Goal: Task Accomplishment & Management: Manage account settings

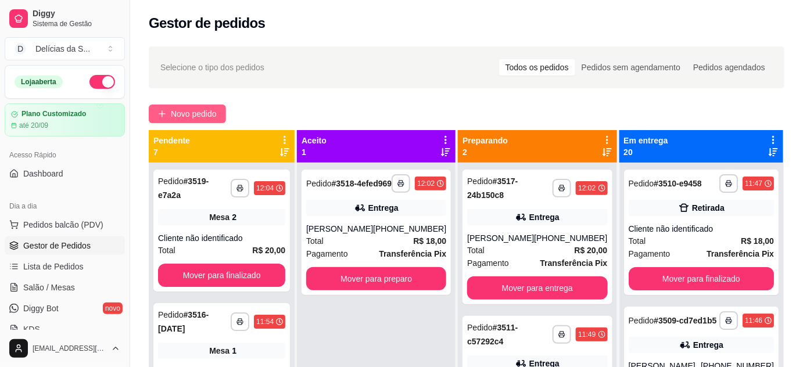
click at [195, 117] on span "Novo pedido" at bounding box center [194, 113] width 46 height 13
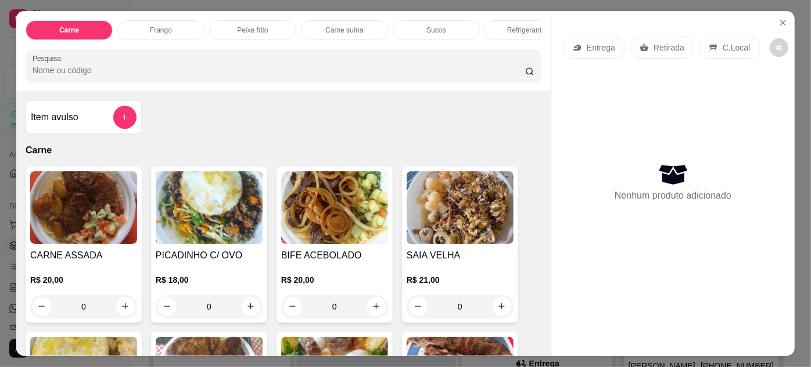
click at [74, 219] on img at bounding box center [83, 207] width 107 height 73
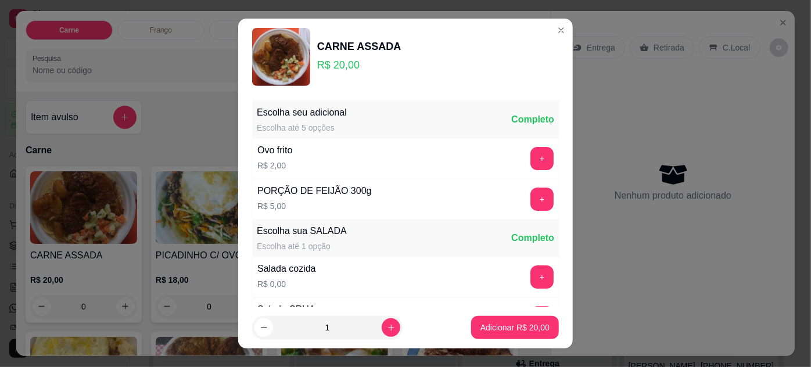
scroll to position [116, 0]
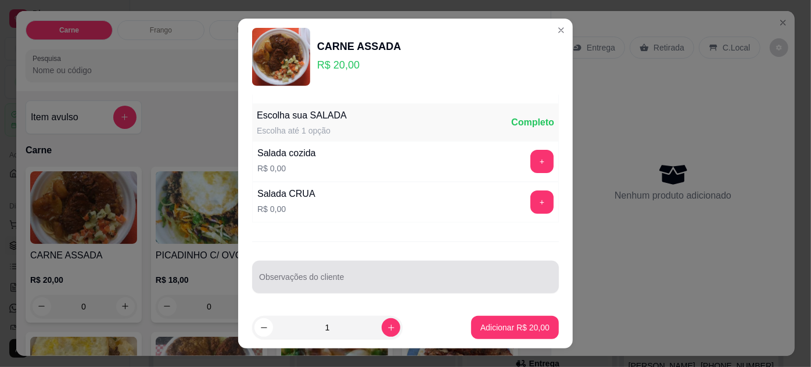
click at [435, 271] on div at bounding box center [405, 277] width 293 height 23
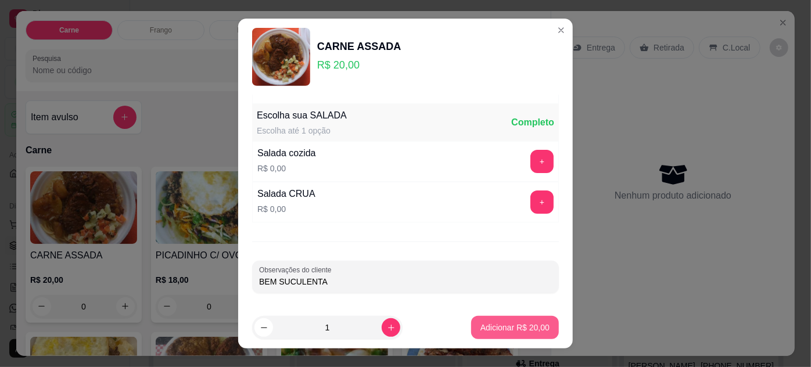
type input "BEM SUCULENTA"
click at [504, 327] on p "Adicionar R$ 20,00" at bounding box center [515, 328] width 69 height 12
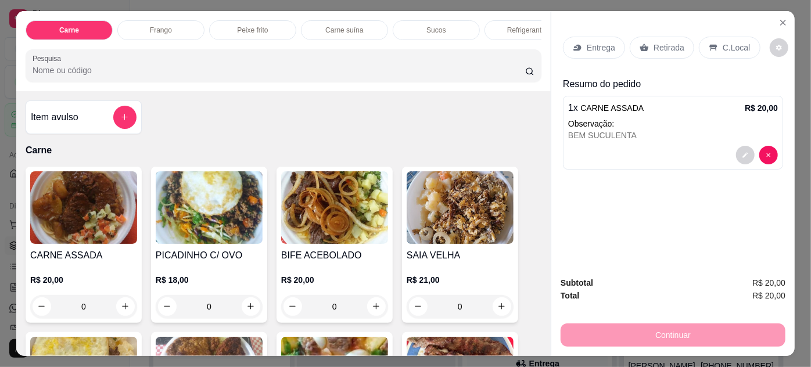
click at [658, 42] on p "Retirada" at bounding box center [669, 48] width 31 height 12
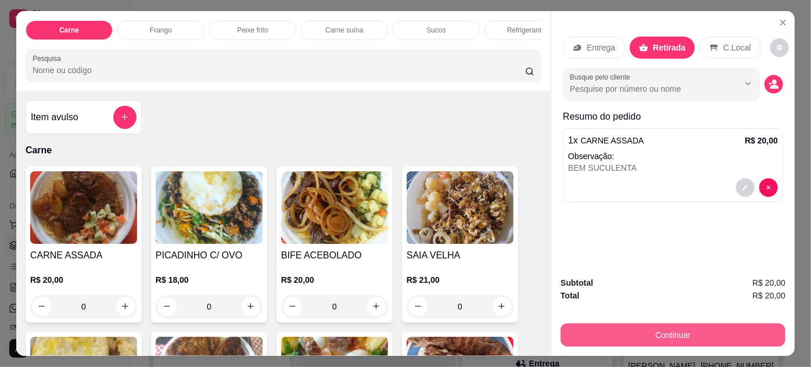
click at [575, 329] on button "Continuar" at bounding box center [673, 335] width 225 height 23
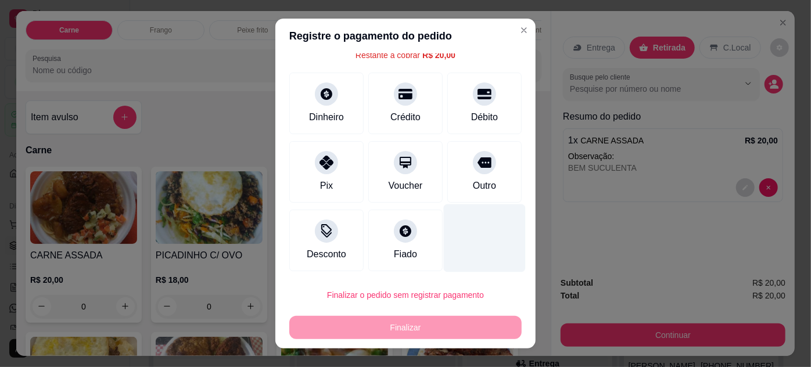
scroll to position [0, 0]
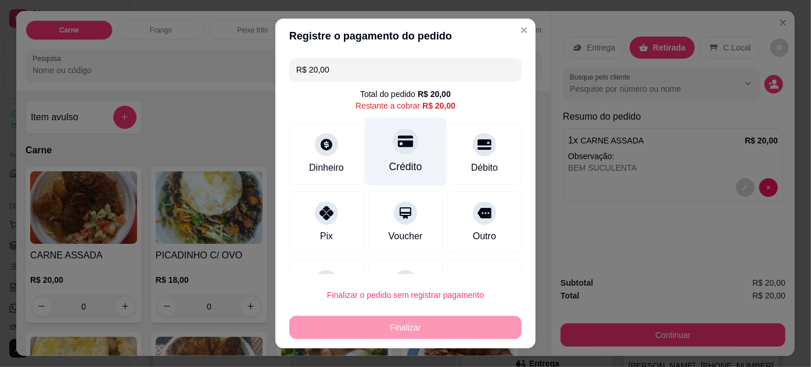
click at [390, 161] on div "Crédito" at bounding box center [405, 166] width 33 height 15
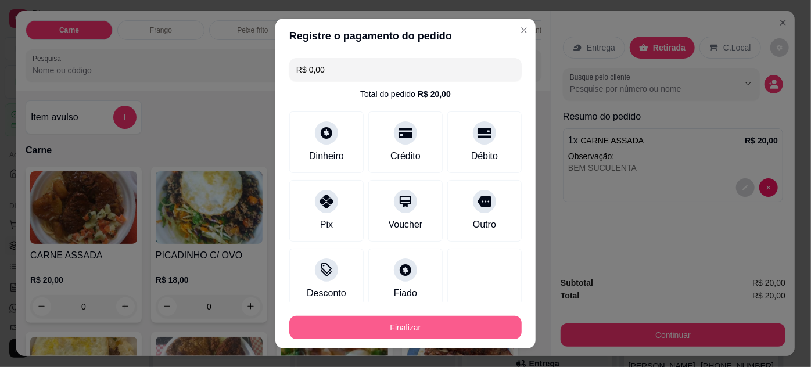
click at [449, 318] on button "Finalizar" at bounding box center [405, 327] width 232 height 23
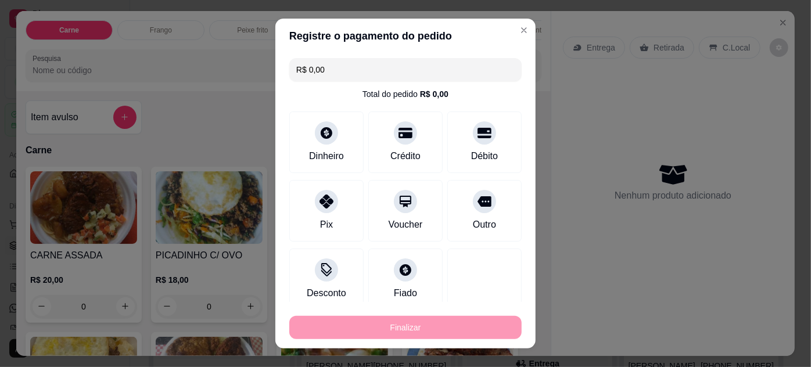
type input "-R$ 20,00"
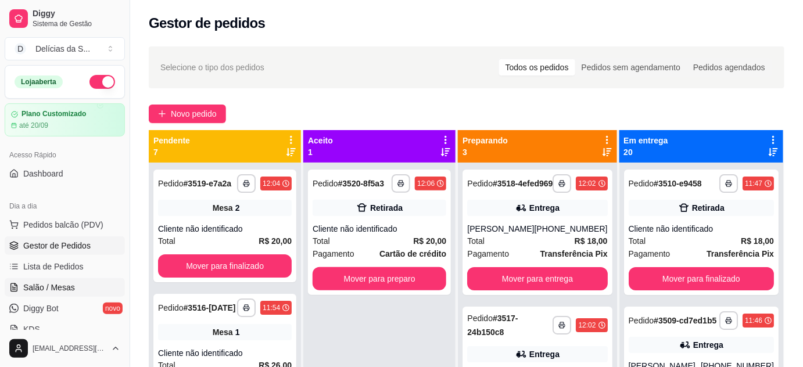
click at [59, 285] on span "Salão / Mesas" at bounding box center [49, 288] width 52 height 12
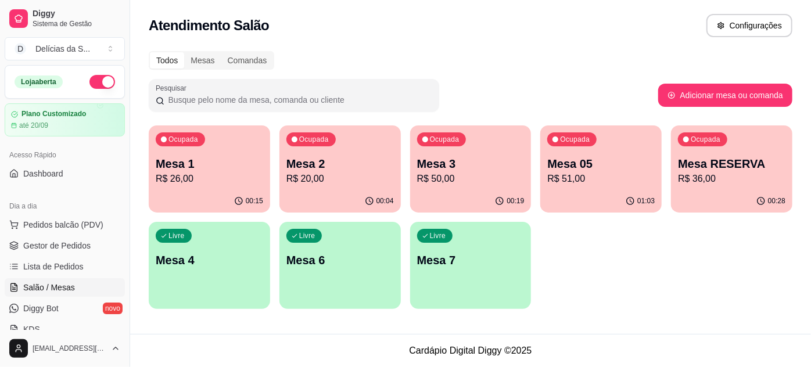
click at [461, 177] on p "R$ 50,00" at bounding box center [470, 179] width 107 height 14
click at [449, 179] on p "R$ 50,00" at bounding box center [470, 178] width 104 height 13
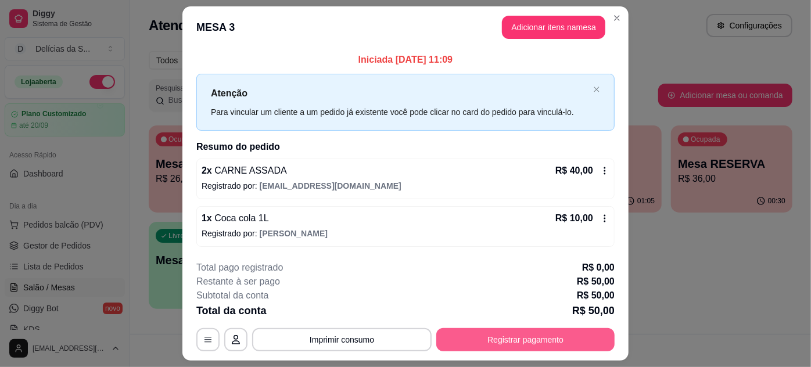
click at [482, 342] on button "Registrar pagamento" at bounding box center [525, 339] width 178 height 23
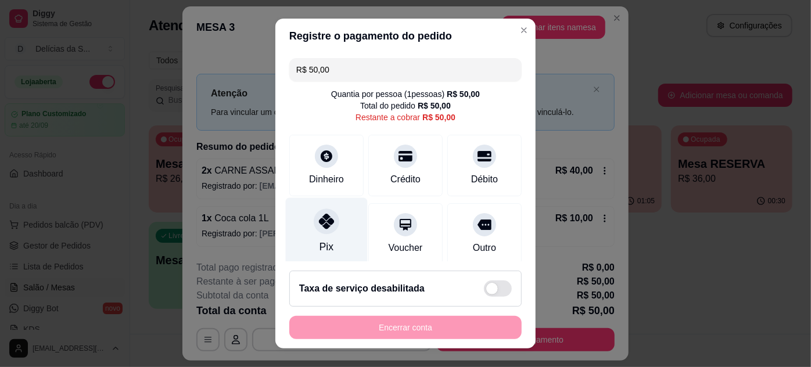
click at [321, 230] on div at bounding box center [327, 222] width 26 height 26
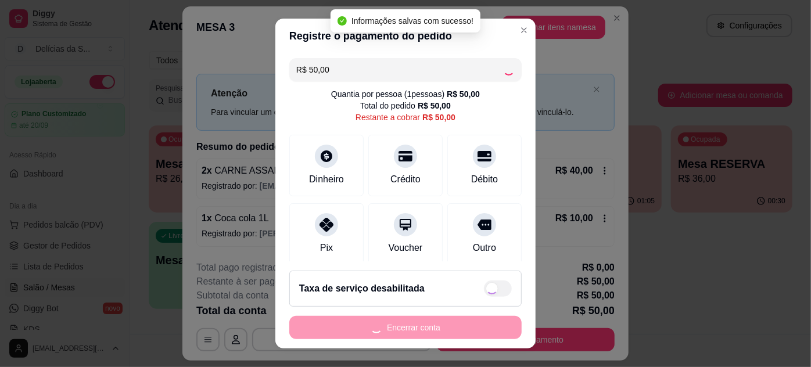
type input "R$ 0,00"
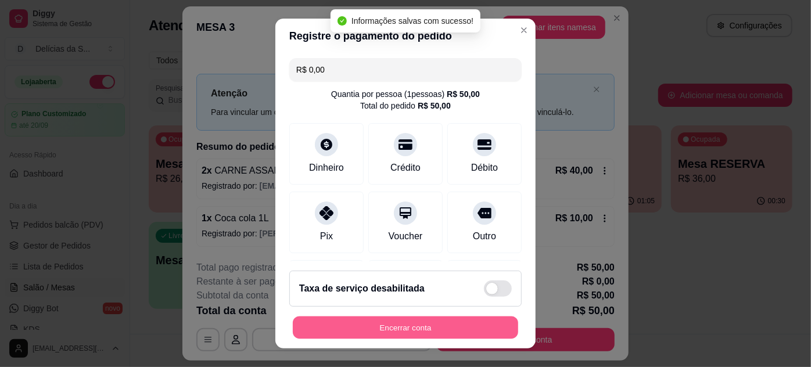
click at [457, 329] on button "Encerrar conta" at bounding box center [405, 328] width 225 height 23
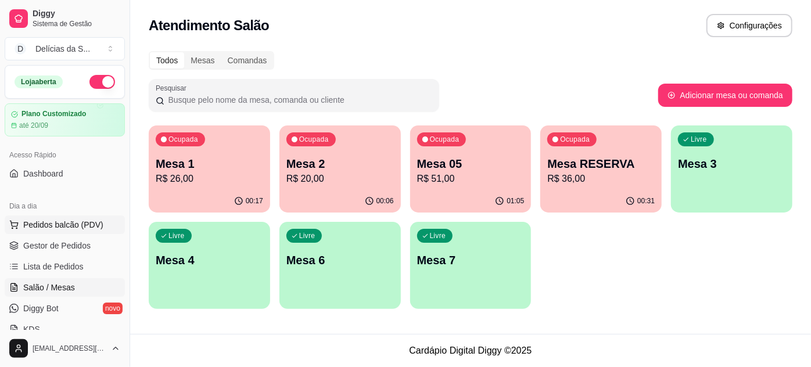
click at [34, 227] on span "Pedidos balcão (PDV)" at bounding box center [63, 225] width 80 height 12
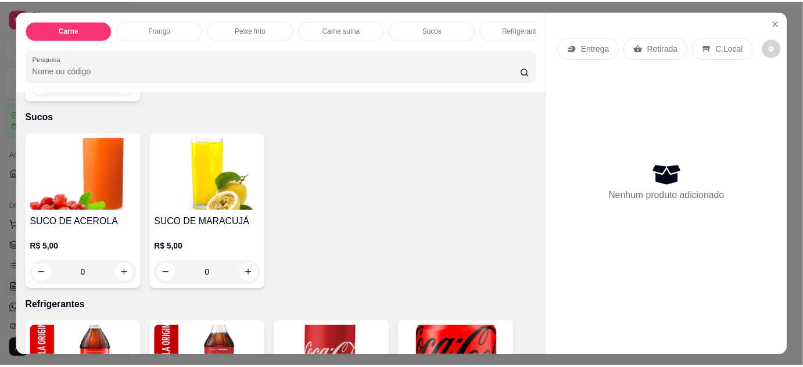
scroll to position [1373, 0]
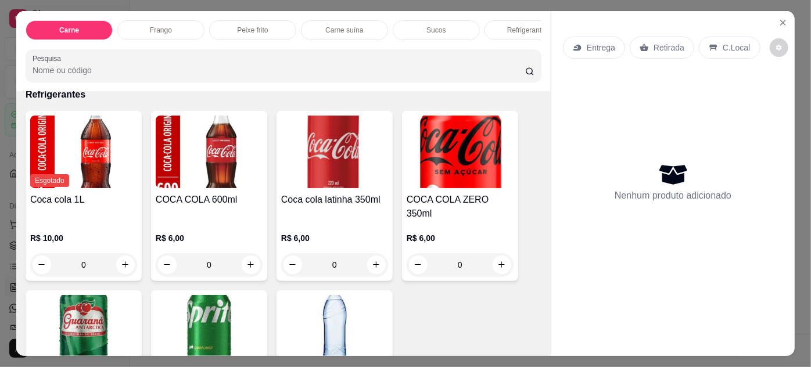
click at [411, 157] on img at bounding box center [460, 152] width 107 height 73
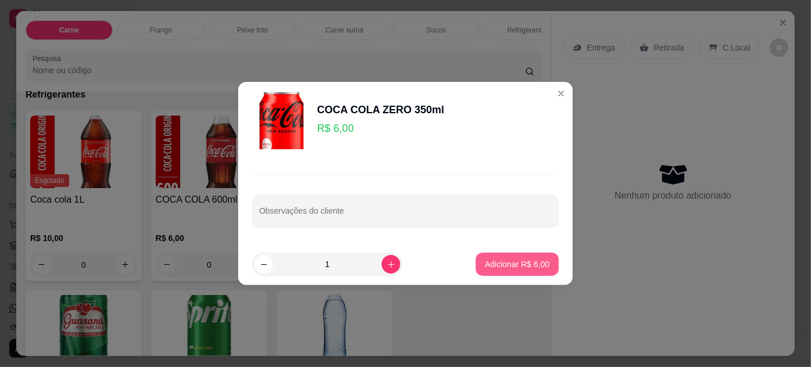
click at [500, 269] on p "Adicionar R$ 6,00" at bounding box center [517, 265] width 64 height 12
type input "1"
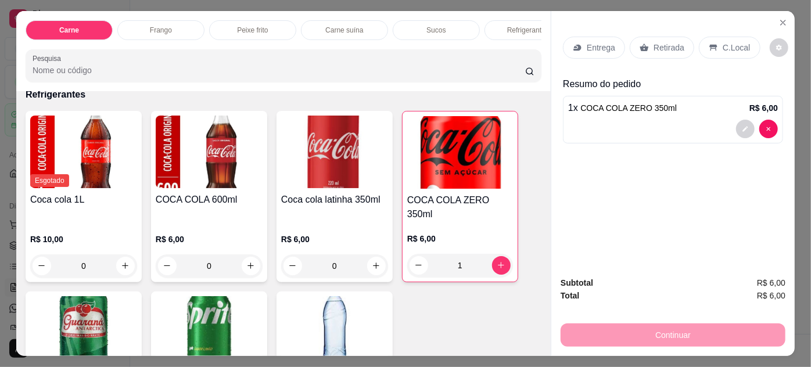
click at [654, 47] on p "Retirada" at bounding box center [669, 48] width 31 height 12
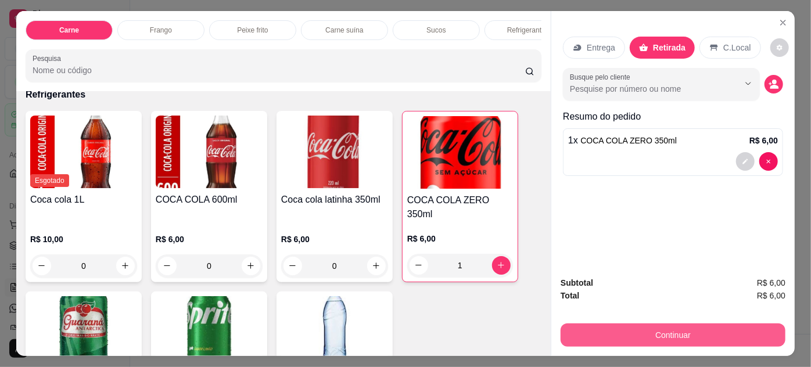
click at [603, 332] on button "Continuar" at bounding box center [673, 335] width 225 height 23
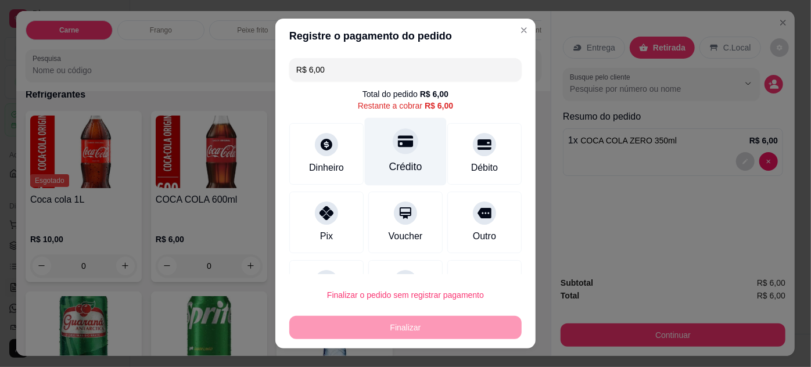
click at [401, 160] on div "Crédito" at bounding box center [405, 166] width 33 height 15
type input "R$ 0,00"
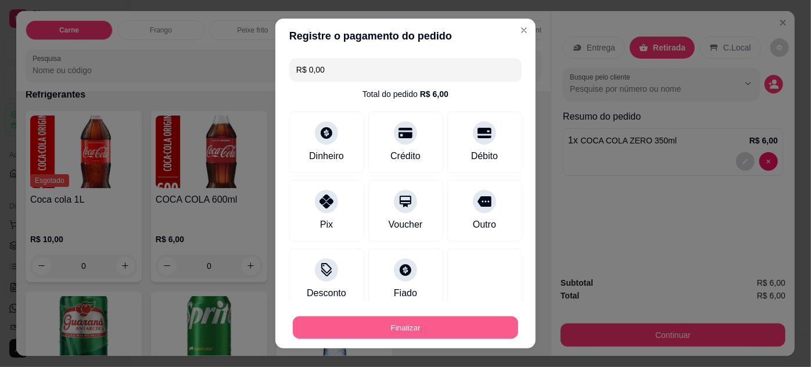
click at [465, 318] on button "Finalizar" at bounding box center [405, 328] width 225 height 23
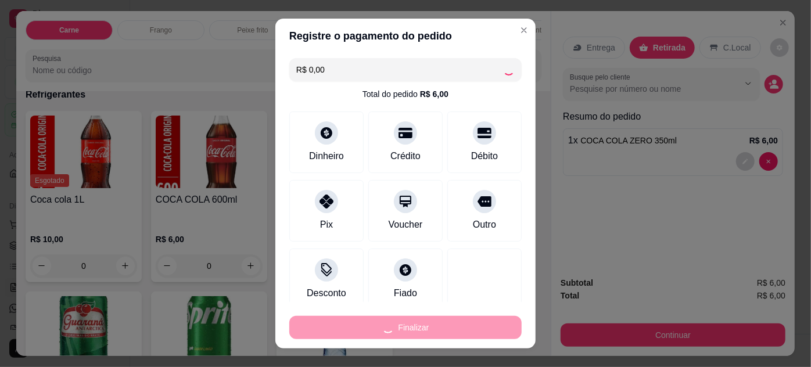
type input "0"
type input "-R$ 6,00"
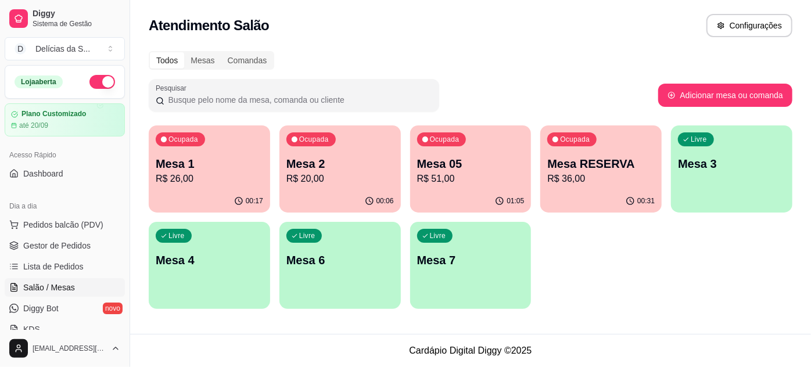
click at [677, 284] on div "Ocupada Mesa 1 R$ 26,00 00:17 Ocupada Mesa 2 R$ 20,00 00:06 Ocupada Mesa 05 R$ …" at bounding box center [471, 218] width 644 height 184
click at [71, 252] on link "Gestor de Pedidos" at bounding box center [65, 245] width 120 height 19
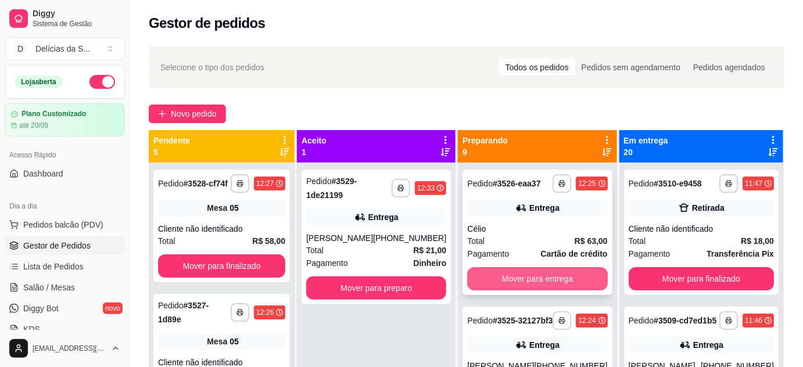
click at [522, 274] on button "Mover para entrega" at bounding box center [537, 278] width 140 height 23
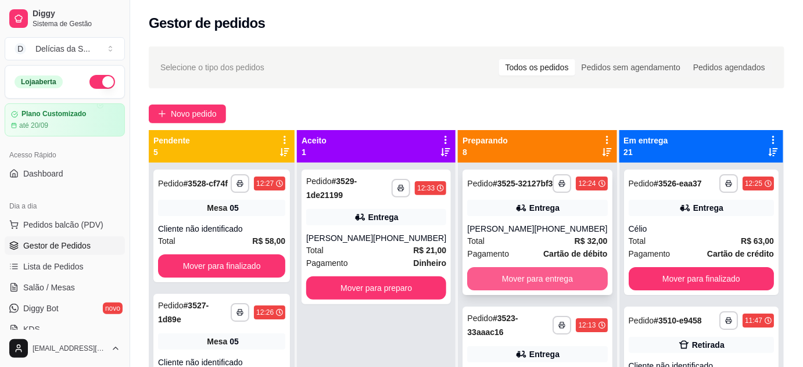
click at [538, 291] on button "Mover para entrega" at bounding box center [537, 278] width 140 height 23
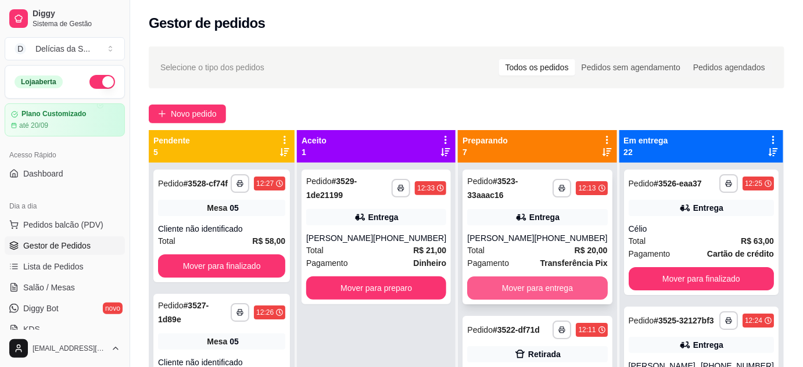
click at [535, 290] on button "Mover para entrega" at bounding box center [537, 288] width 140 height 23
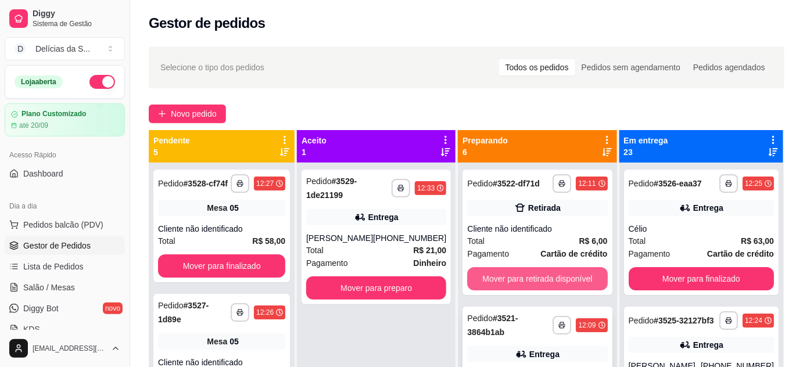
scroll to position [105, 0]
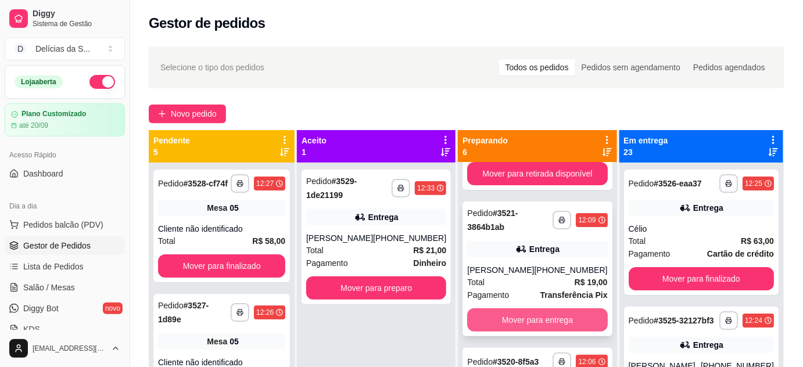
click at [540, 323] on button "Mover para entrega" at bounding box center [537, 320] width 140 height 23
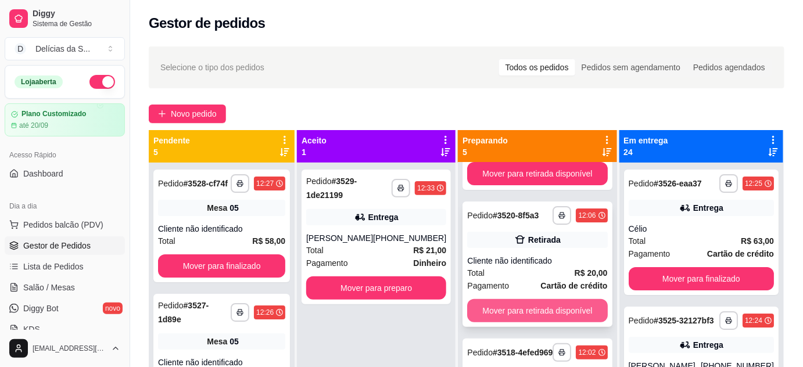
click at [539, 313] on button "Mover para retirada disponível" at bounding box center [537, 310] width 140 height 23
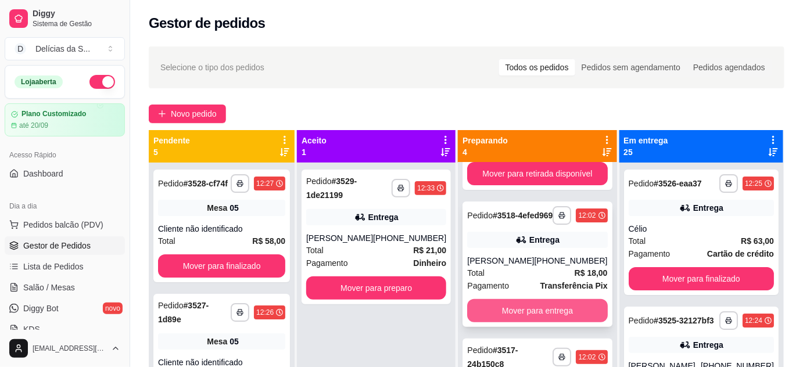
click at [543, 322] on button "Mover para entrega" at bounding box center [537, 310] width 140 height 23
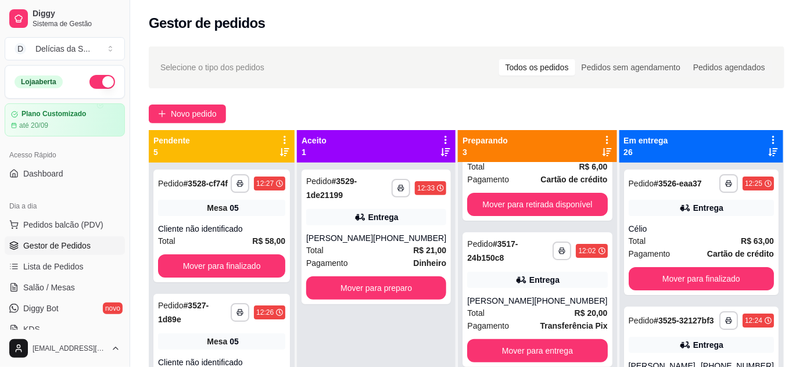
scroll to position [74, 0]
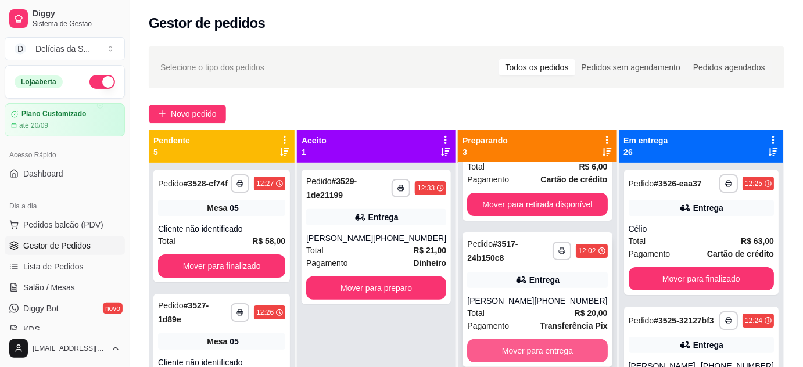
click at [547, 345] on button "Mover para entrega" at bounding box center [537, 350] width 140 height 23
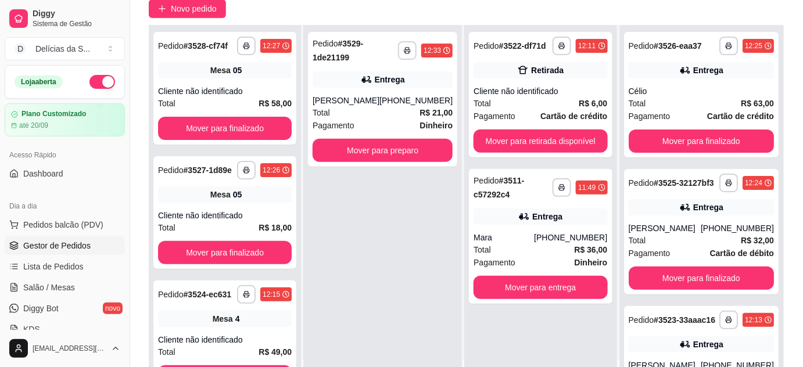
scroll to position [177, 0]
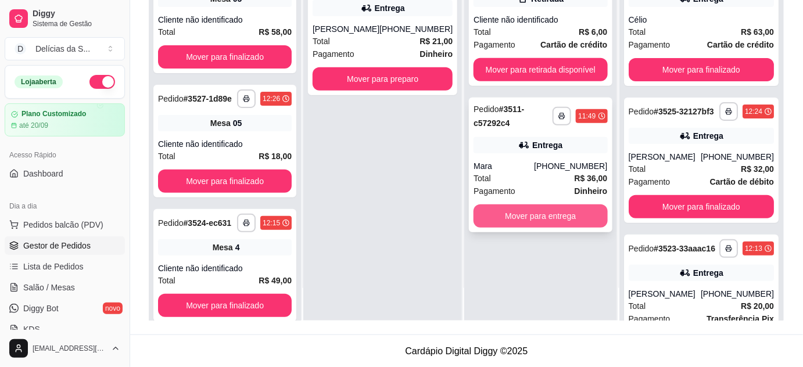
click at [551, 221] on button "Mover para entrega" at bounding box center [541, 216] width 134 height 23
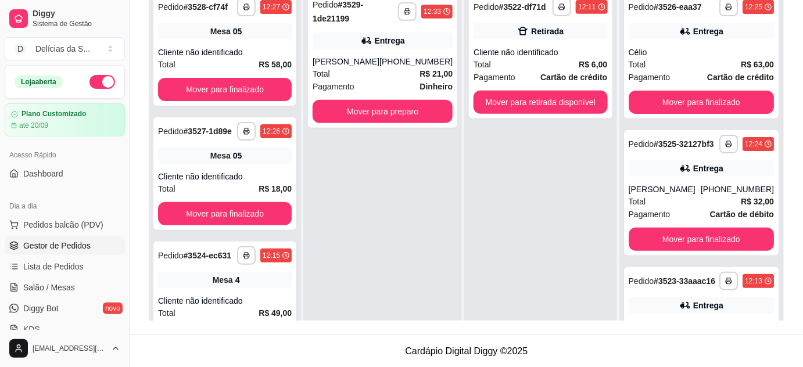
scroll to position [0, 0]
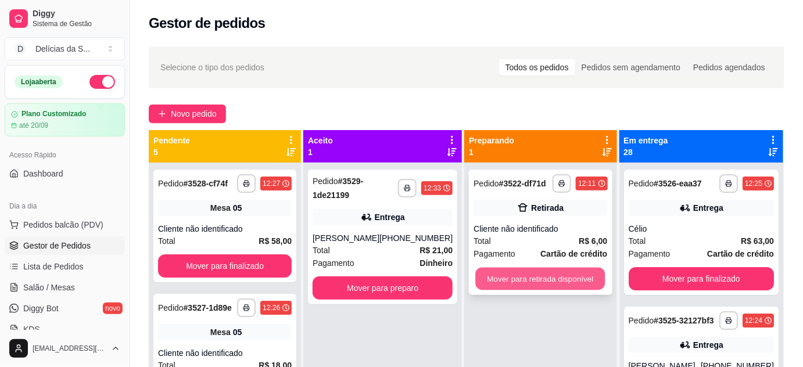
click at [542, 277] on button "Mover para retirada disponível" at bounding box center [541, 279] width 130 height 23
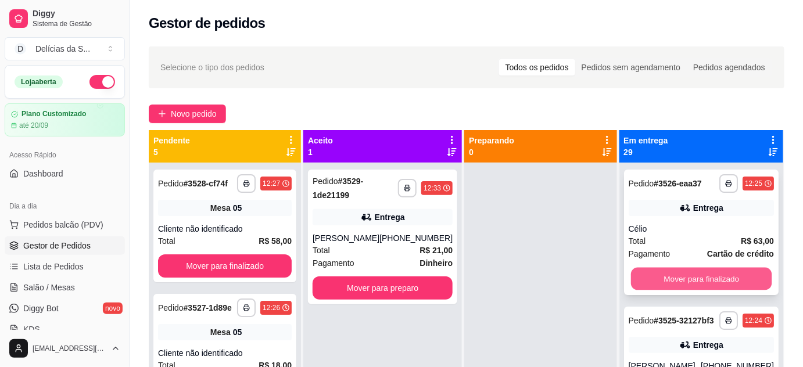
click at [662, 283] on button "Mover para finalizado" at bounding box center [700, 279] width 141 height 23
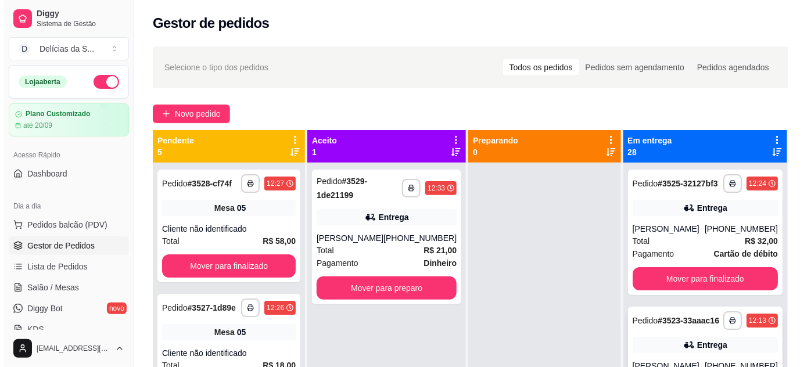
scroll to position [211, 0]
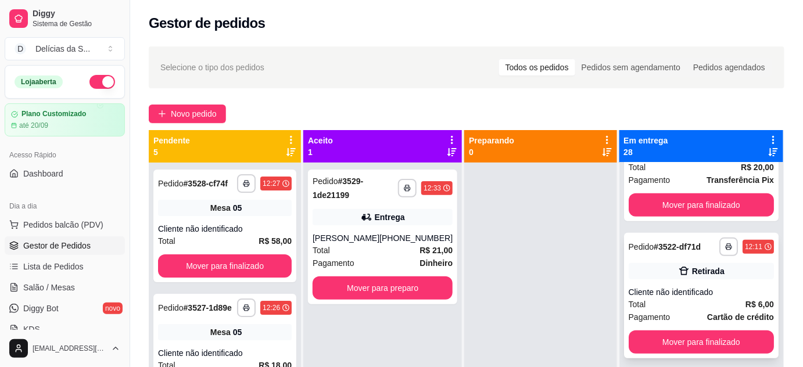
click at [687, 313] on div "**********" at bounding box center [701, 296] width 155 height 126
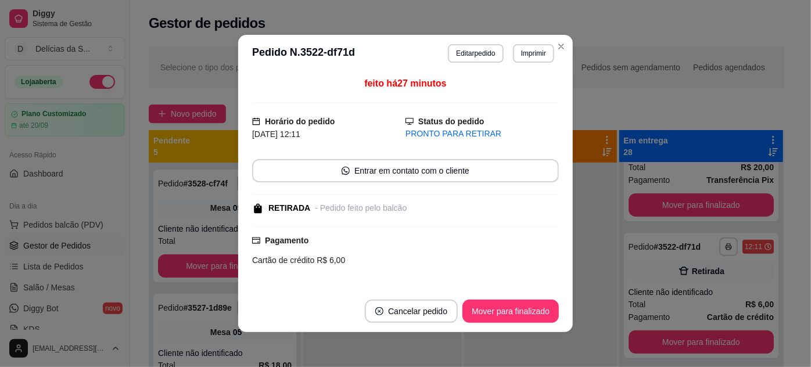
scroll to position [89, 0]
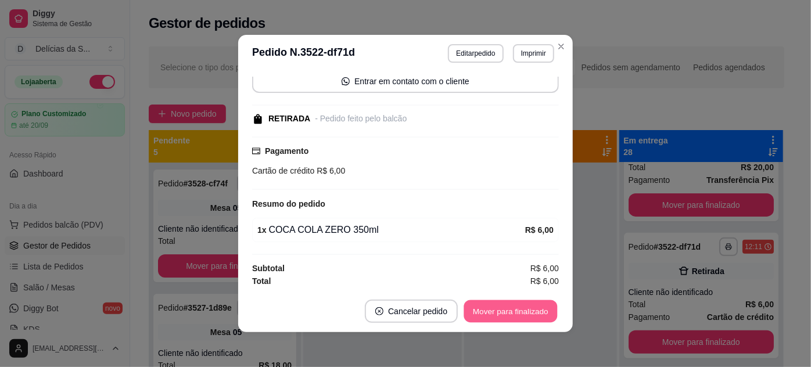
click at [499, 311] on button "Mover para finalizado" at bounding box center [511, 311] width 94 height 23
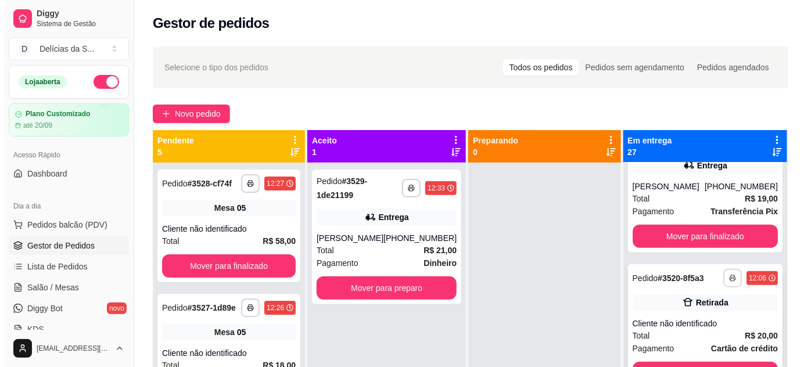
scroll to position [422, 0]
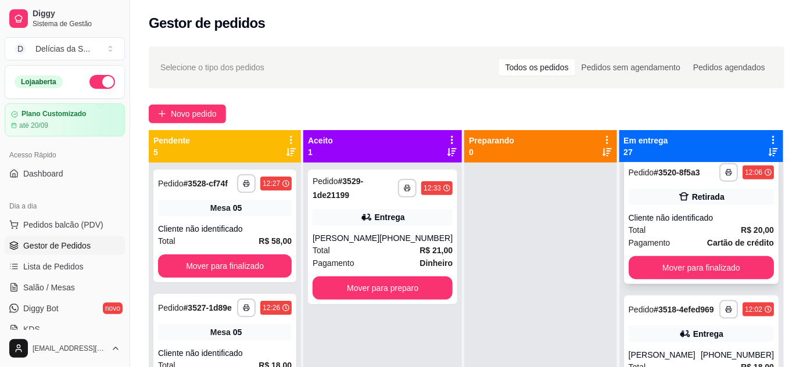
click at [686, 246] on div "**********" at bounding box center [701, 222] width 155 height 126
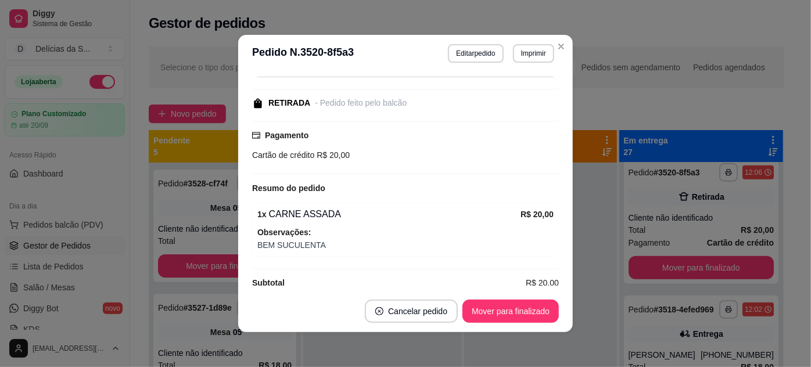
scroll to position [120, 0]
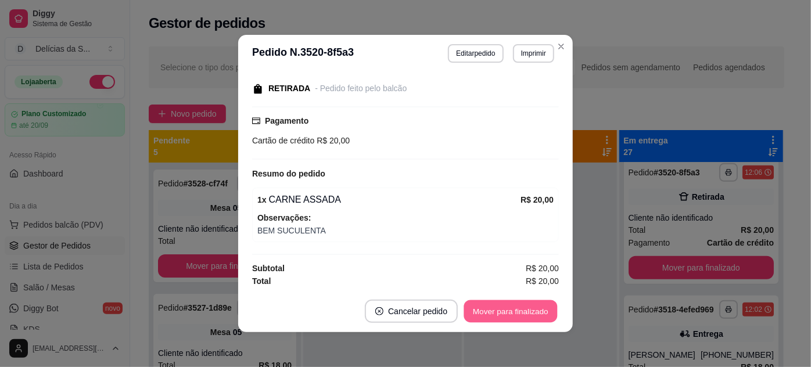
click at [500, 310] on button "Mover para finalizado" at bounding box center [511, 311] width 94 height 23
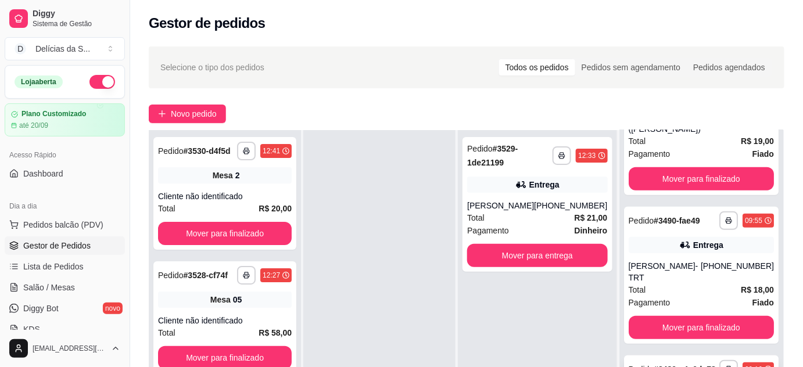
scroll to position [177, 0]
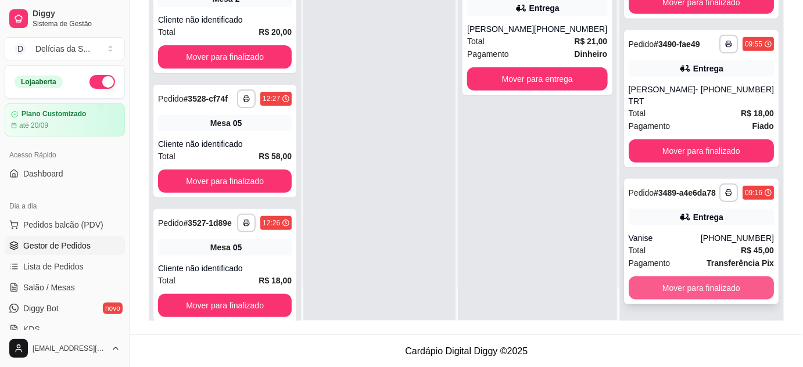
click at [703, 286] on button "Mover para finalizado" at bounding box center [701, 288] width 145 height 23
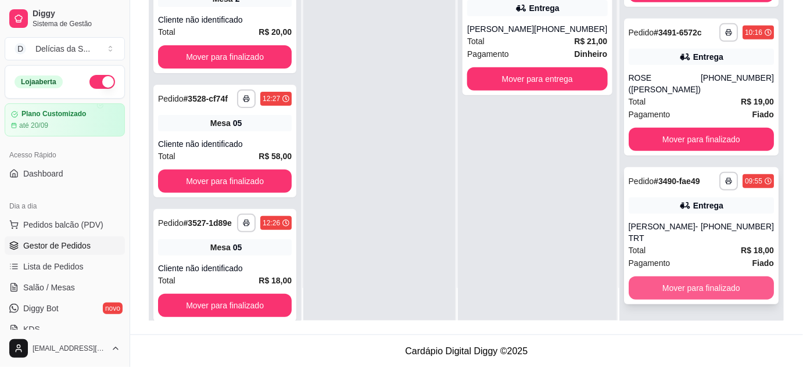
click at [704, 286] on button "Mover para finalizado" at bounding box center [701, 288] width 145 height 23
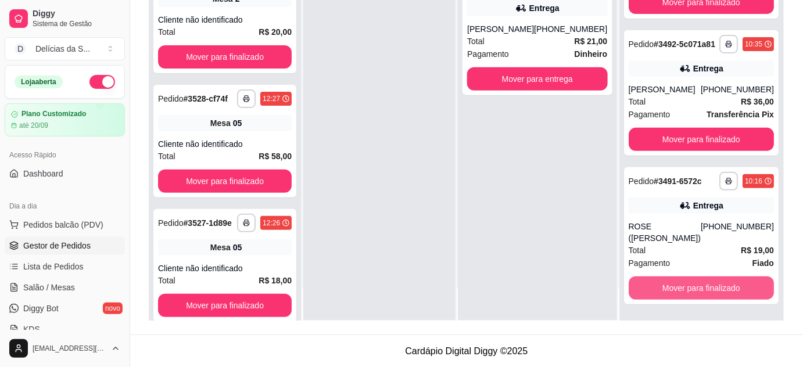
scroll to position [3149, 0]
click at [704, 286] on button "Mover para finalizado" at bounding box center [701, 288] width 145 height 23
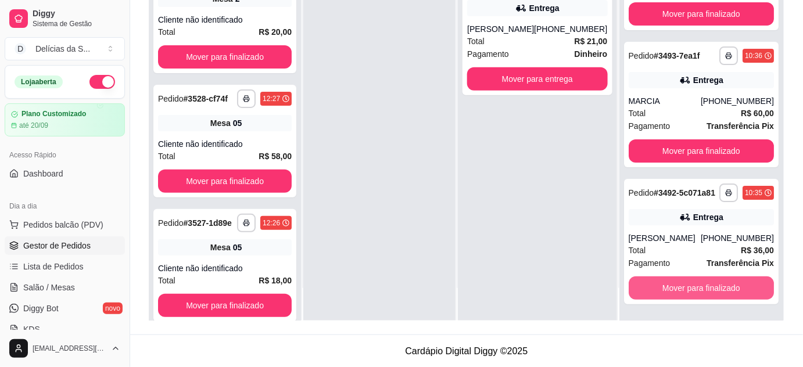
scroll to position [3011, 0]
click at [704, 286] on button "Mover para finalizado" at bounding box center [701, 288] width 145 height 23
click at [704, 286] on button "Mover para finalizado" at bounding box center [700, 288] width 141 height 23
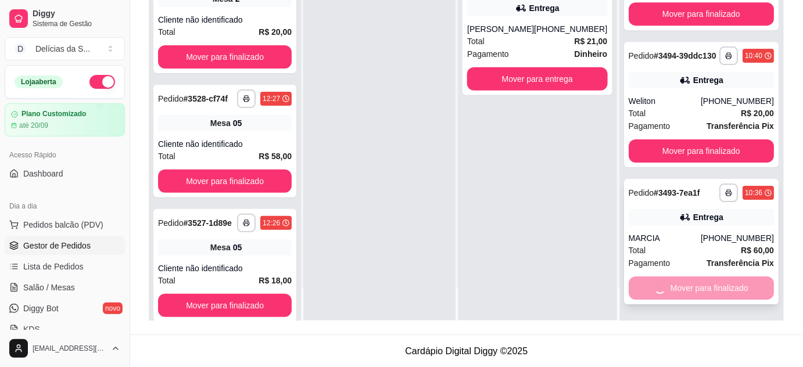
scroll to position [2728, 0]
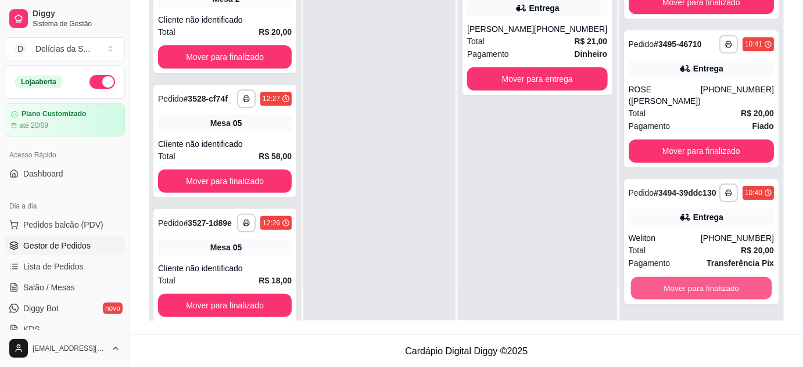
click at [704, 286] on button "Mover para finalizado" at bounding box center [700, 288] width 141 height 23
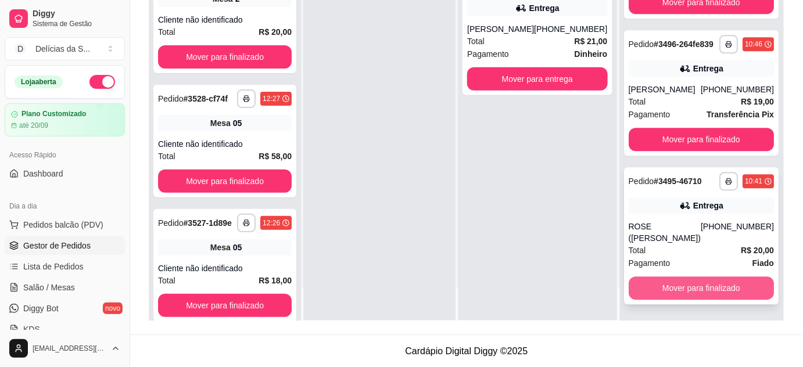
click at [704, 285] on button "Mover para finalizado" at bounding box center [701, 288] width 145 height 23
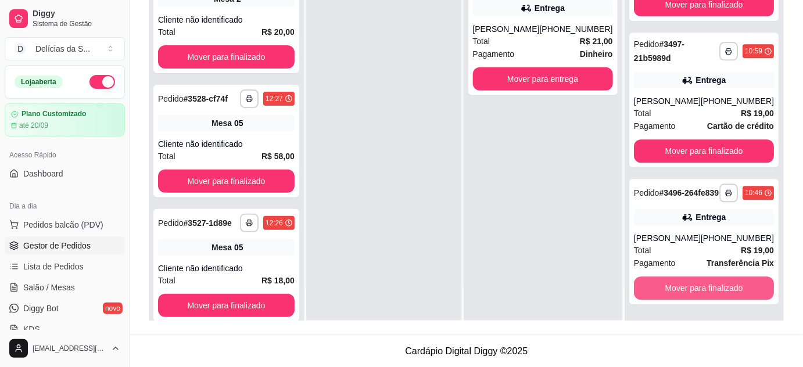
scroll to position [2444, 0]
click at [704, 285] on button "Mover para finalizado" at bounding box center [704, 288] width 136 height 23
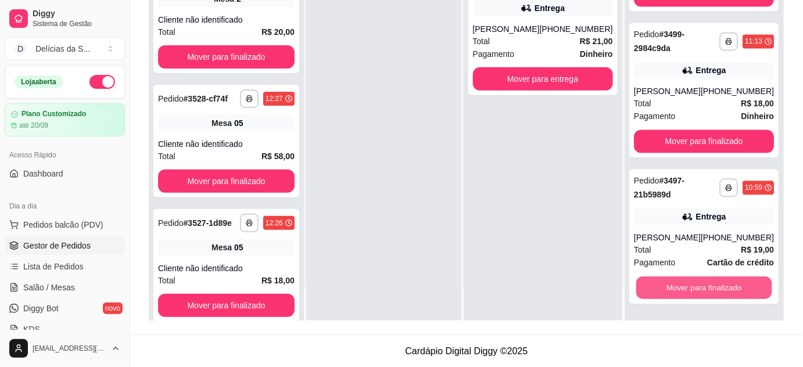
click at [704, 285] on button "Mover para finalizado" at bounding box center [704, 288] width 136 height 23
click at [704, 285] on button "Mover para finalizado" at bounding box center [704, 288] width 140 height 23
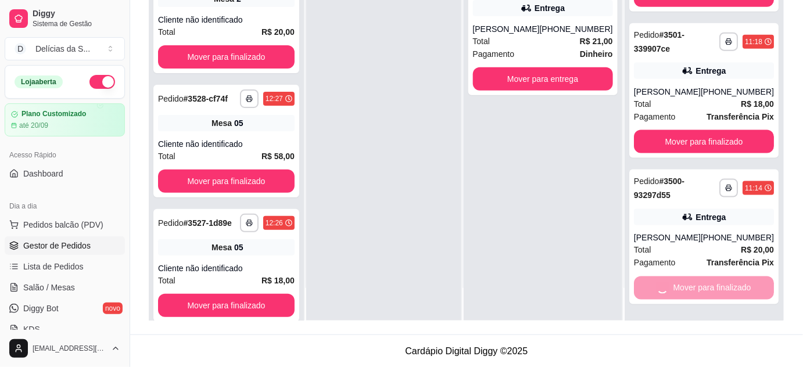
scroll to position [1858, 0]
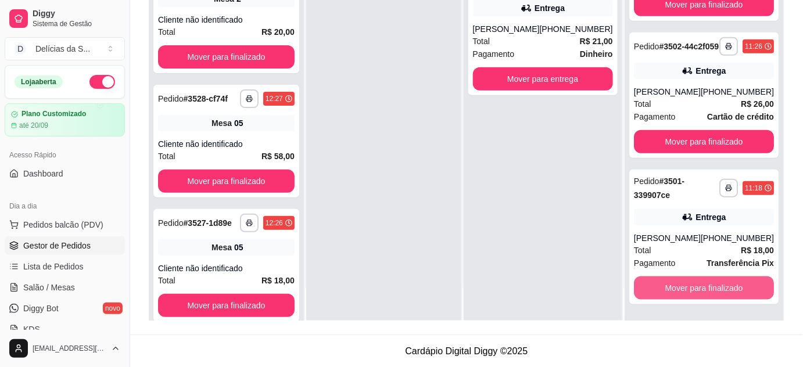
click at [704, 285] on button "Mover para finalizado" at bounding box center [704, 288] width 140 height 23
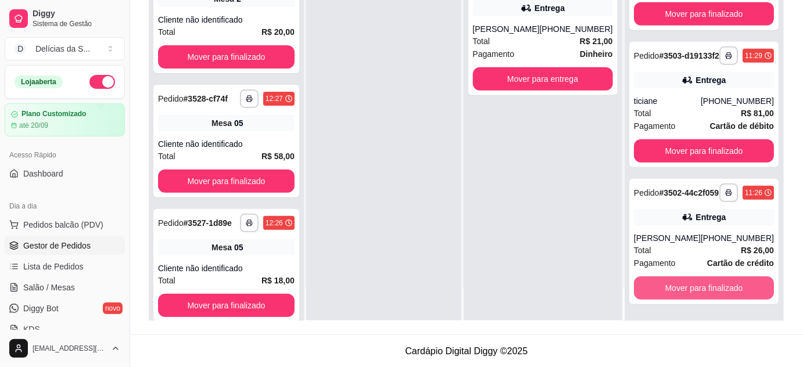
scroll to position [1711, 0]
click at [704, 285] on button "Mover para finalizado" at bounding box center [704, 288] width 140 height 23
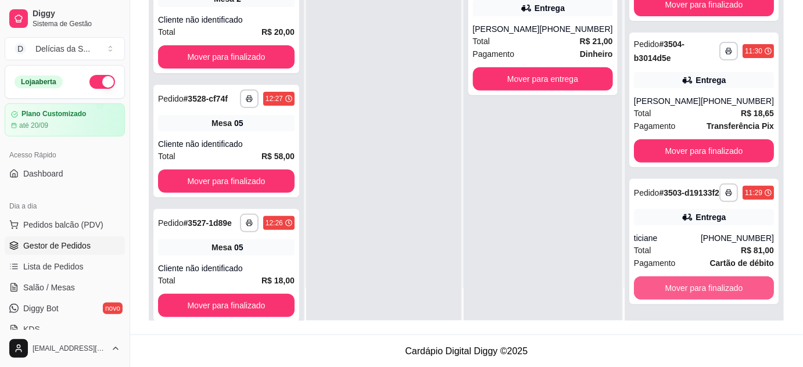
scroll to position [1564, 0]
click at [704, 285] on button "Mover para finalizado" at bounding box center [704, 288] width 136 height 23
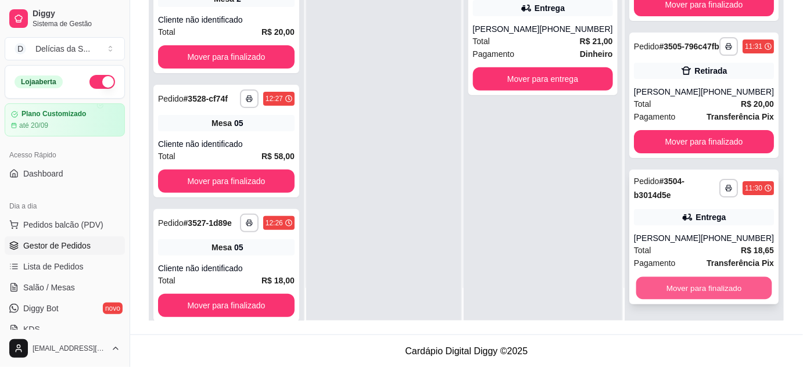
click at [705, 286] on button "Mover para finalizado" at bounding box center [704, 288] width 136 height 23
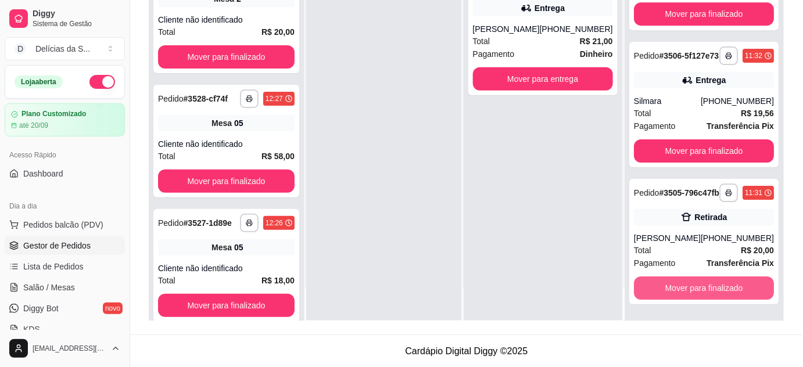
click at [705, 286] on button "Mover para finalizado" at bounding box center [704, 288] width 140 height 23
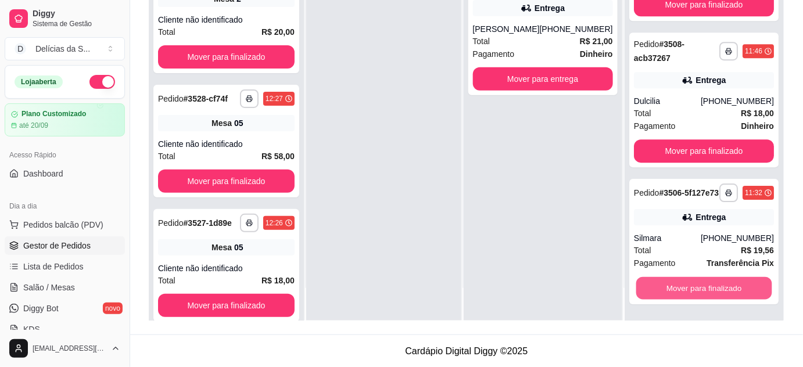
click at [705, 286] on button "Mover para finalizado" at bounding box center [704, 288] width 136 height 23
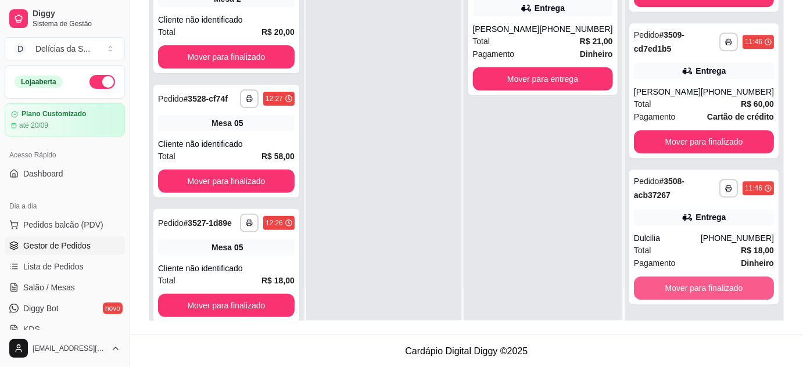
scroll to position [966, 0]
click at [705, 286] on button "Mover para finalizado" at bounding box center [704, 288] width 136 height 23
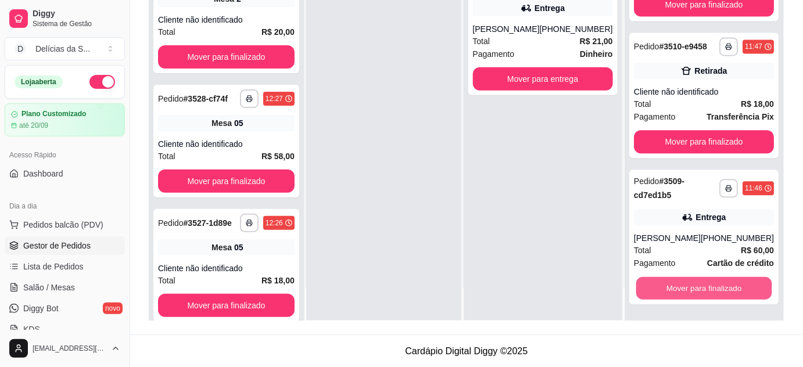
click at [705, 286] on button "Mover para finalizado" at bounding box center [704, 288] width 136 height 23
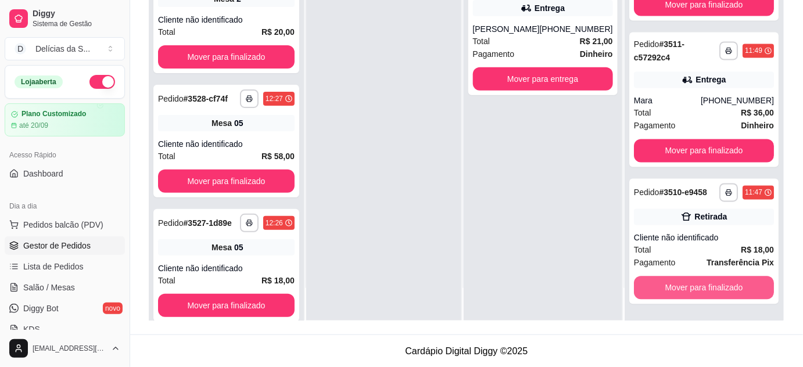
scroll to position [673, 0]
click at [705, 286] on button "Mover para finalizado" at bounding box center [704, 288] width 140 height 23
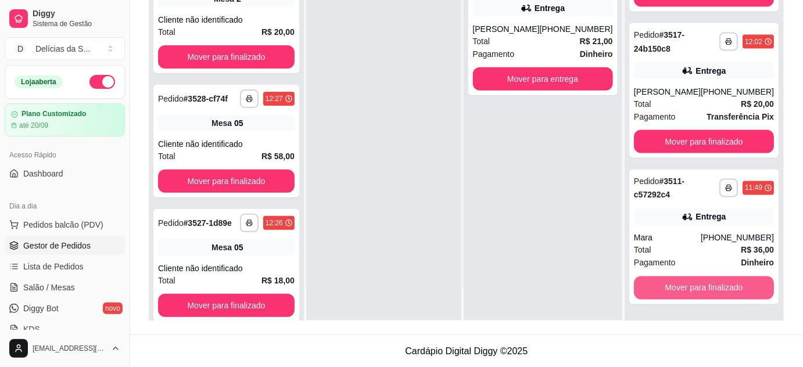
scroll to position [536, 0]
click at [705, 286] on button "Mover para finalizado" at bounding box center [704, 288] width 140 height 23
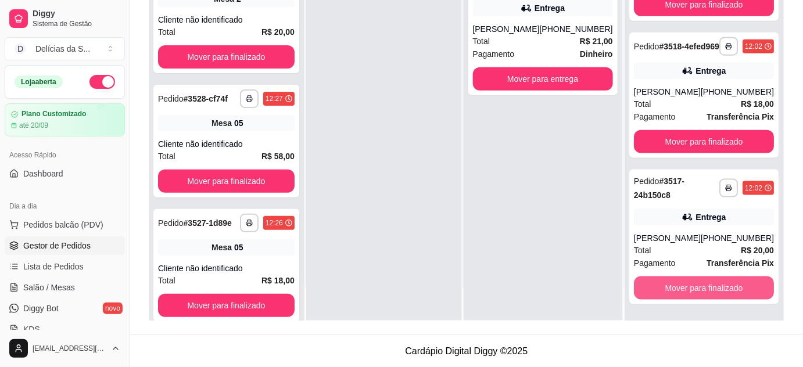
scroll to position [389, 0]
click at [705, 286] on button "Mover para finalizado" at bounding box center [704, 288] width 136 height 23
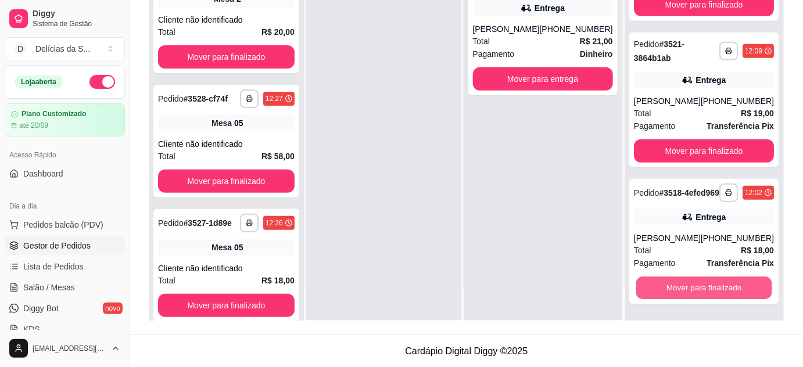
click at [705, 286] on button "Mover para finalizado" at bounding box center [704, 288] width 136 height 23
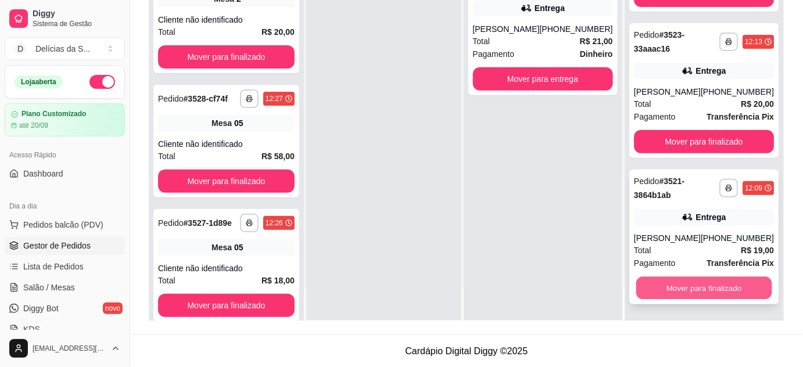
click at [707, 287] on button "Mover para finalizado" at bounding box center [704, 288] width 136 height 23
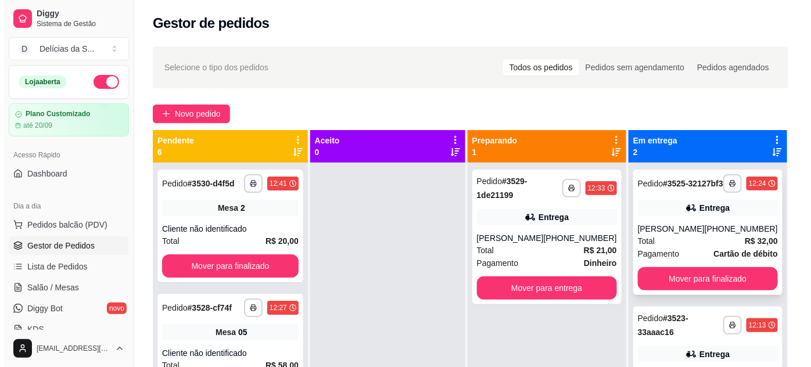
scroll to position [33, 0]
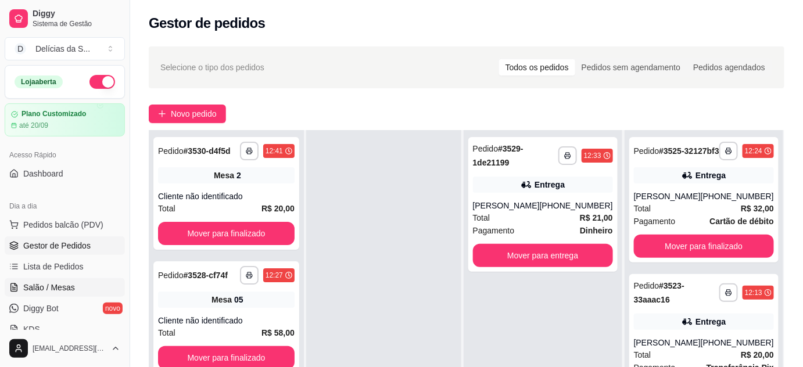
click at [80, 287] on link "Salão / Mesas" at bounding box center [65, 287] width 120 height 19
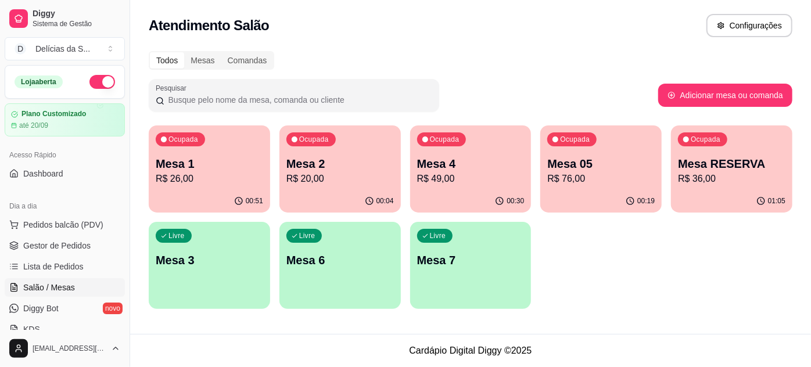
click at [569, 162] on p "Mesa 05" at bounding box center [600, 164] width 107 height 16
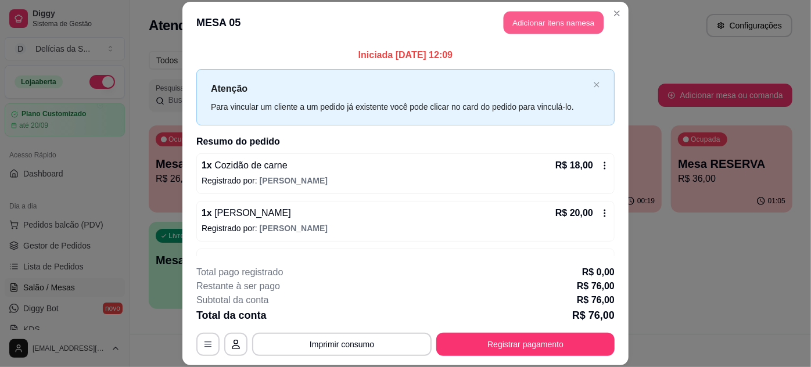
click at [564, 22] on button "Adicionar itens na mesa" at bounding box center [554, 23] width 100 height 23
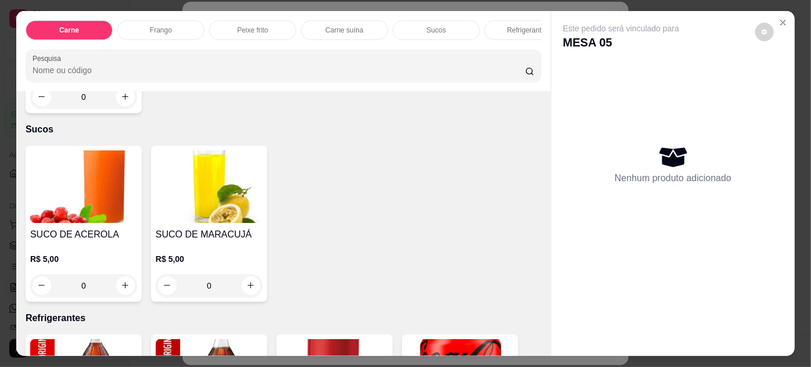
scroll to position [1044, 0]
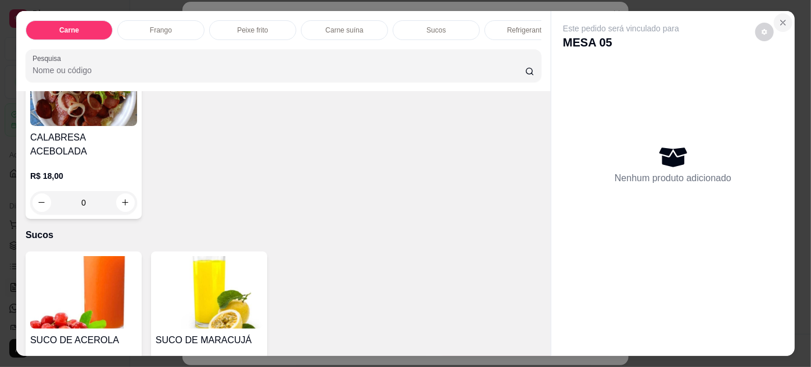
click at [782, 20] on icon "Close" at bounding box center [783, 22] width 9 height 9
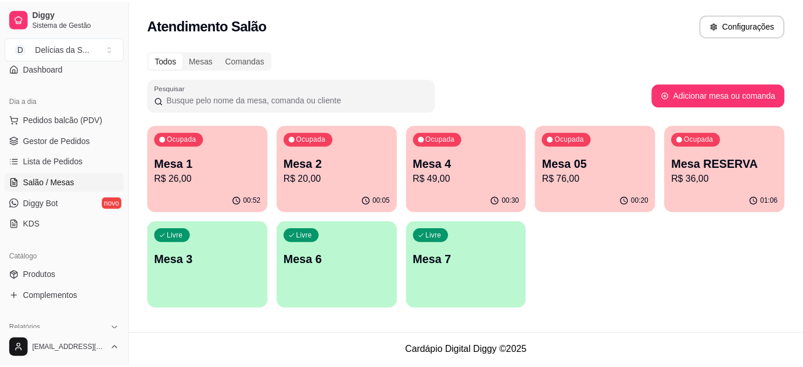
scroll to position [211, 0]
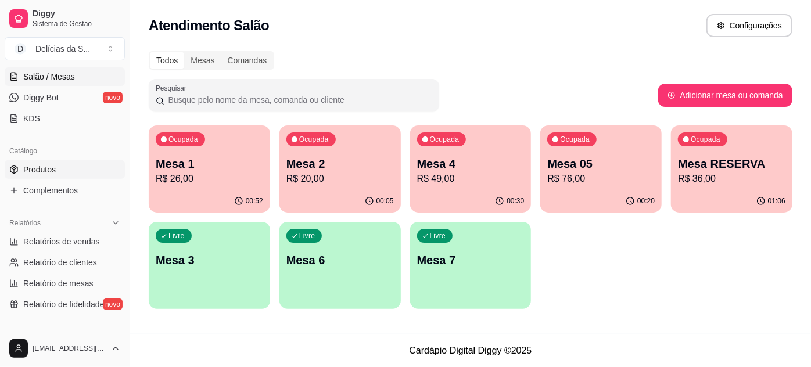
click at [58, 168] on link "Produtos" at bounding box center [65, 169] width 120 height 19
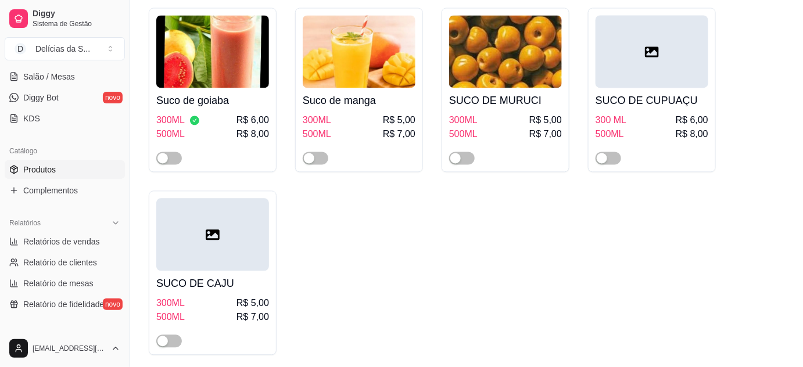
scroll to position [3803, 0]
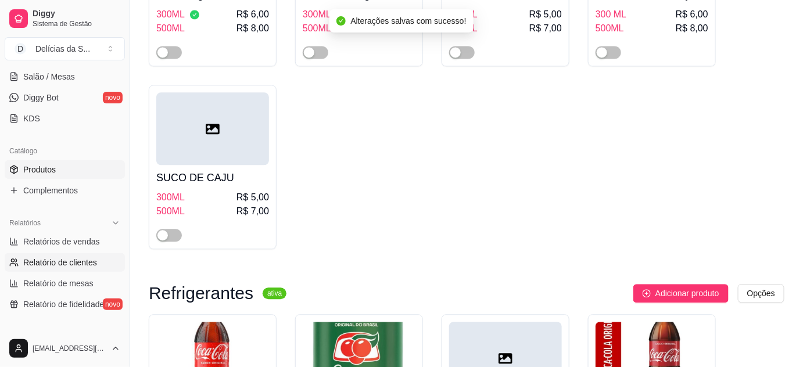
scroll to position [0, 0]
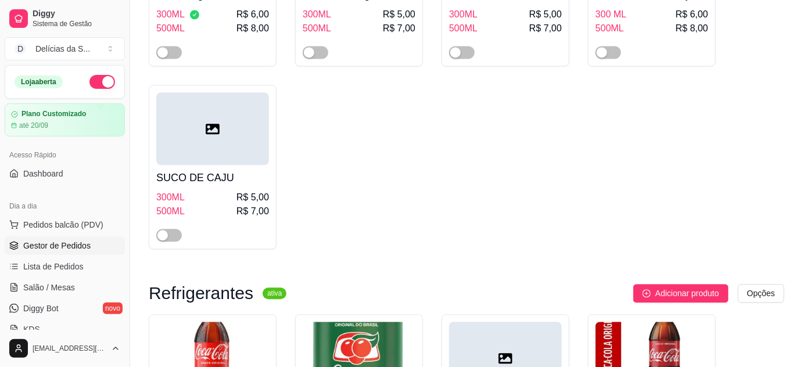
click at [72, 241] on span "Gestor de Pedidos" at bounding box center [56, 246] width 67 height 12
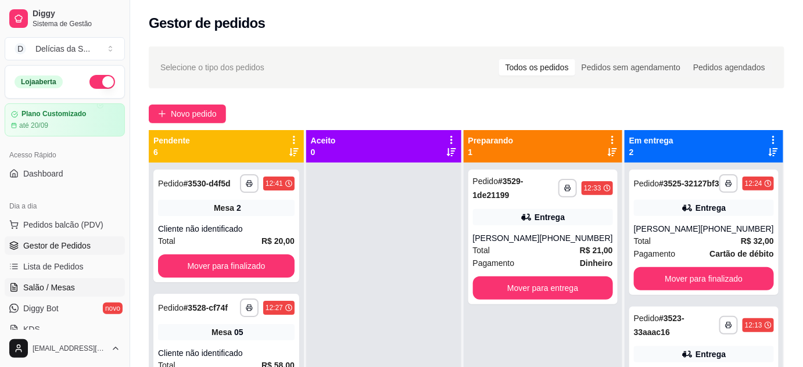
click at [72, 281] on link "Salão / Mesas" at bounding box center [65, 287] width 120 height 19
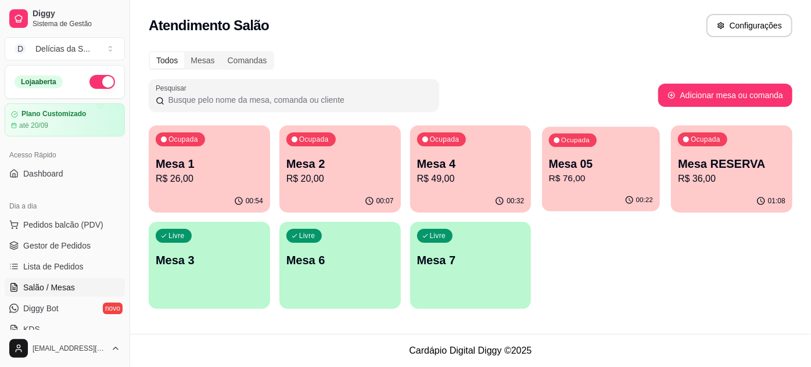
click at [593, 176] on p "R$ 76,00" at bounding box center [601, 178] width 104 height 13
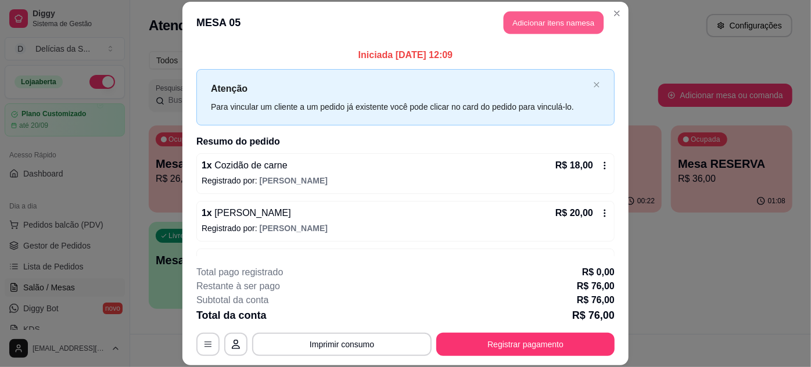
click at [521, 21] on button "Adicionar itens na mesa" at bounding box center [554, 23] width 100 height 23
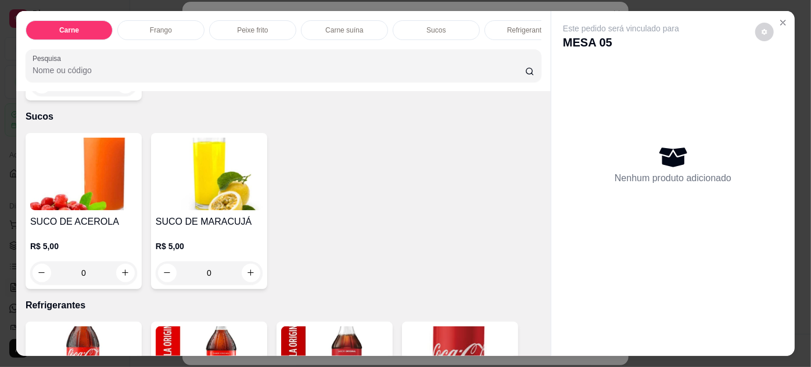
scroll to position [1267, 0]
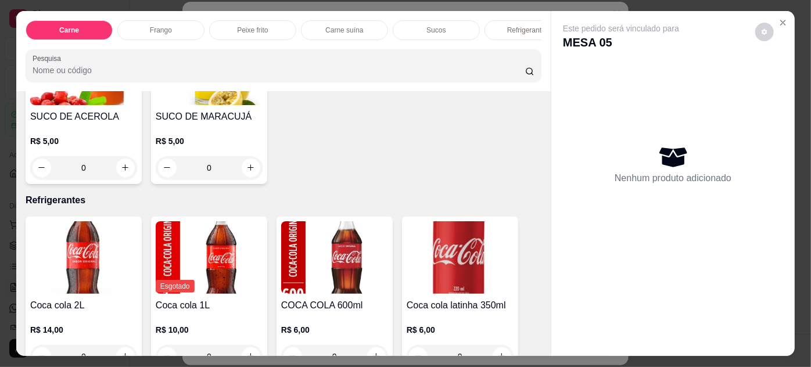
click at [90, 248] on img at bounding box center [83, 257] width 107 height 73
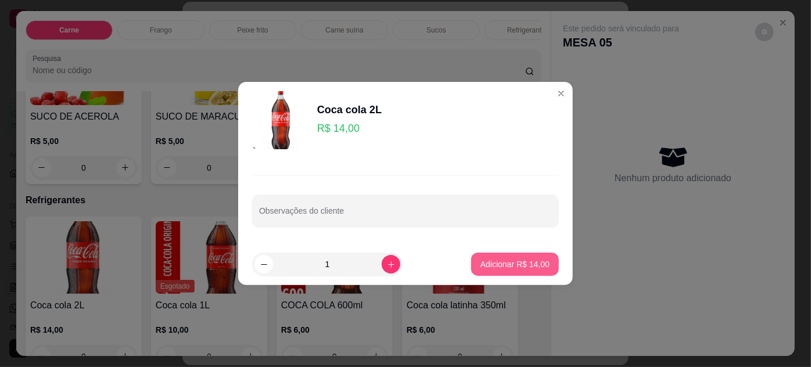
click at [529, 266] on p "Adicionar R$ 14,00" at bounding box center [515, 265] width 69 height 12
type input "1"
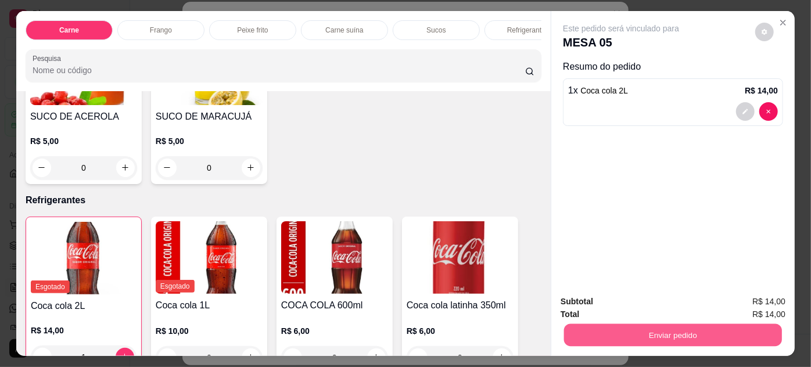
click at [589, 324] on button "Enviar pedido" at bounding box center [673, 335] width 218 height 23
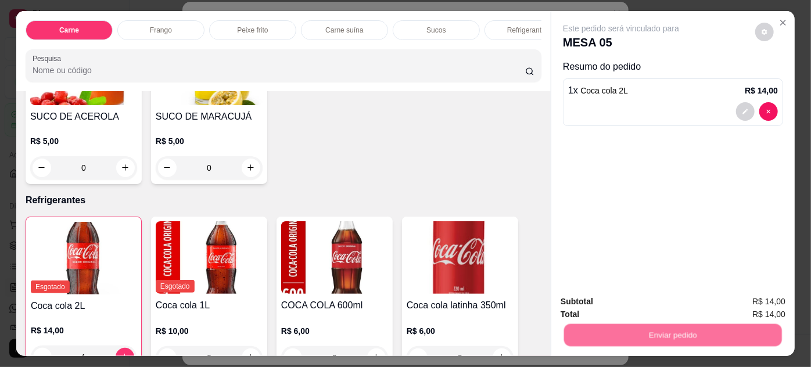
click at [600, 304] on button "Não registrar e enviar pedido" at bounding box center [635, 303] width 121 height 22
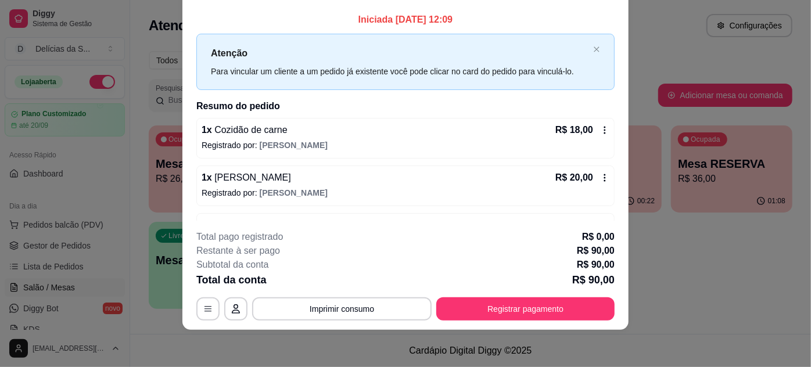
scroll to position [0, 0]
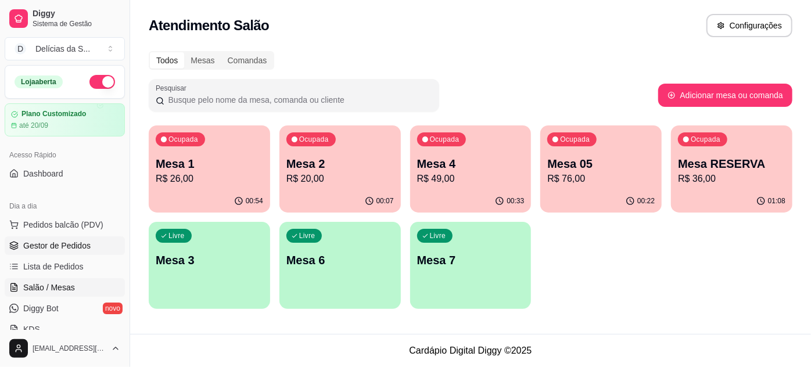
click at [72, 246] on span "Gestor de Pedidos" at bounding box center [56, 246] width 67 height 12
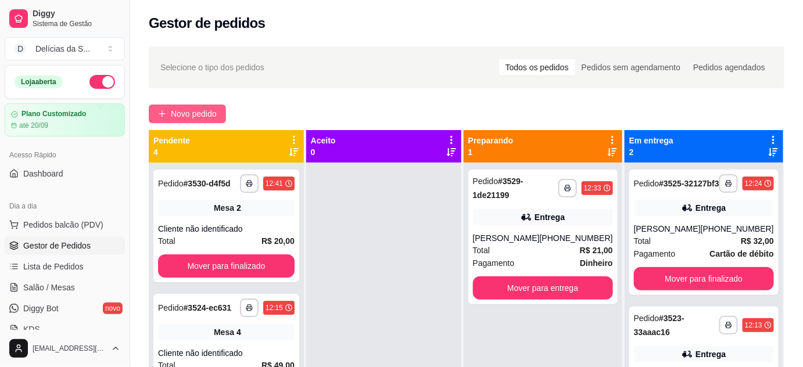
click at [173, 114] on span "Novo pedido" at bounding box center [194, 113] width 46 height 13
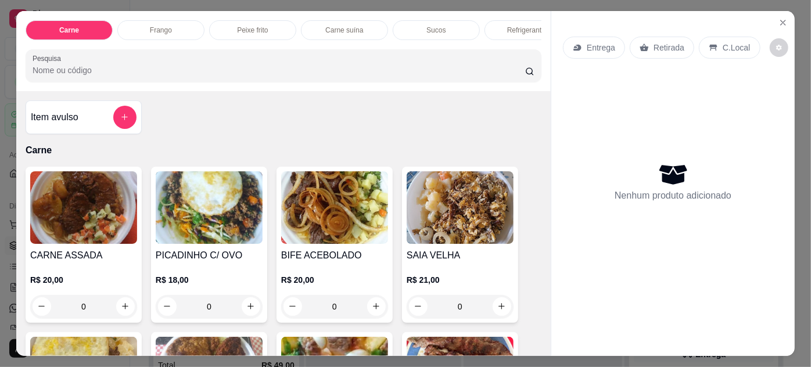
click at [73, 217] on img at bounding box center [83, 207] width 107 height 73
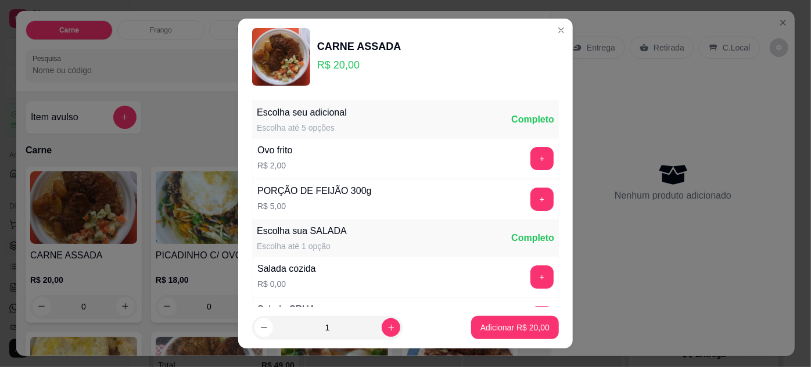
scroll to position [116, 0]
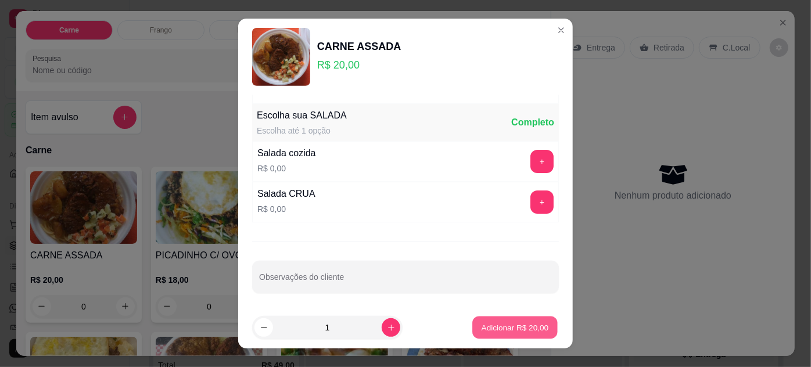
click at [489, 323] on p "Adicionar R$ 20,00" at bounding box center [515, 327] width 67 height 11
type input "1"
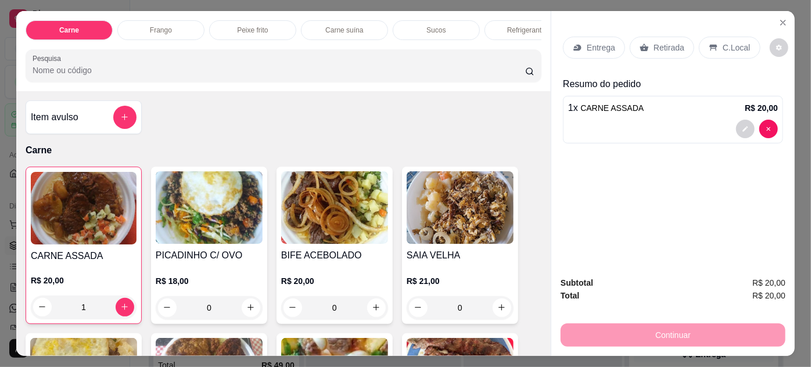
click at [587, 43] on p "Entrega" at bounding box center [601, 48] width 28 height 12
click at [646, 45] on div "Retirada" at bounding box center [662, 48] width 64 height 22
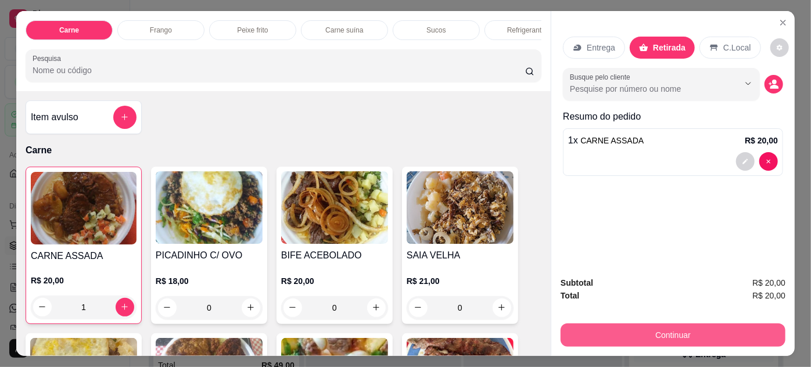
click at [704, 338] on button "Continuar" at bounding box center [673, 335] width 225 height 23
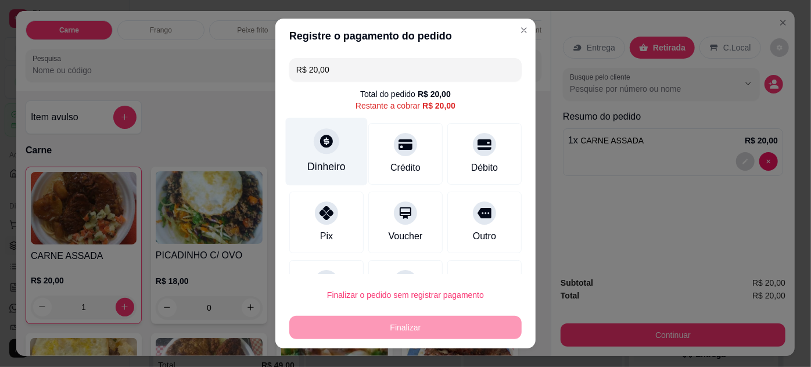
click at [331, 145] on div at bounding box center [327, 141] width 26 height 26
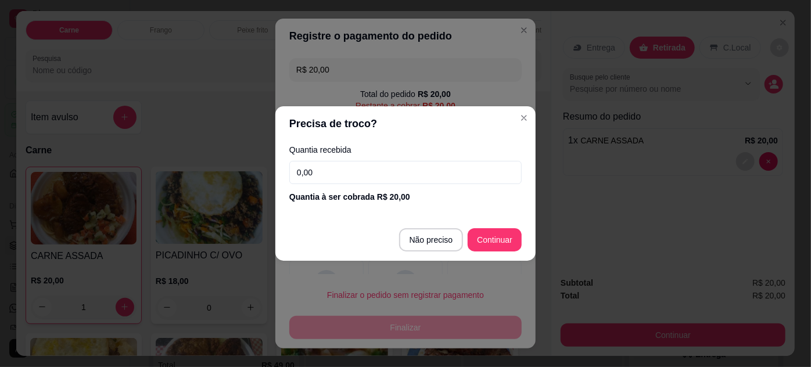
click at [342, 168] on input "0,00" at bounding box center [405, 172] width 232 height 23
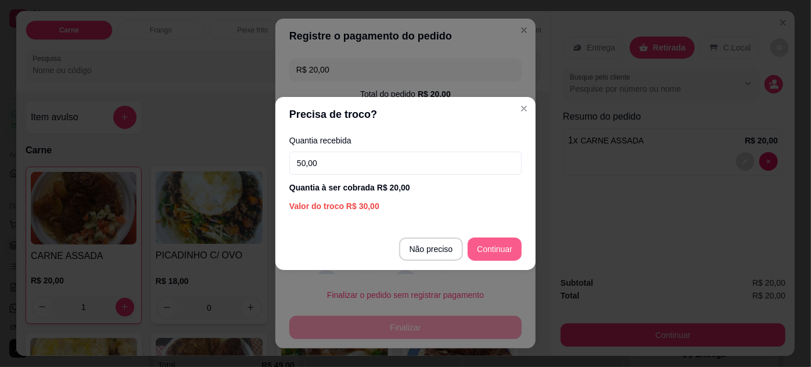
type input "50,00"
type input "R$ 0,00"
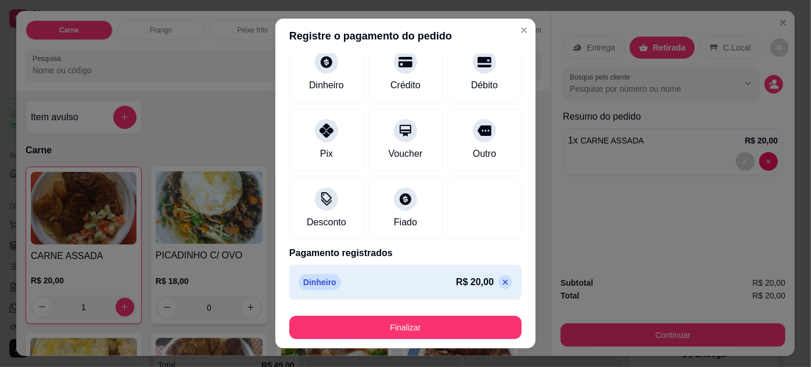
scroll to position [19, 0]
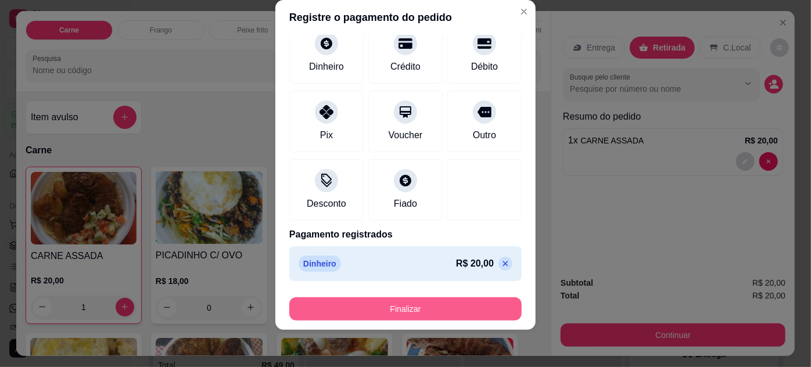
click at [402, 310] on button "Finalizar" at bounding box center [405, 308] width 232 height 23
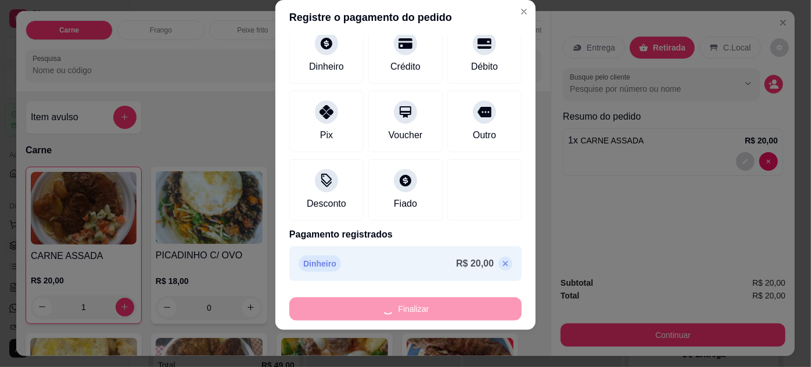
type input "0"
type input "-R$ 20,00"
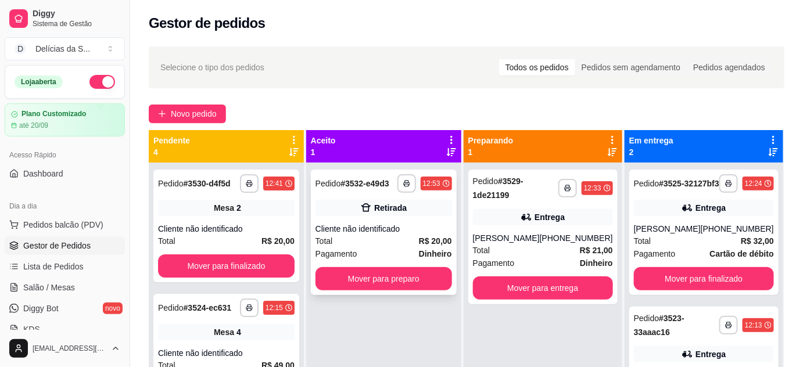
click at [391, 234] on div "Cliente não identificado" at bounding box center [383, 229] width 137 height 12
click at [64, 282] on span "Salão / Mesas" at bounding box center [49, 288] width 52 height 12
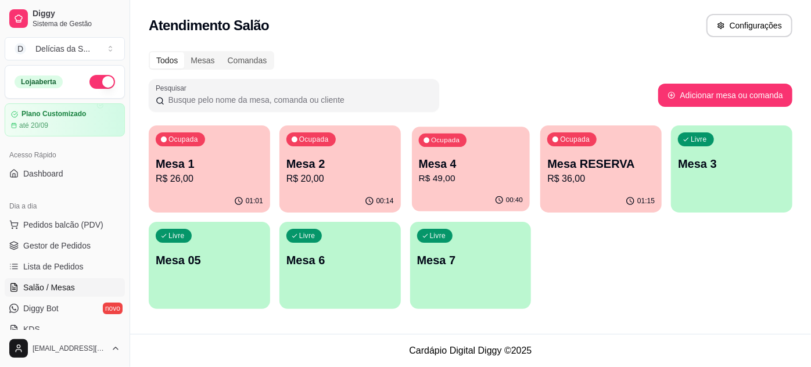
click at [456, 171] on p "Mesa 4" at bounding box center [470, 164] width 104 height 16
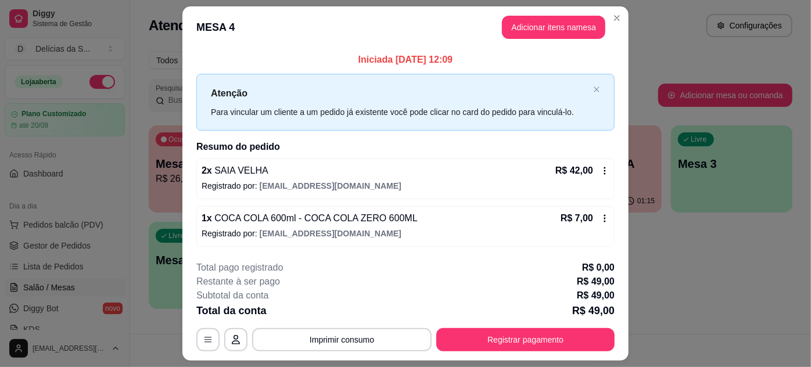
scroll to position [30, 0]
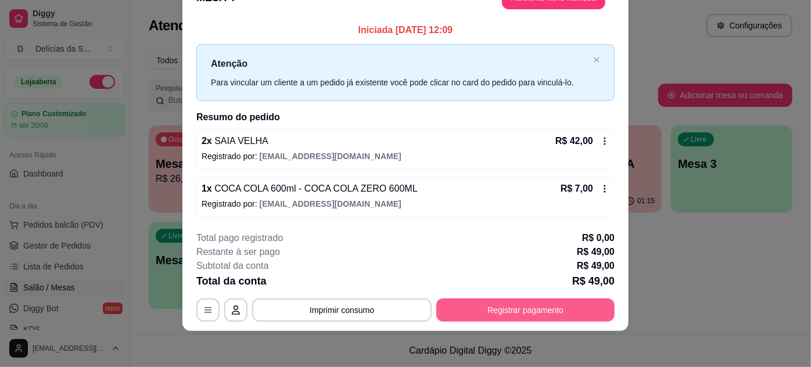
click at [528, 312] on button "Registrar pagamento" at bounding box center [525, 310] width 178 height 23
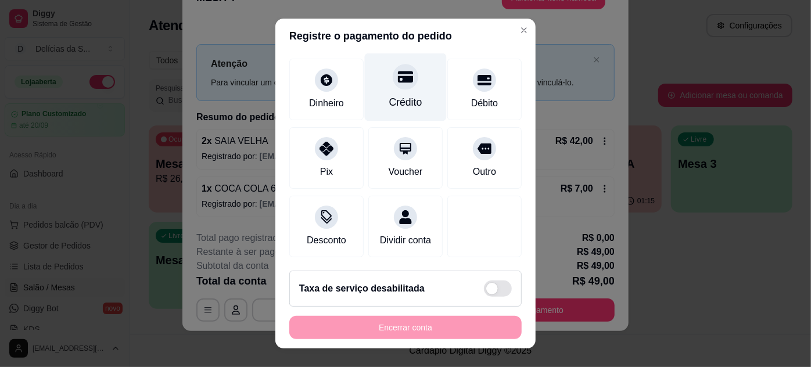
scroll to position [0, 0]
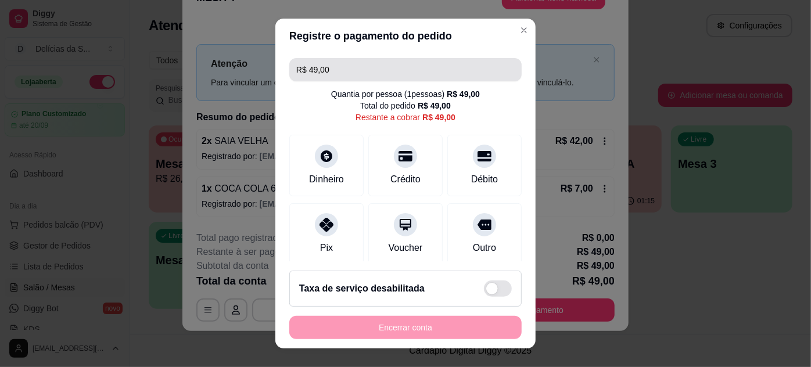
click at [396, 77] on input "R$ 49,00" at bounding box center [405, 69] width 218 height 23
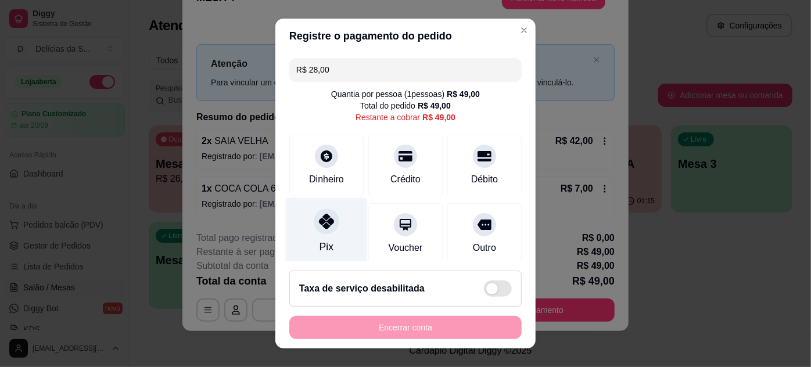
click at [331, 223] on div at bounding box center [327, 222] width 26 height 26
click at [319, 224] on icon at bounding box center [326, 221] width 15 height 15
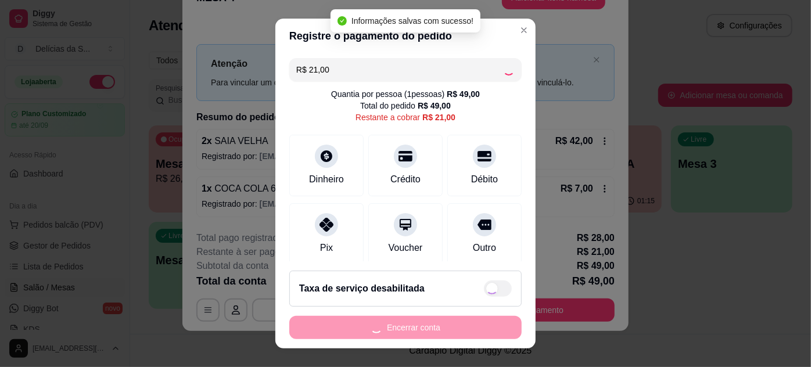
type input "R$ 0,00"
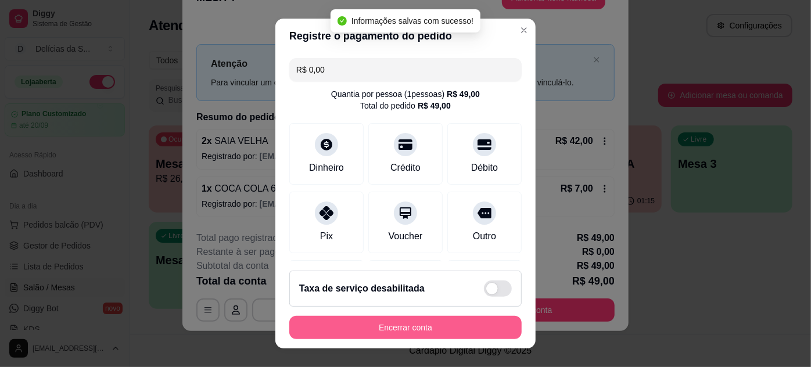
scroll to position [19, 0]
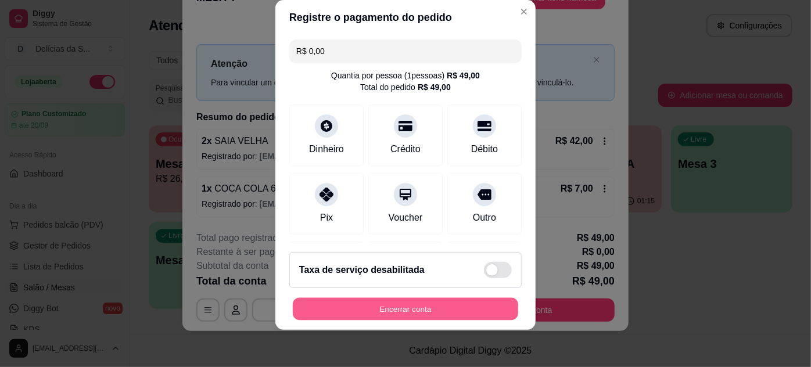
click at [429, 303] on button "Encerrar conta" at bounding box center [405, 309] width 225 height 23
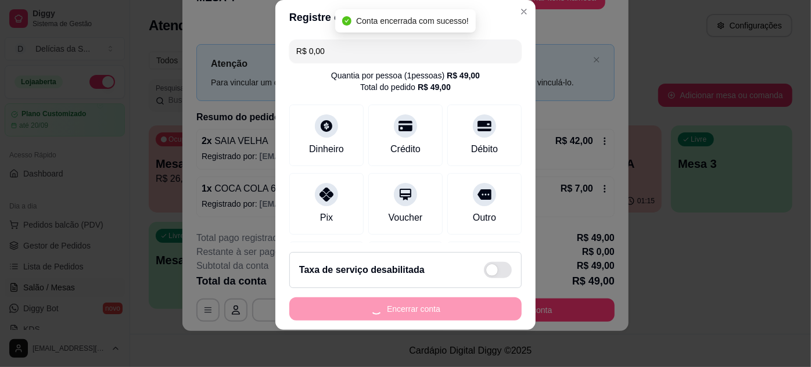
scroll to position [0, 0]
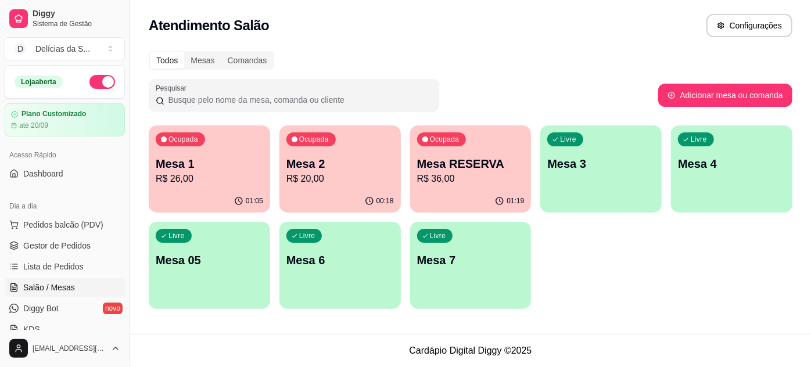
click at [227, 175] on p "R$ 26,00" at bounding box center [209, 179] width 107 height 14
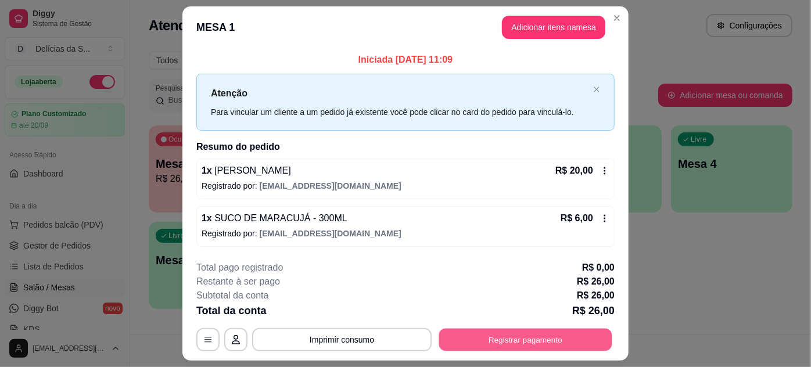
click at [490, 339] on button "Registrar pagamento" at bounding box center [525, 339] width 173 height 23
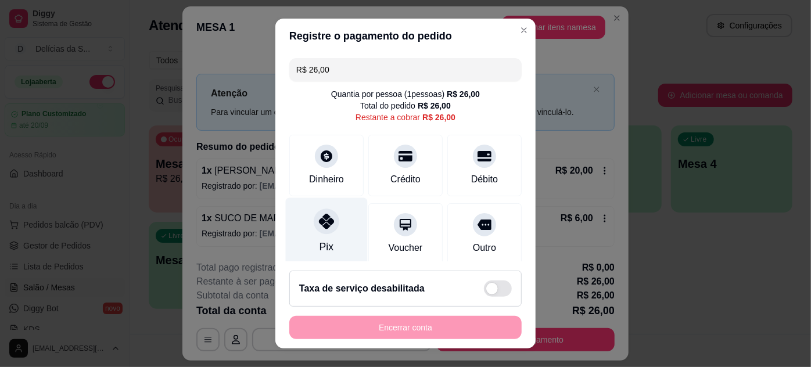
click at [326, 223] on icon at bounding box center [326, 221] width 15 height 15
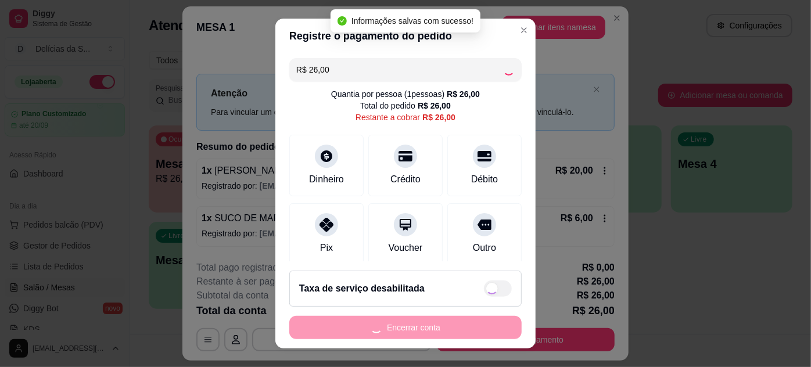
type input "R$ 0,00"
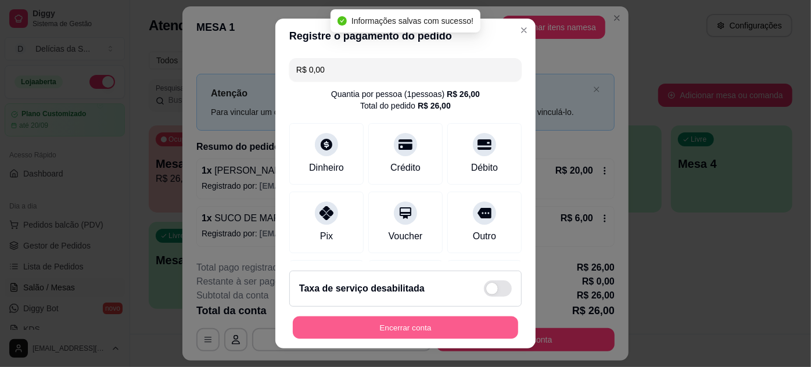
click at [392, 328] on button "Encerrar conta" at bounding box center [405, 328] width 225 height 23
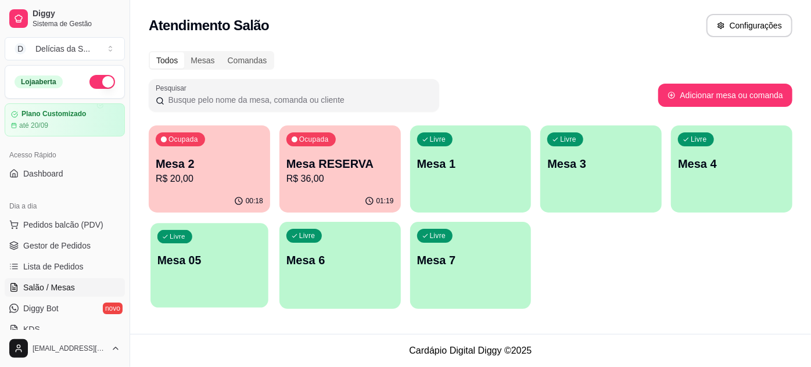
click at [200, 252] on div "Livre Mesa 05" at bounding box center [209, 258] width 118 height 71
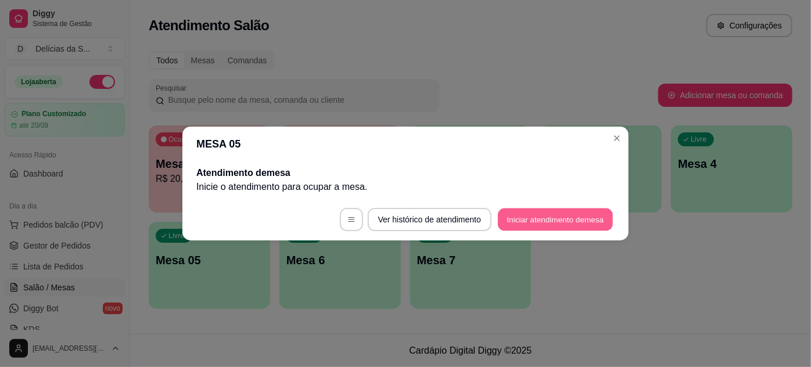
click at [526, 221] on button "Iniciar atendimento de mesa" at bounding box center [555, 220] width 115 height 23
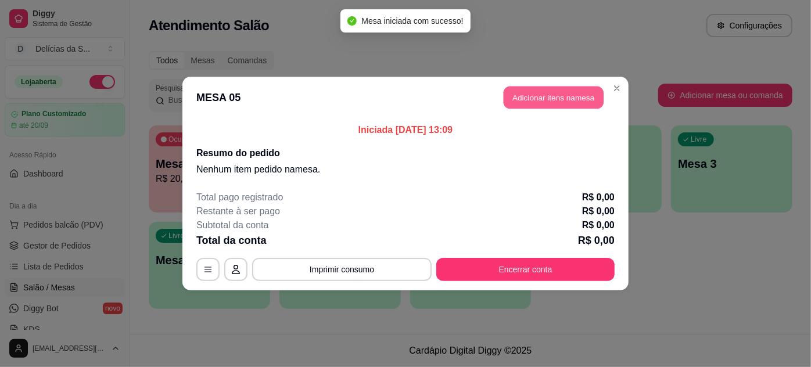
click at [558, 103] on button "Adicionar itens na mesa" at bounding box center [554, 98] width 100 height 23
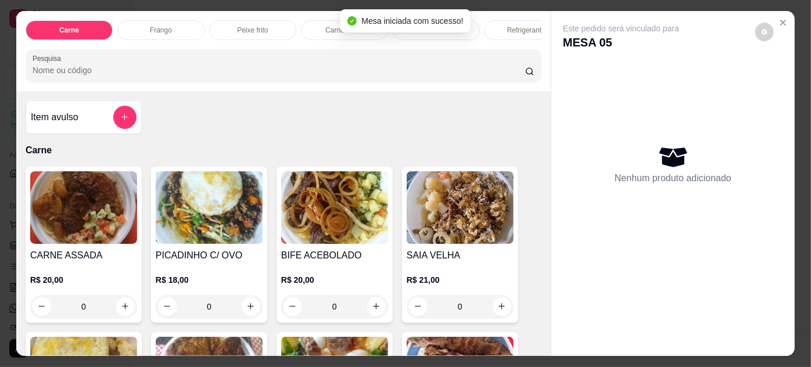
click at [101, 206] on img at bounding box center [83, 207] width 107 height 73
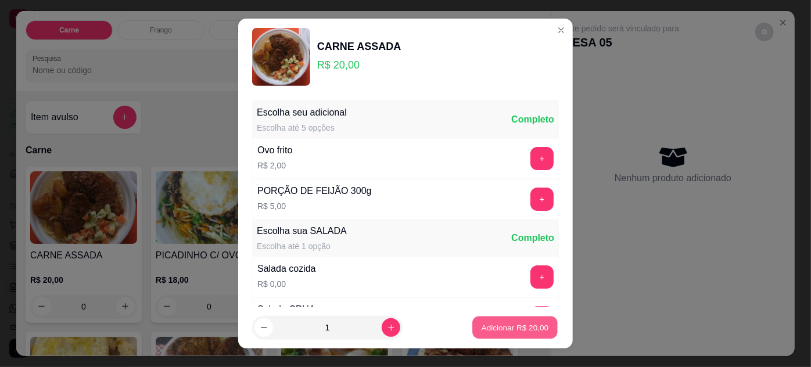
click at [485, 325] on p "Adicionar R$ 20,00" at bounding box center [515, 327] width 67 height 11
type input "1"
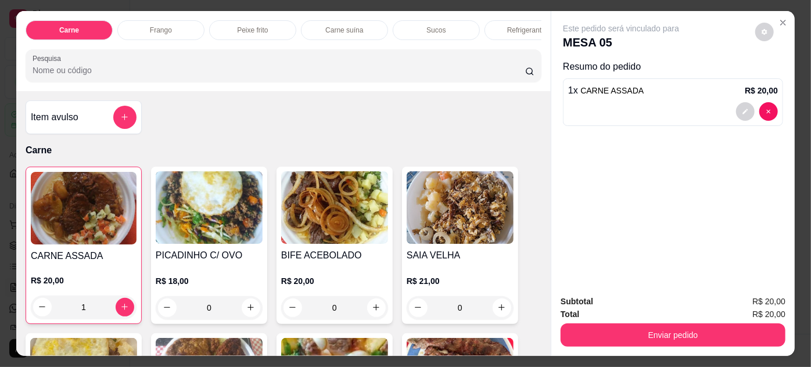
scroll to position [105, 0]
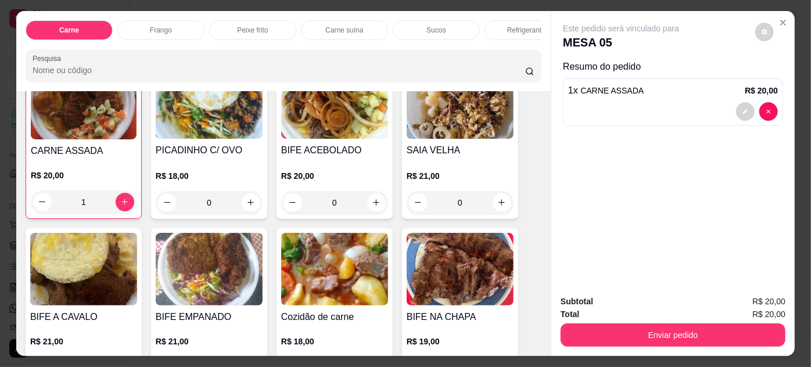
click at [92, 269] on img at bounding box center [83, 269] width 107 height 73
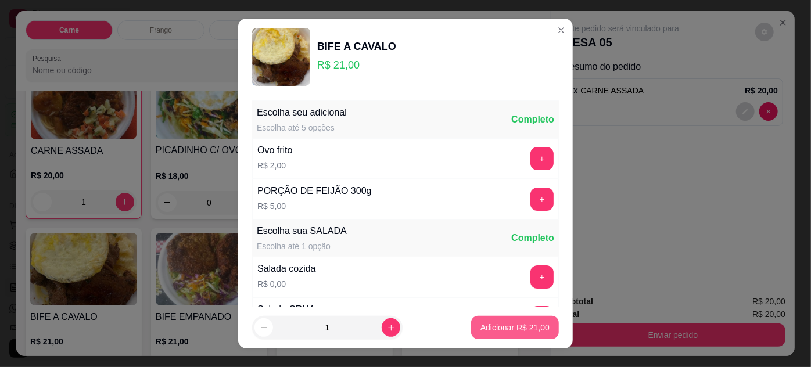
click at [517, 322] on button "Adicionar R$ 21,00" at bounding box center [515, 327] width 88 height 23
type input "1"
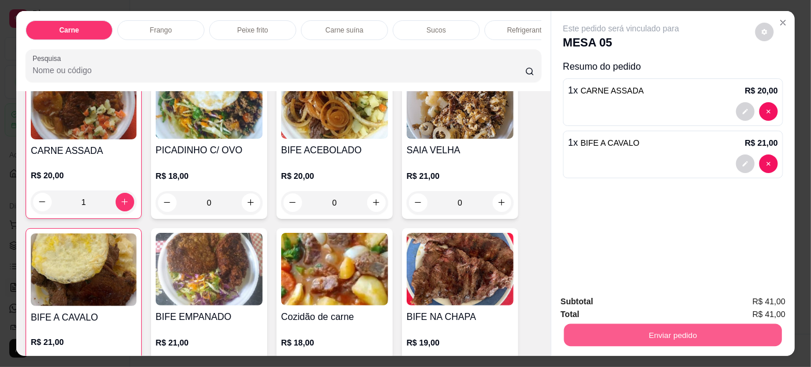
click at [640, 329] on button "Enviar pedido" at bounding box center [673, 335] width 218 height 23
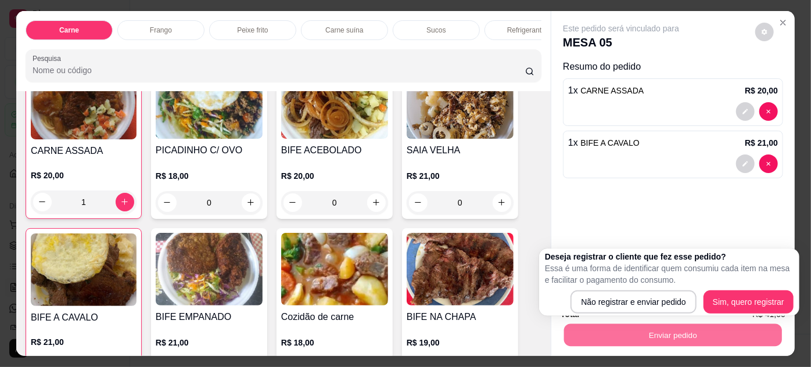
click at [605, 185] on div "Este pedido será vinculado para MESA 05 Resumo do pedido 1 x CARNE ASSADA R$ 20…" at bounding box center [672, 148] width 243 height 275
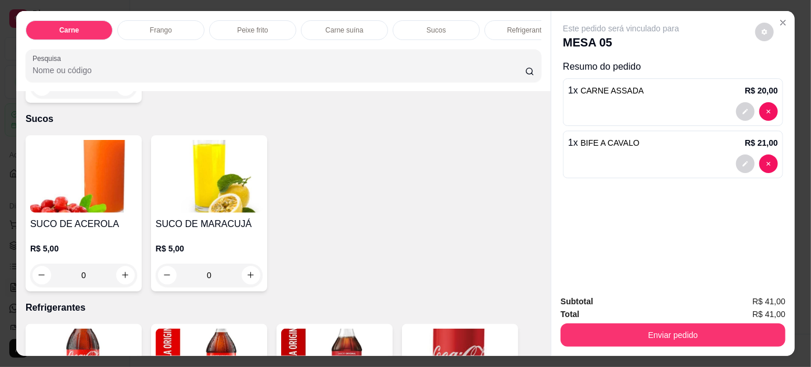
scroll to position [1267, 0]
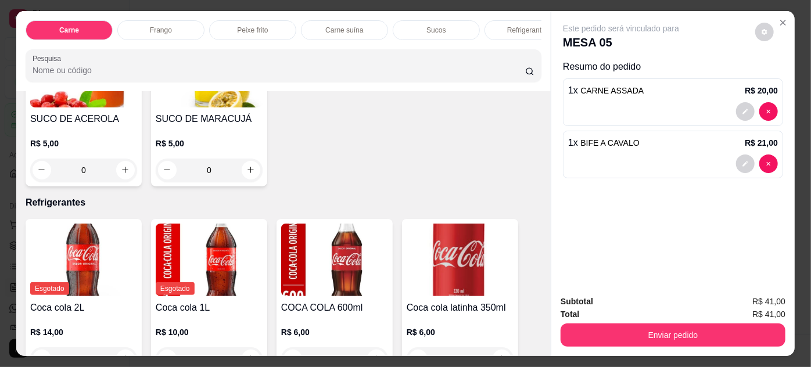
click at [215, 244] on img at bounding box center [209, 260] width 107 height 73
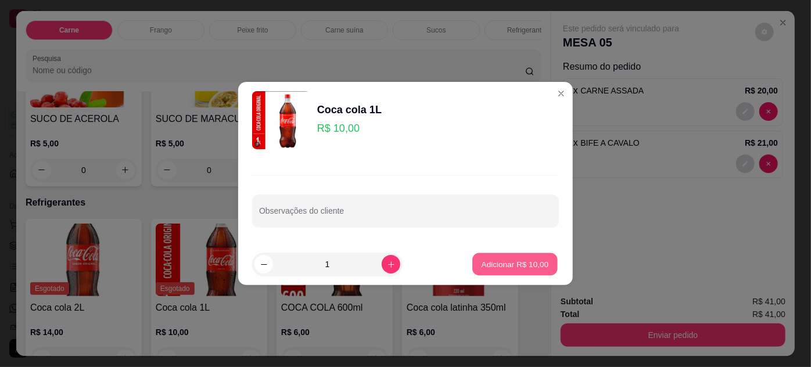
click at [489, 264] on p "Adicionar R$ 10,00" at bounding box center [515, 264] width 67 height 11
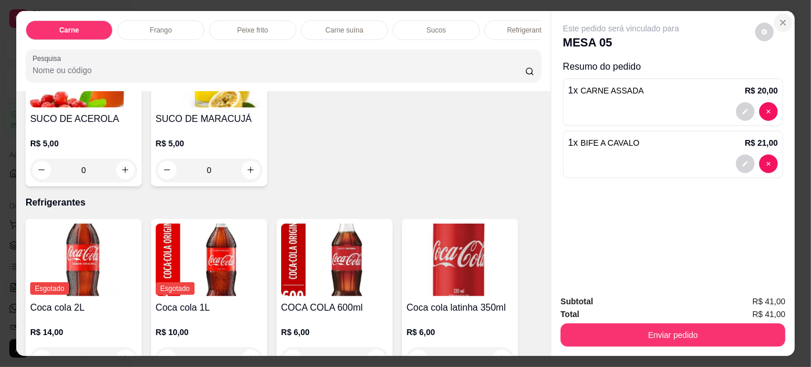
click at [777, 13] on button "Close" at bounding box center [783, 22] width 19 height 19
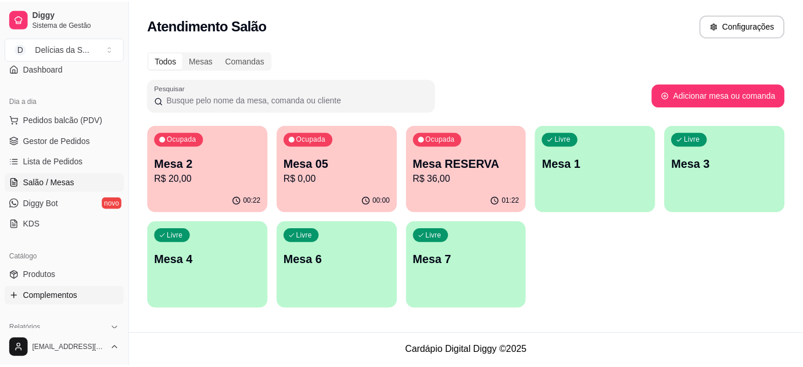
scroll to position [211, 0]
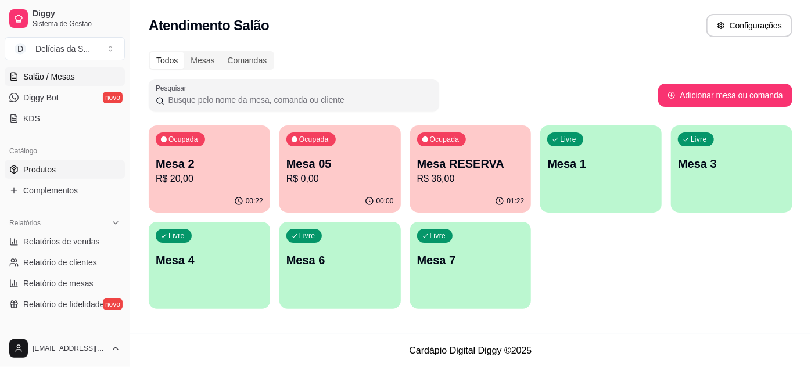
click at [46, 164] on span "Produtos" at bounding box center [39, 170] width 33 height 12
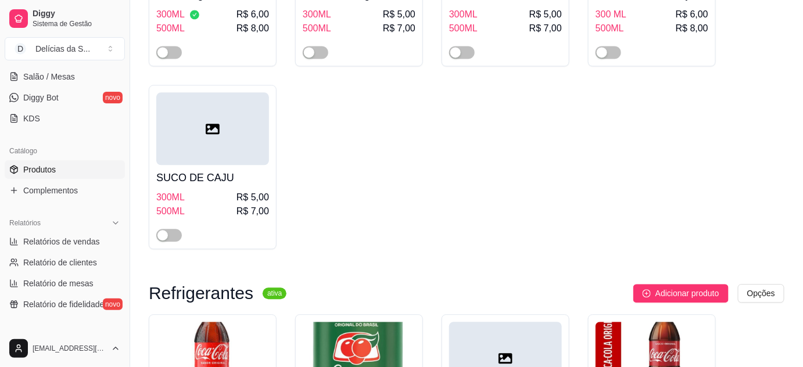
scroll to position [3909, 0]
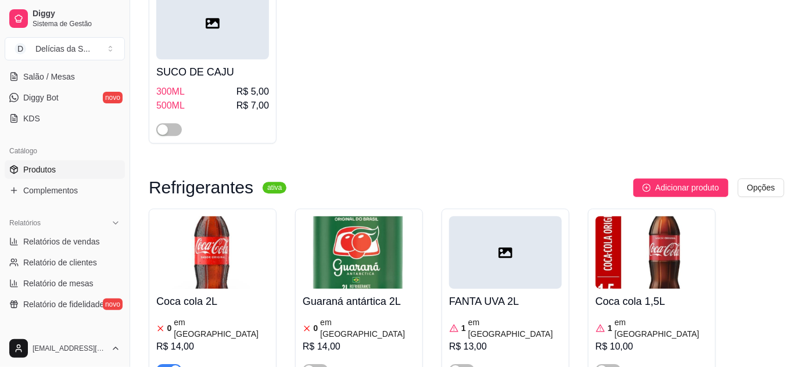
click at [194, 293] on h4 "Coca cola 2L" at bounding box center [212, 301] width 113 height 16
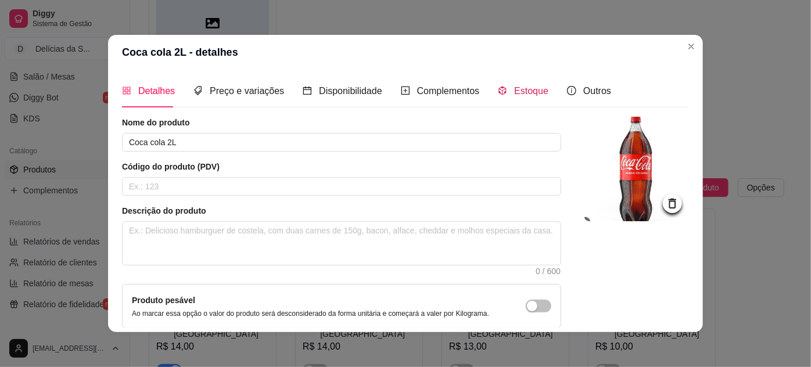
click at [502, 85] on div "Estoque" at bounding box center [523, 91] width 51 height 15
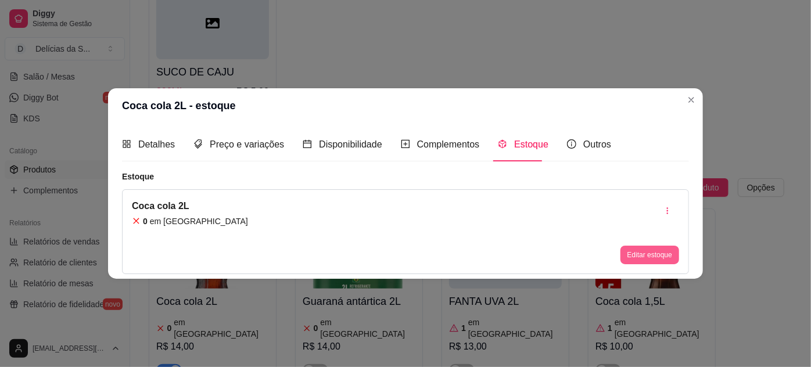
click at [632, 263] on button "Editar estoque" at bounding box center [650, 255] width 59 height 19
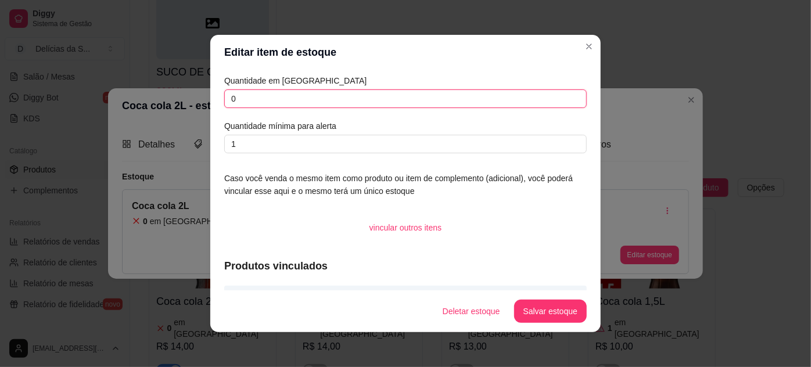
click at [354, 103] on input "0" at bounding box center [405, 98] width 363 height 19
type input "01"
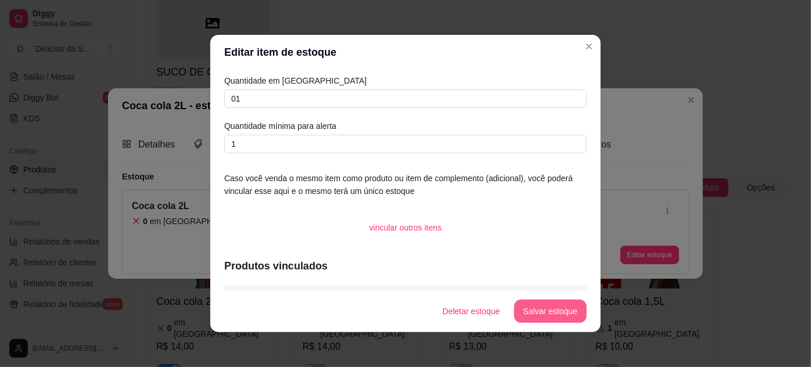
click at [544, 304] on button "Salvar estoque" at bounding box center [550, 311] width 73 height 23
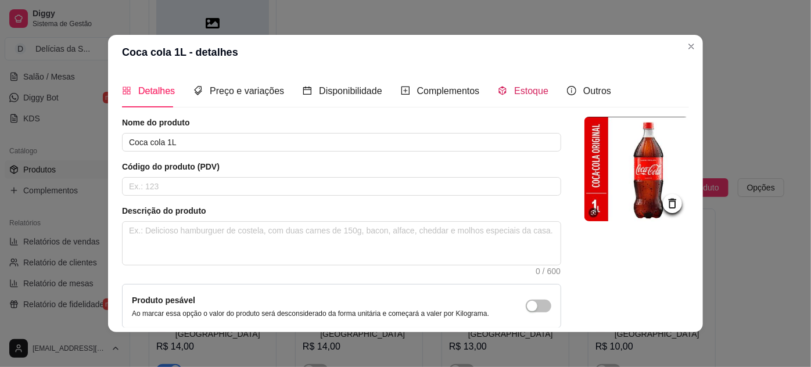
click at [528, 95] on span "Estoque" at bounding box center [531, 91] width 34 height 10
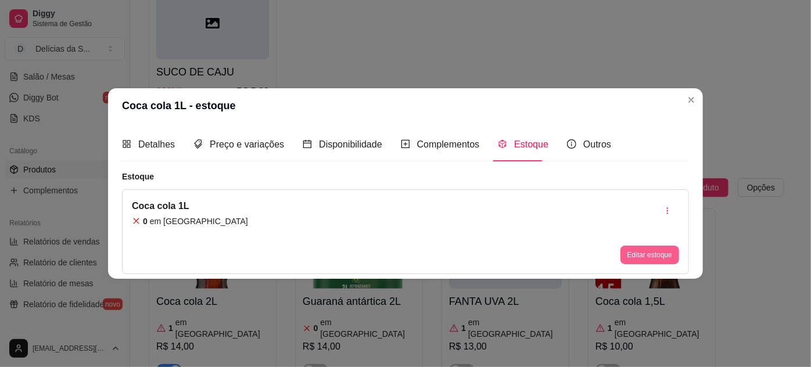
click at [641, 260] on button "Editar estoque" at bounding box center [650, 255] width 59 height 19
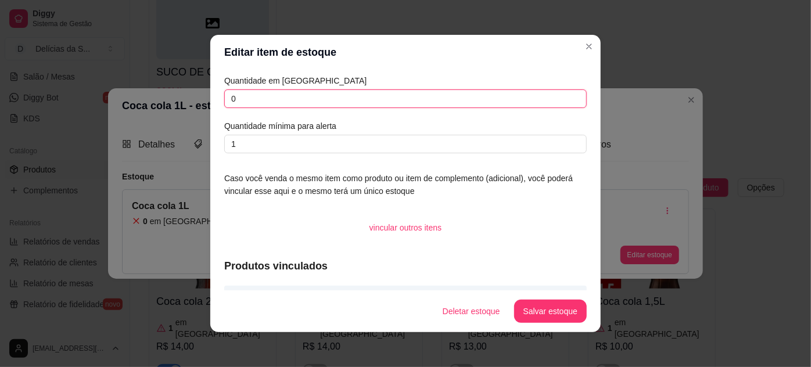
click at [497, 98] on input "0" at bounding box center [405, 98] width 363 height 19
type input "01"
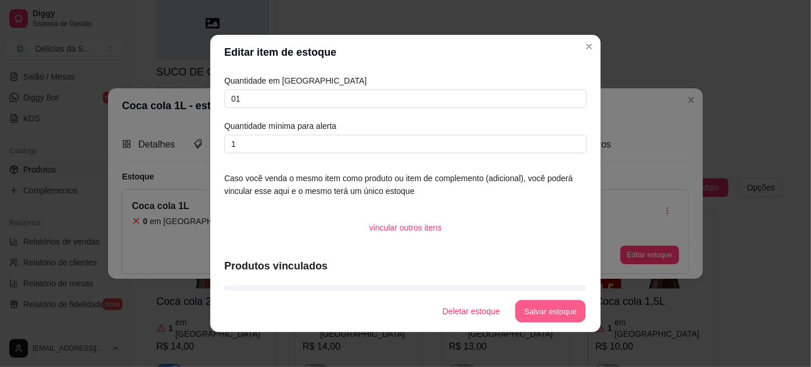
click at [550, 314] on button "Salvar estoque" at bounding box center [550, 311] width 71 height 23
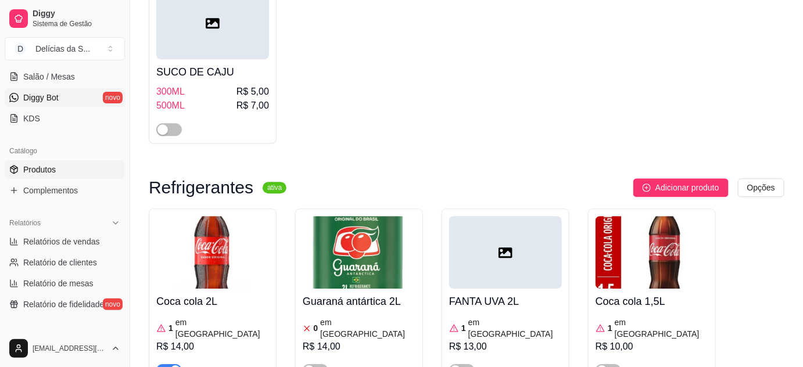
scroll to position [0, 0]
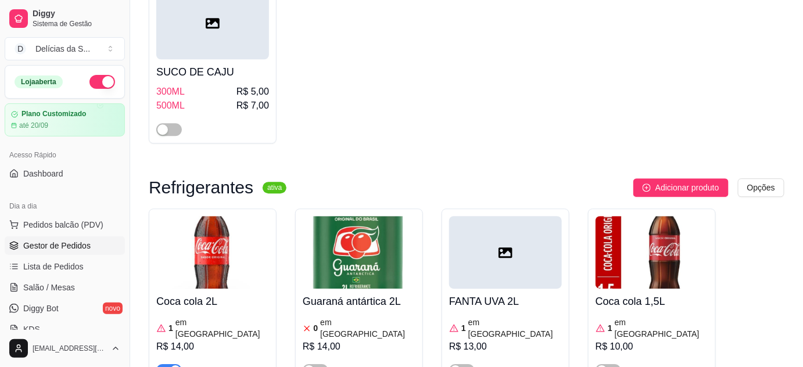
click at [87, 247] on link "Gestor de Pedidos" at bounding box center [65, 245] width 120 height 19
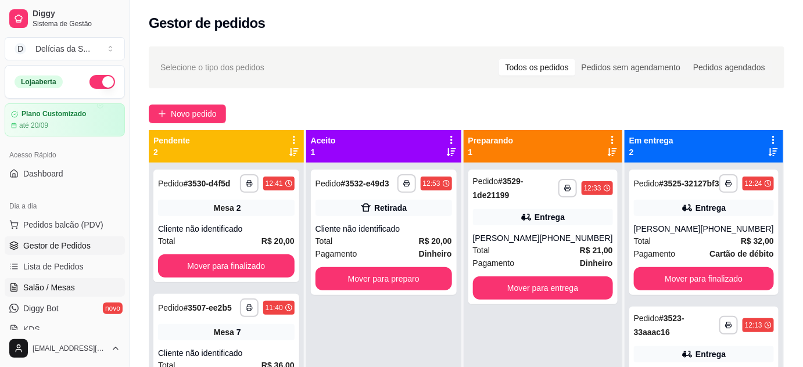
click at [73, 286] on link "Salão / Mesas" at bounding box center [65, 287] width 120 height 19
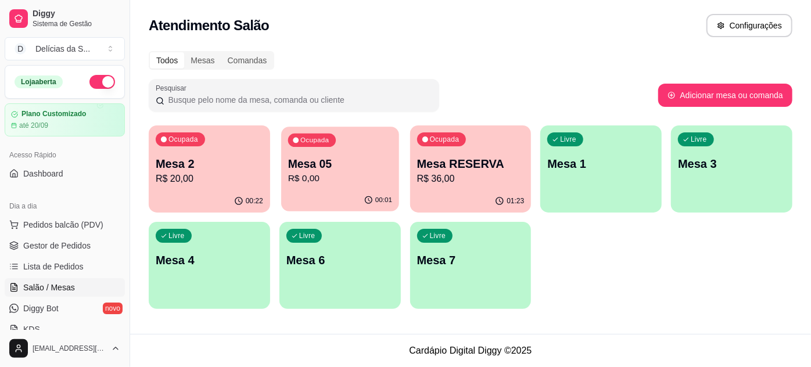
click at [325, 167] on p "Mesa 05" at bounding box center [340, 164] width 104 height 16
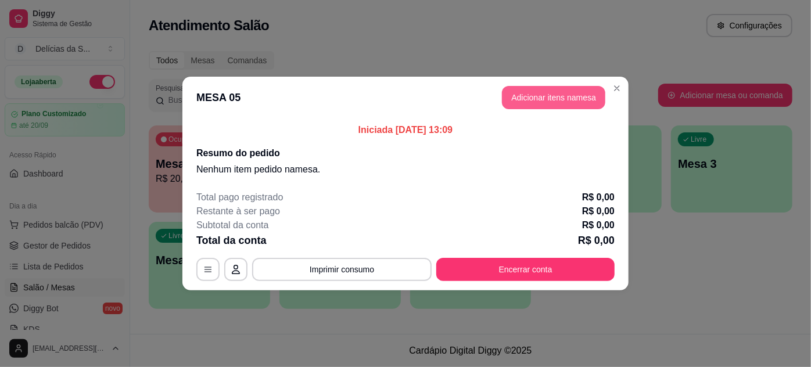
click at [560, 95] on button "Adicionar itens na mesa" at bounding box center [553, 97] width 103 height 23
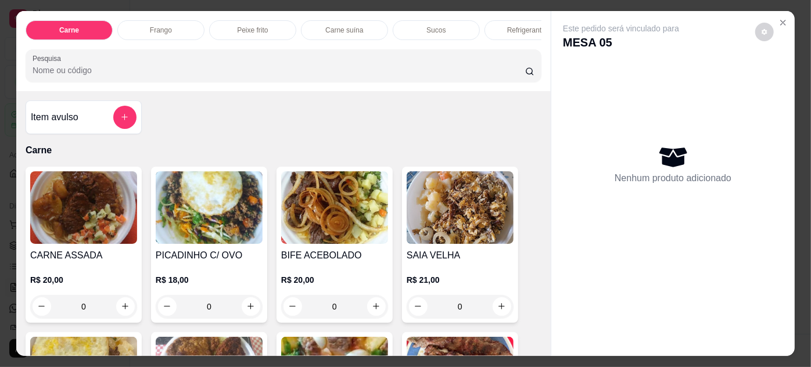
click at [102, 195] on img at bounding box center [83, 207] width 107 height 73
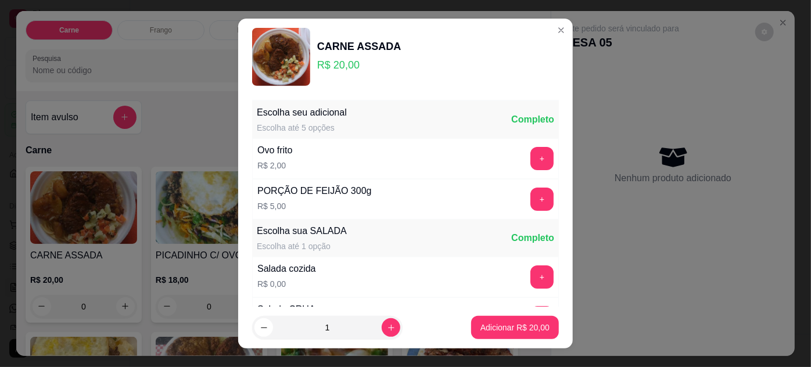
scroll to position [116, 0]
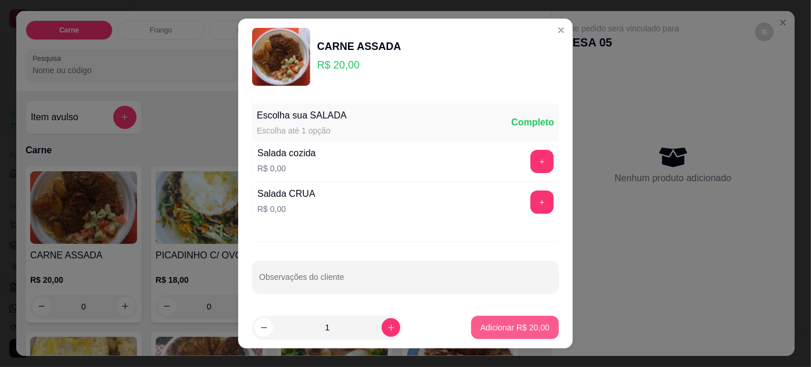
click at [481, 329] on p "Adicionar R$ 20,00" at bounding box center [515, 328] width 69 height 12
type input "1"
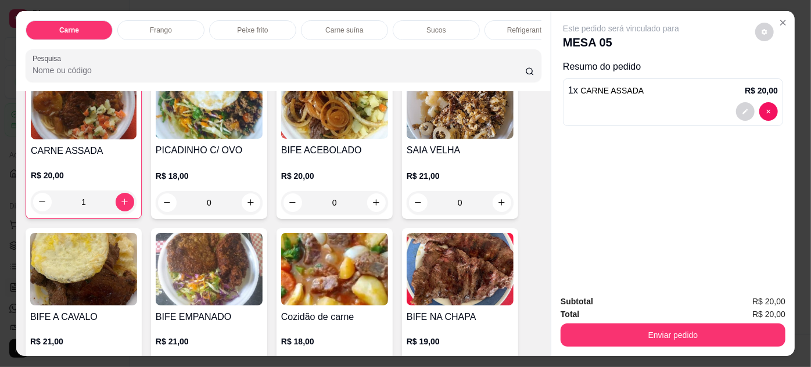
scroll to position [211, 0]
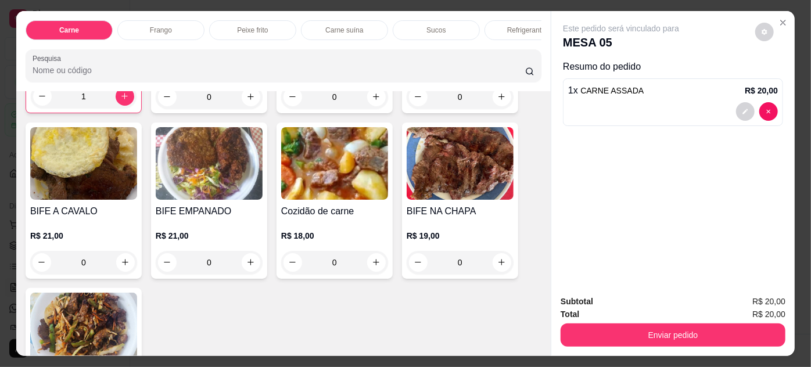
click at [99, 190] on img at bounding box center [83, 163] width 107 height 73
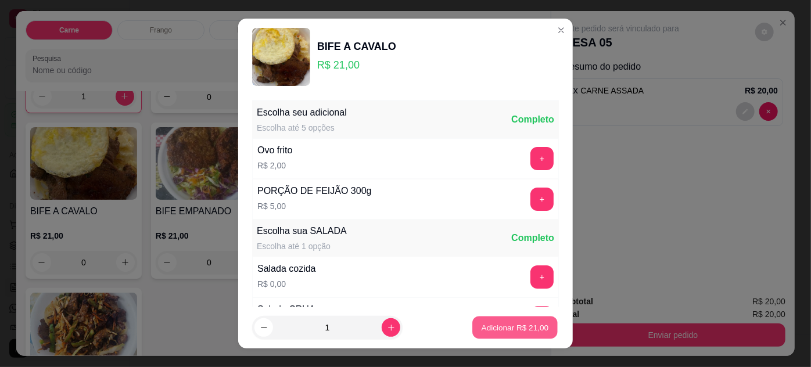
click at [500, 332] on p "Adicionar R$ 21,00" at bounding box center [515, 327] width 67 height 11
type input "1"
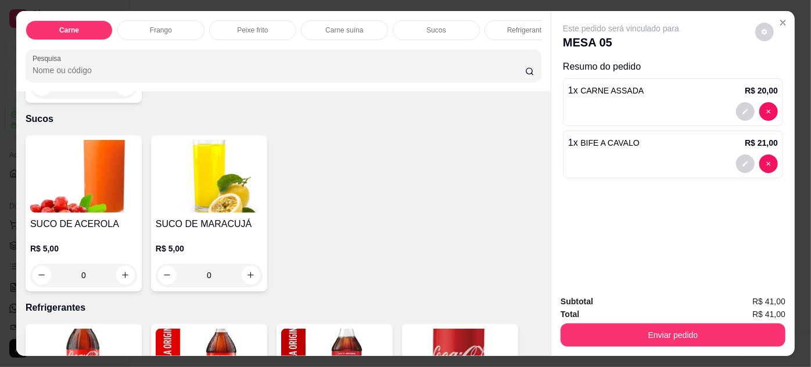
scroll to position [1267, 0]
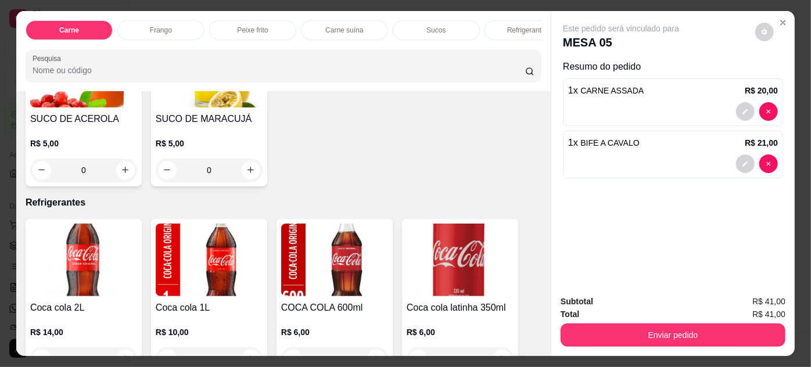
click at [195, 267] on img at bounding box center [209, 260] width 107 height 73
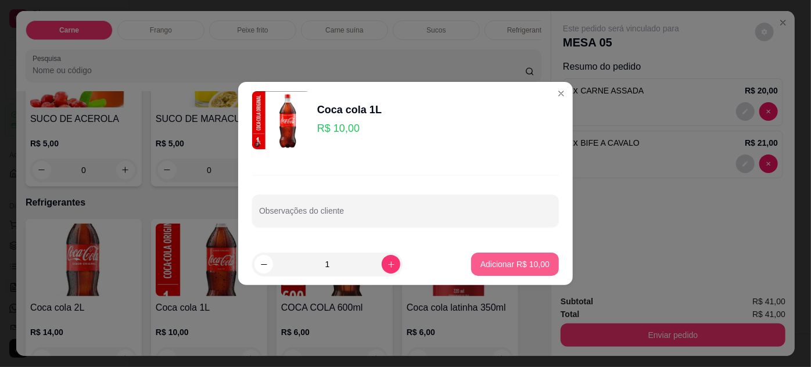
click at [492, 261] on p "Adicionar R$ 10,00" at bounding box center [515, 265] width 69 height 12
type input "1"
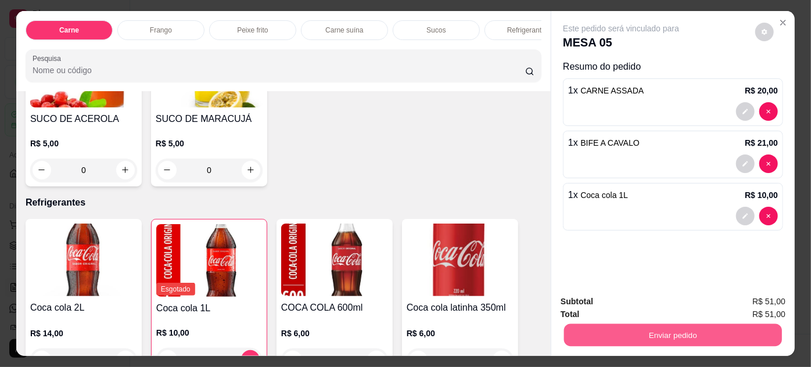
click at [643, 331] on button "Enviar pedido" at bounding box center [673, 335] width 218 height 23
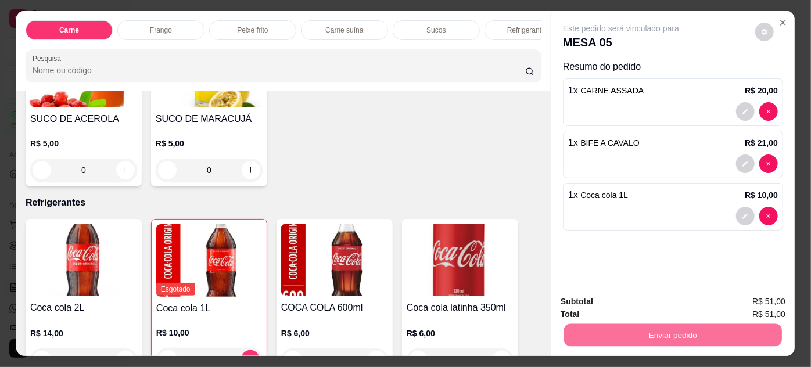
click at [619, 302] on button "Não registrar e enviar pedido" at bounding box center [635, 303] width 121 height 22
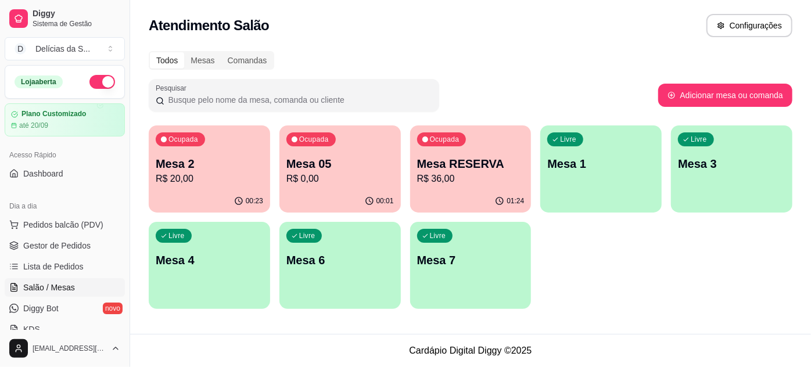
click at [461, 256] on p "Mesa 7" at bounding box center [470, 260] width 107 height 16
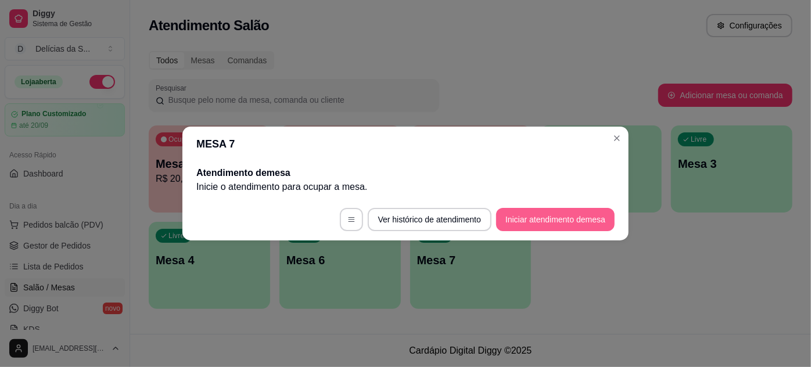
click at [524, 223] on button "Iniciar atendimento de mesa" at bounding box center [555, 219] width 119 height 23
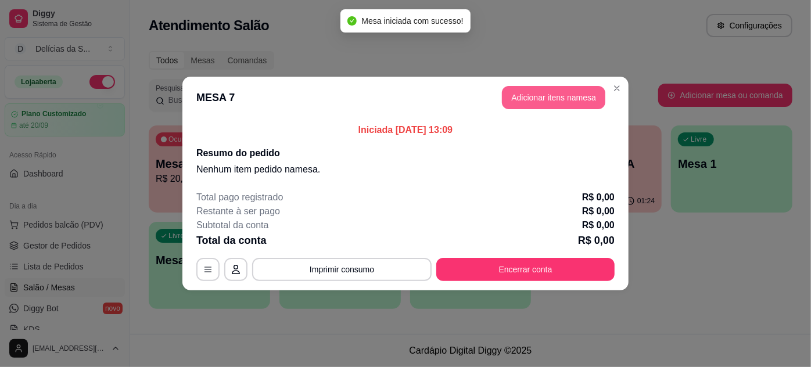
click at [564, 98] on button "Adicionar itens na mesa" at bounding box center [553, 97] width 103 height 23
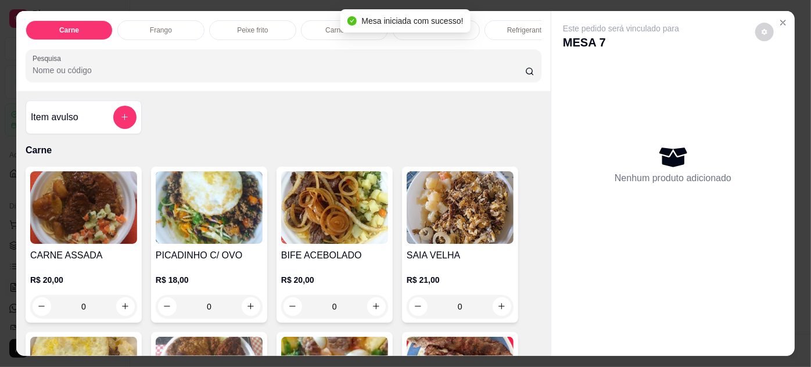
click at [85, 214] on img at bounding box center [83, 207] width 107 height 73
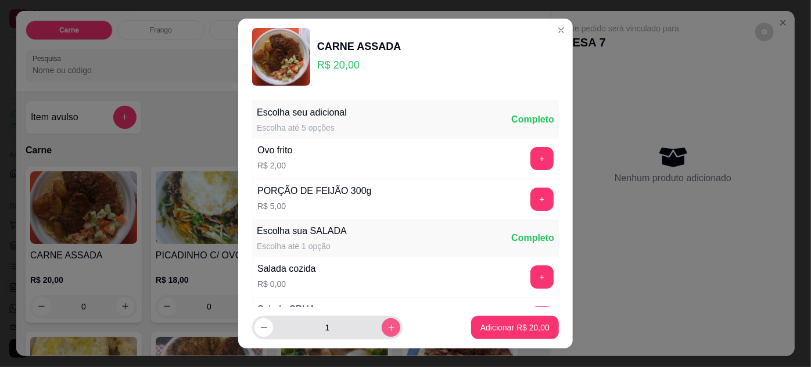
click at [382, 322] on button "increase-product-quantity" at bounding box center [391, 327] width 19 height 19
type input "2"
click at [531, 156] on button "+" at bounding box center [542, 158] width 23 height 23
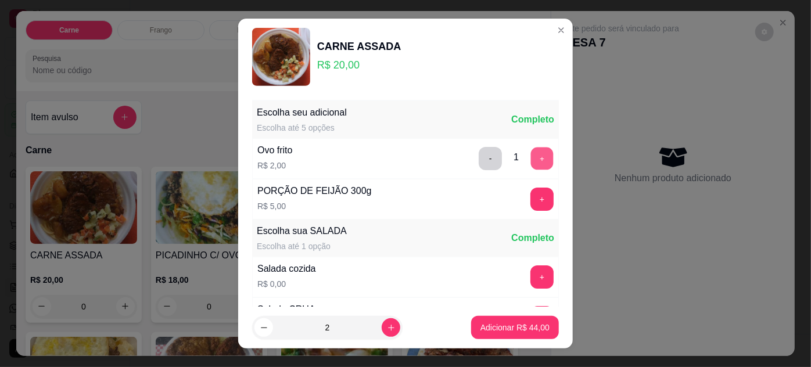
click at [531, 156] on button "+" at bounding box center [542, 158] width 23 height 23
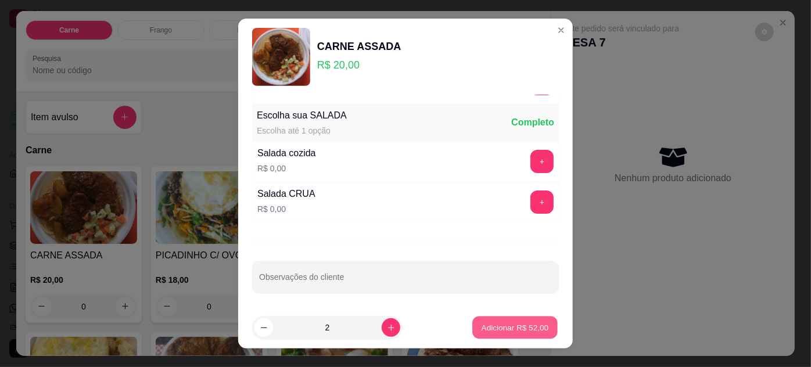
click at [509, 328] on p "Adicionar R$ 52,00" at bounding box center [515, 327] width 67 height 11
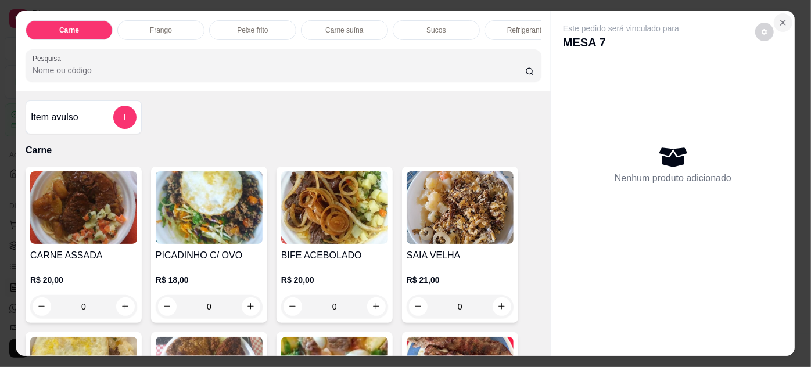
click at [781, 13] on button "Close" at bounding box center [783, 22] width 19 height 19
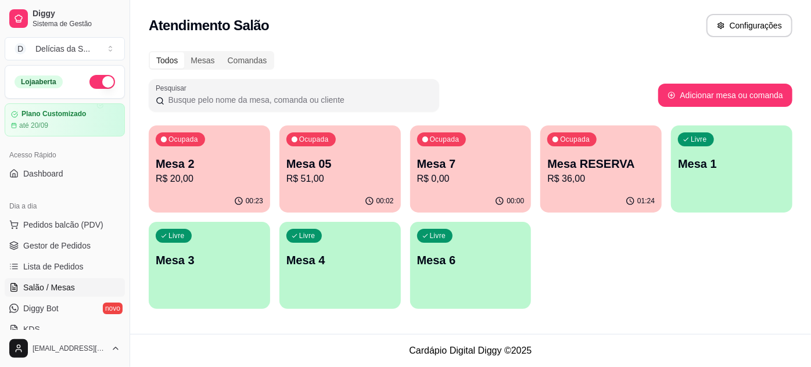
scroll to position [105, 0]
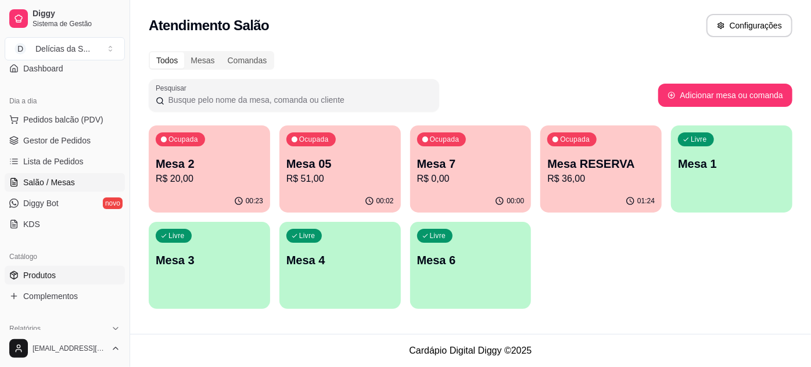
click at [57, 269] on link "Produtos" at bounding box center [65, 275] width 120 height 19
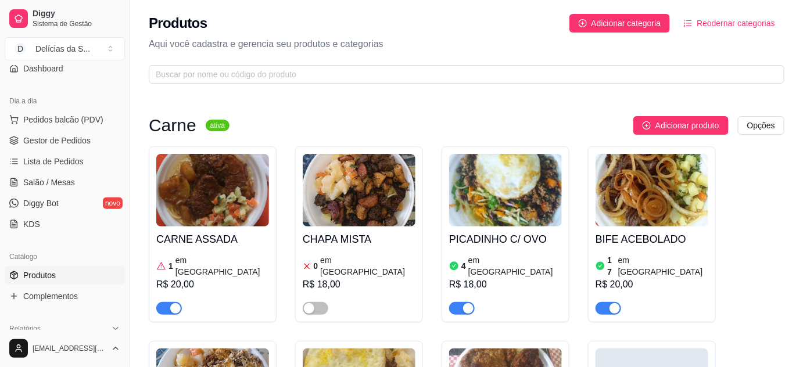
click at [205, 216] on img at bounding box center [212, 190] width 113 height 73
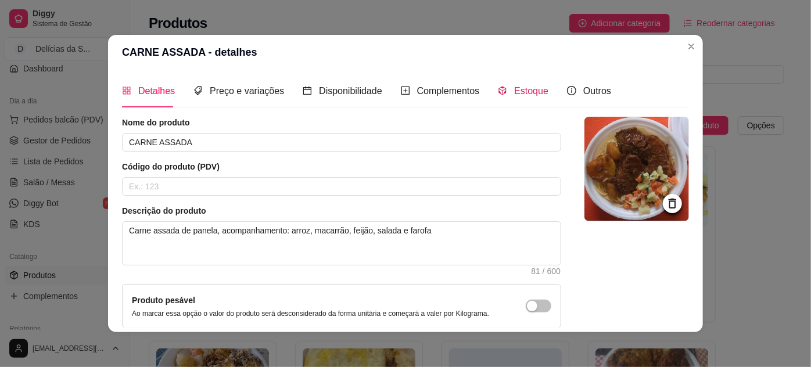
click at [516, 92] on span "Estoque" at bounding box center [531, 91] width 34 height 10
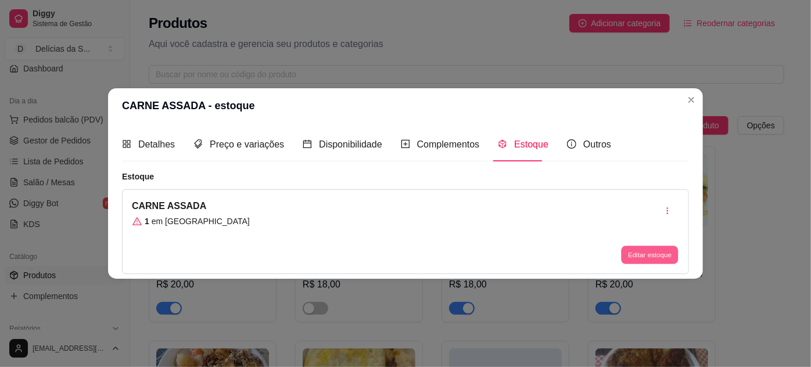
click at [640, 252] on button "Editar estoque" at bounding box center [649, 255] width 57 height 18
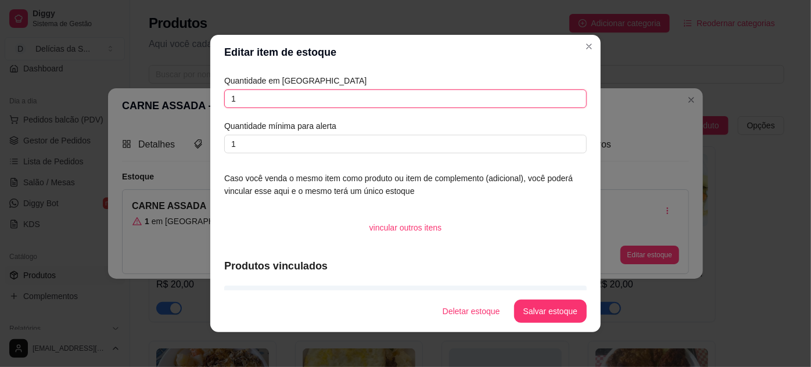
click at [305, 96] on input "1" at bounding box center [405, 98] width 363 height 19
type input "2"
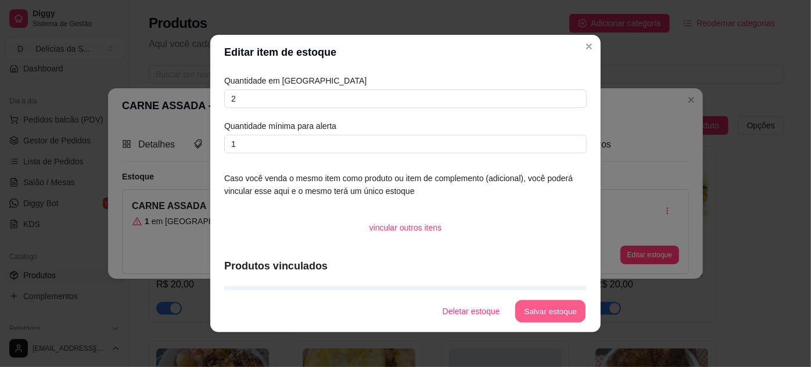
click at [546, 311] on button "Salvar estoque" at bounding box center [550, 311] width 71 height 23
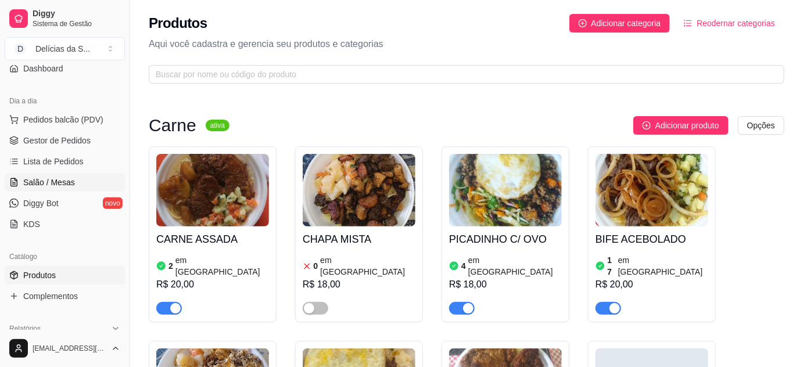
click at [31, 183] on span "Salão / Mesas" at bounding box center [49, 183] width 52 height 12
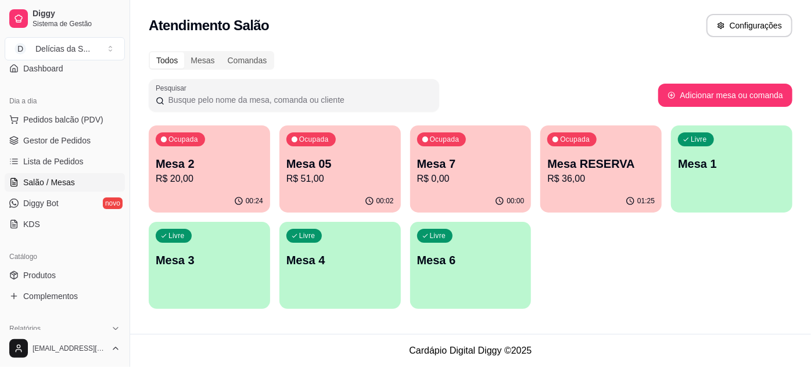
click at [483, 188] on div "Ocupada Mesa 7 R$ 0,00" at bounding box center [470, 158] width 121 height 64
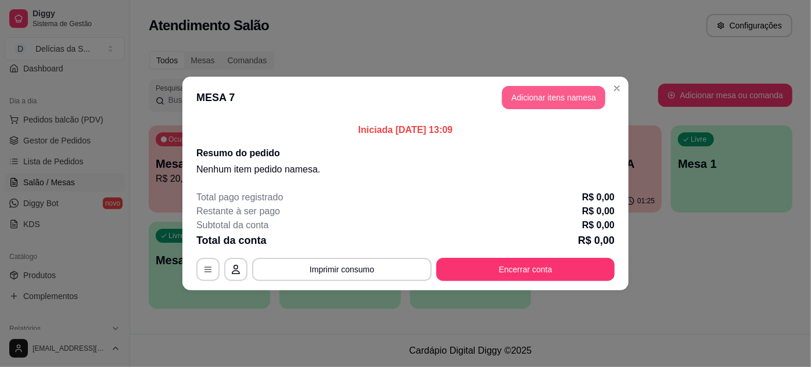
click at [541, 96] on button "Adicionar itens na mesa" at bounding box center [553, 97] width 103 height 23
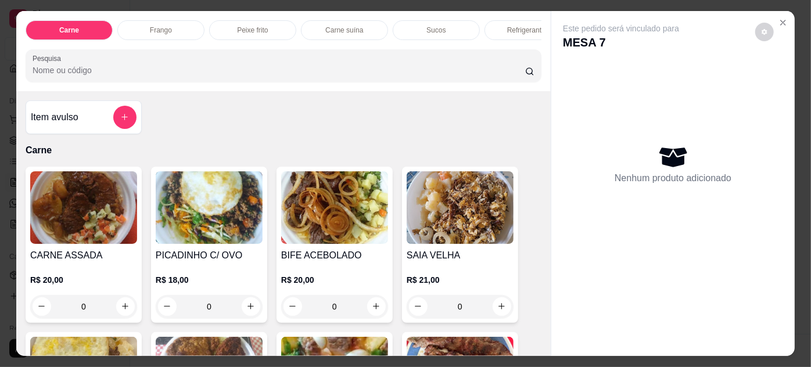
click at [89, 244] on img at bounding box center [83, 207] width 107 height 73
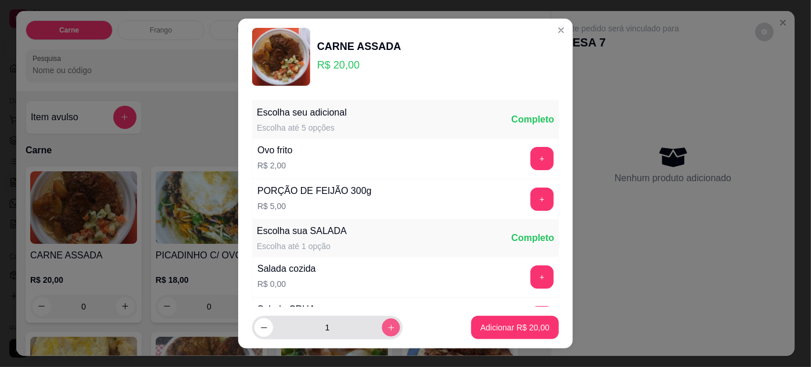
click at [387, 328] on icon "increase-product-quantity" at bounding box center [391, 328] width 9 height 9
type input "2"
click at [531, 160] on button "+" at bounding box center [542, 158] width 23 height 23
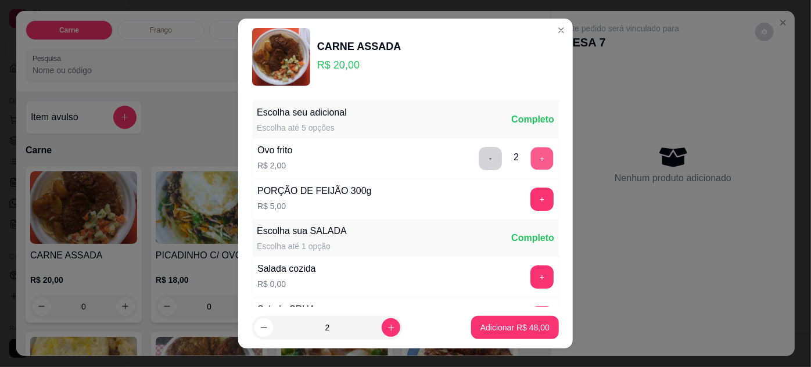
click at [531, 160] on button "+" at bounding box center [542, 158] width 23 height 23
click at [522, 328] on p "Adicionar R$ 52,00" at bounding box center [515, 328] width 69 height 12
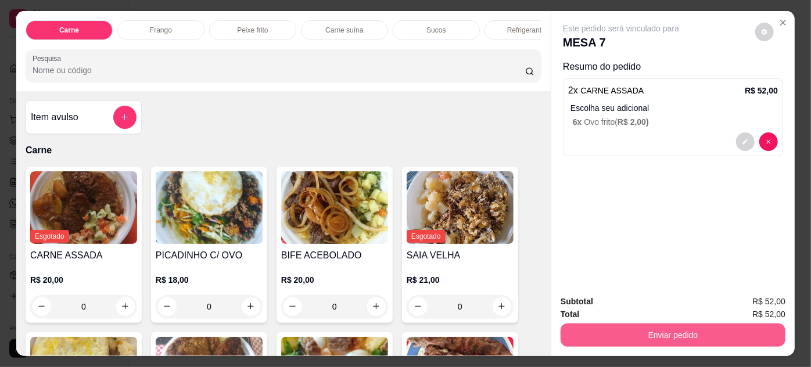
click at [623, 325] on button "Enviar pedido" at bounding box center [673, 335] width 225 height 23
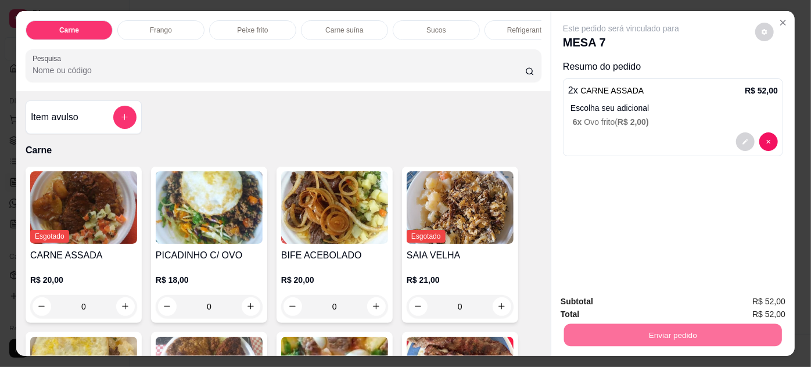
click at [620, 307] on button "Não registrar e enviar pedido" at bounding box center [634, 302] width 117 height 21
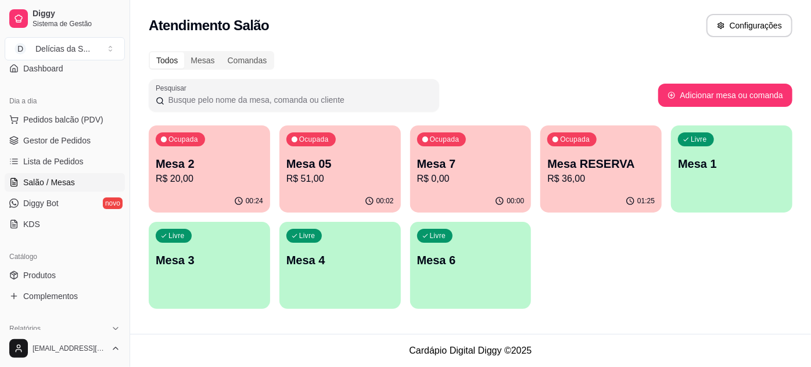
click at [367, 260] on p "Mesa 4" at bounding box center [339, 260] width 107 height 16
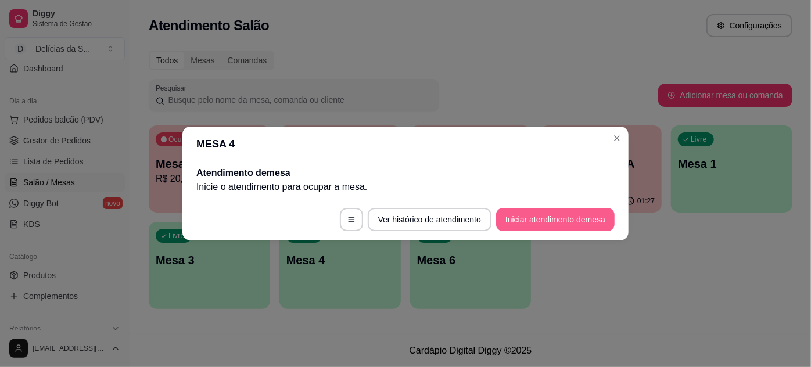
click at [541, 226] on button "Iniciar atendimento de mesa" at bounding box center [555, 219] width 119 height 23
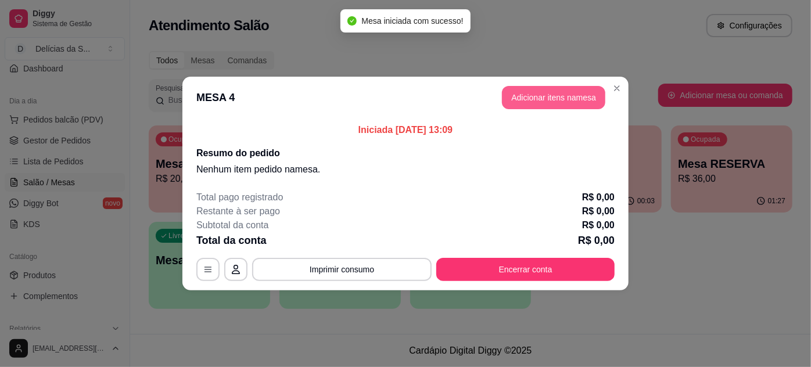
click at [536, 103] on button "Adicionar itens na mesa" at bounding box center [553, 97] width 103 height 23
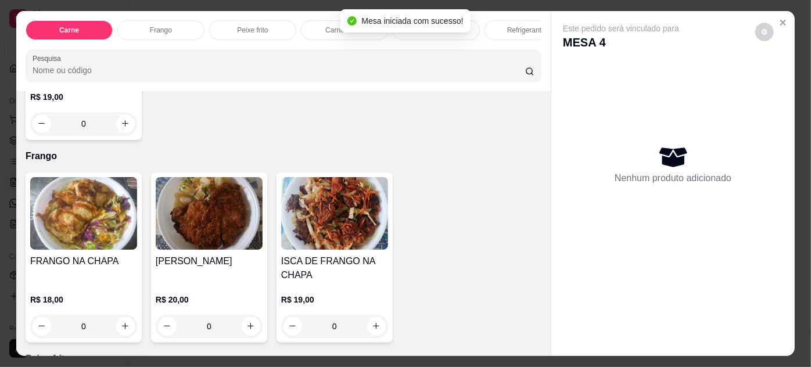
scroll to position [633, 0]
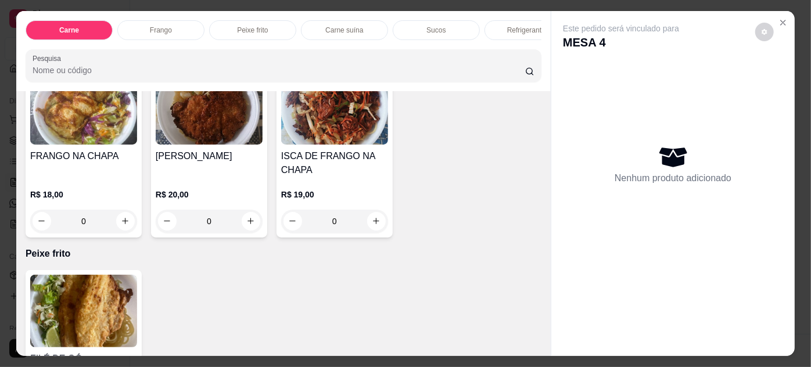
click at [84, 289] on img at bounding box center [83, 311] width 107 height 73
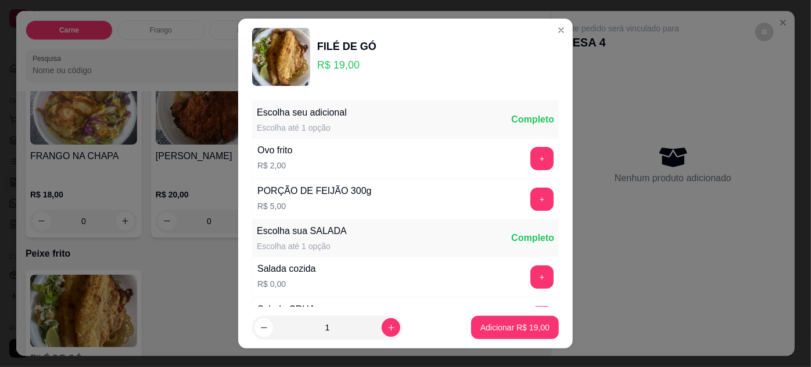
scroll to position [116, 0]
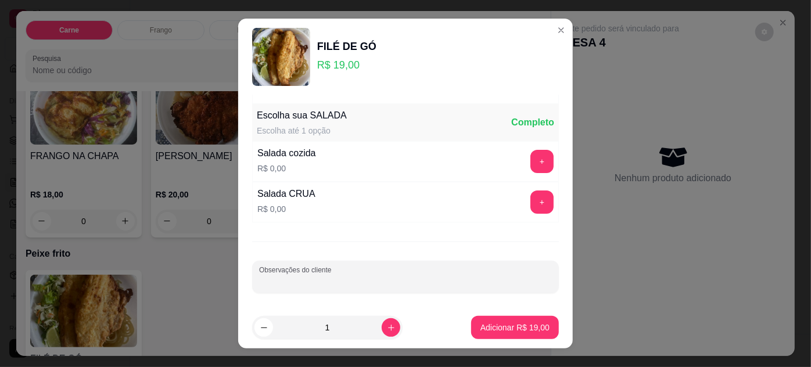
click at [404, 278] on input "Observações do cliente" at bounding box center [405, 282] width 293 height 12
type input "BEM FRITINHA"
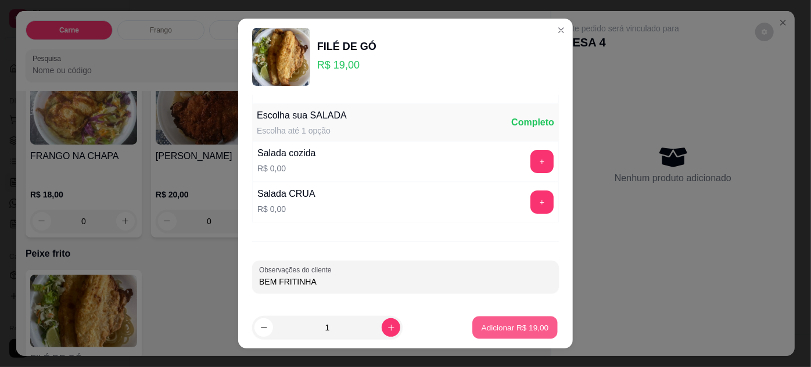
click at [515, 331] on p "Adicionar R$ 19,00" at bounding box center [515, 327] width 67 height 11
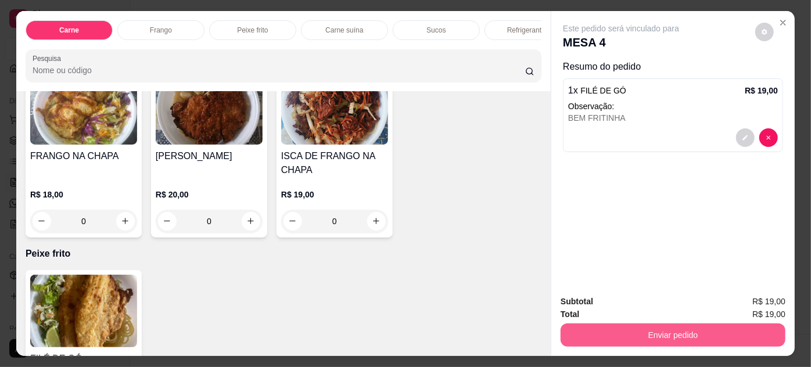
click at [610, 340] on button "Enviar pedido" at bounding box center [673, 335] width 225 height 23
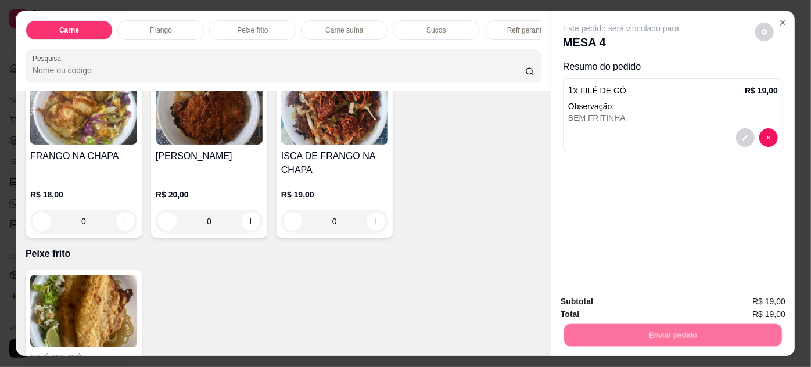
click at [616, 301] on button "Não registrar e enviar pedido" at bounding box center [635, 303] width 121 height 22
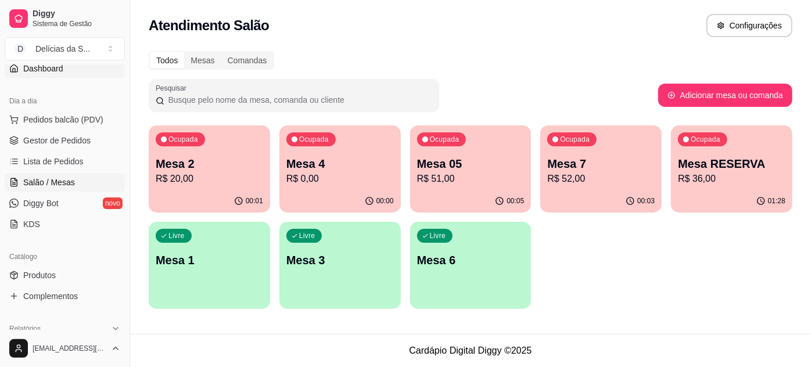
scroll to position [0, 0]
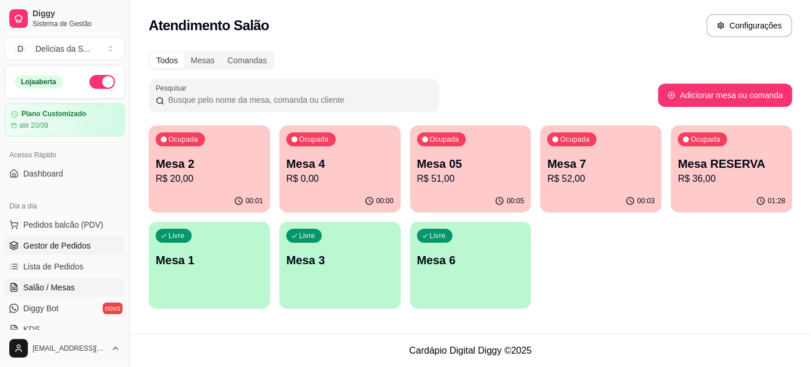
click at [77, 247] on span "Gestor de Pedidos" at bounding box center [56, 246] width 67 height 12
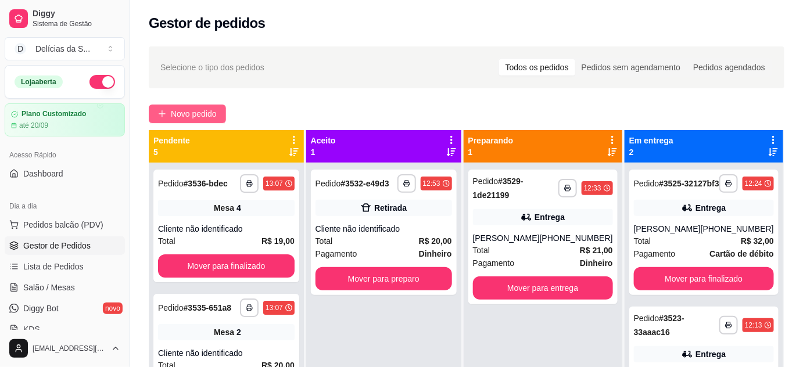
click at [194, 111] on span "Novo pedido" at bounding box center [194, 113] width 46 height 13
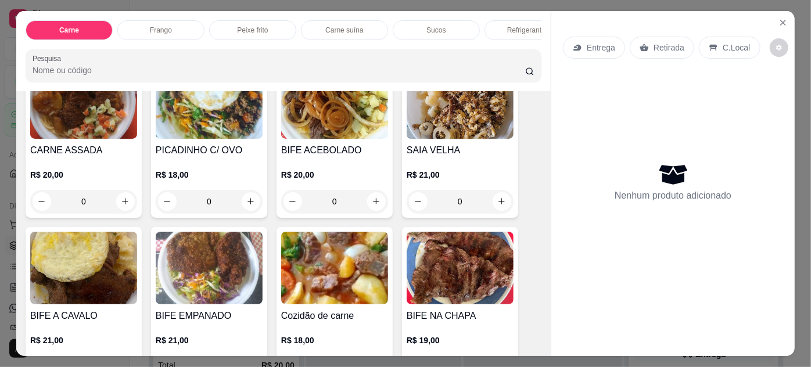
scroll to position [211, 0]
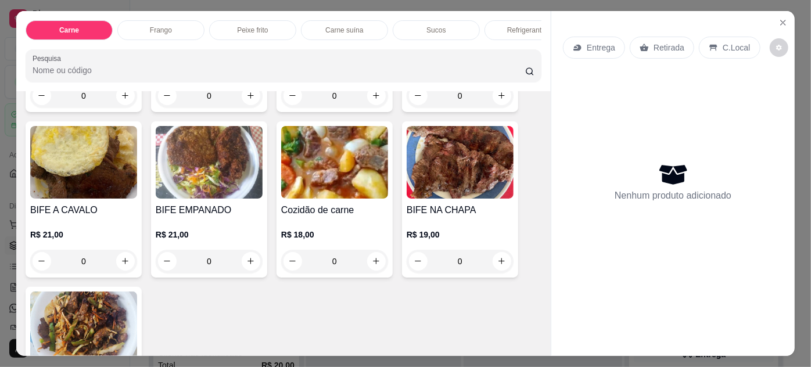
click at [285, 184] on img at bounding box center [334, 162] width 107 height 73
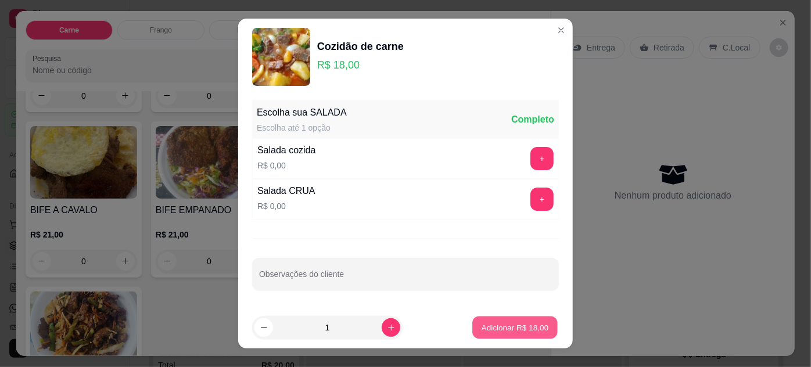
click at [498, 325] on p "Adicionar R$ 18,00" at bounding box center [515, 327] width 67 height 11
type input "1"
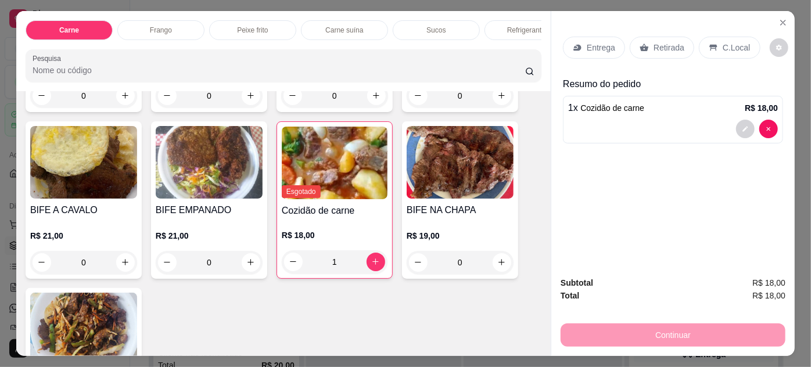
click at [202, 178] on img at bounding box center [209, 162] width 107 height 73
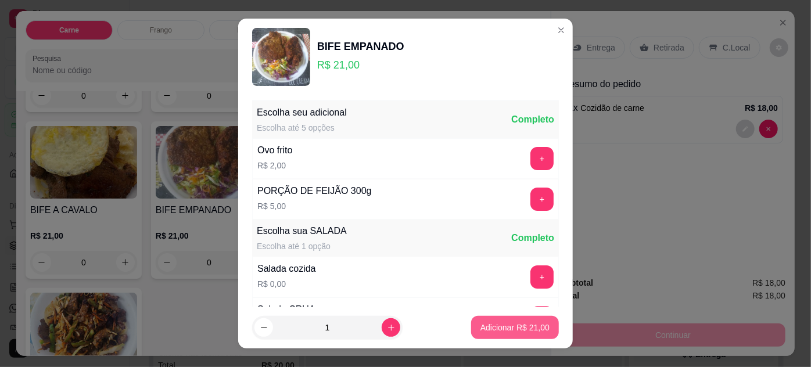
click at [488, 325] on p "Adicionar R$ 21,00" at bounding box center [515, 328] width 69 height 12
type input "1"
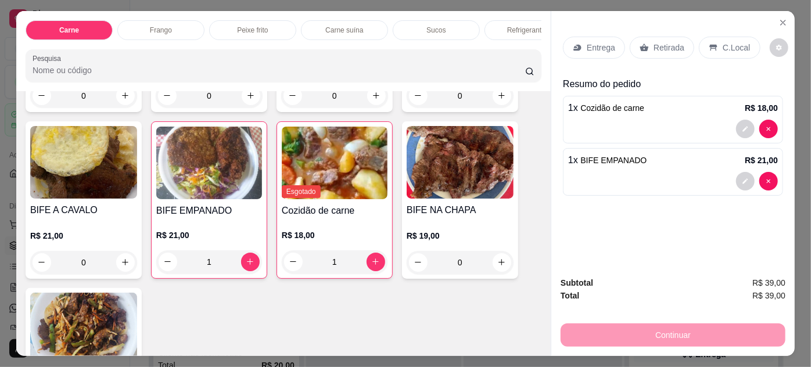
click at [587, 44] on p "Entrega" at bounding box center [601, 48] width 28 height 12
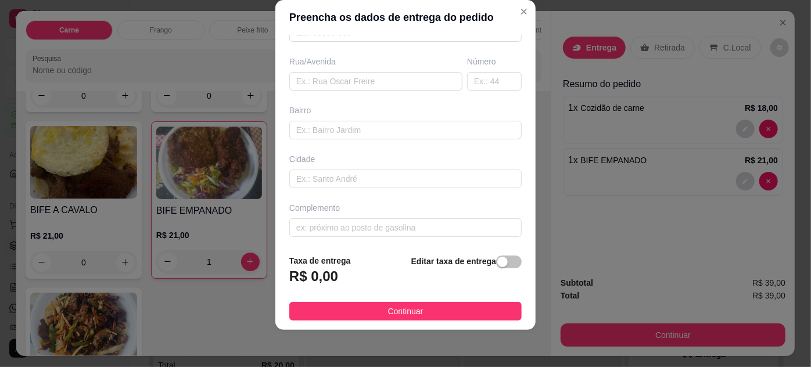
scroll to position [0, 0]
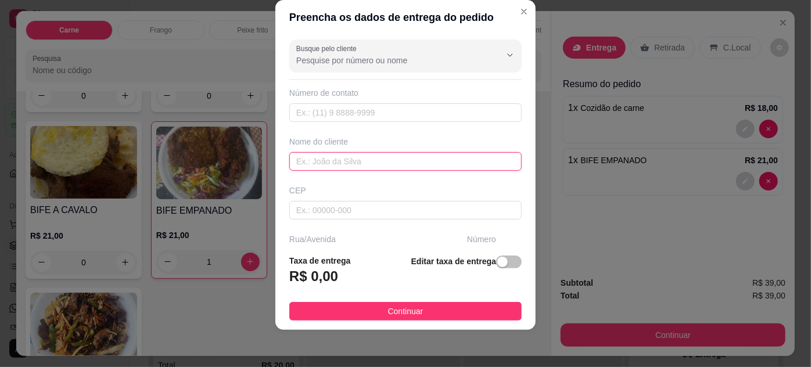
click at [417, 153] on input "text" at bounding box center [405, 161] width 232 height 19
click at [377, 160] on input "text" at bounding box center [405, 161] width 232 height 19
click at [379, 160] on input "text" at bounding box center [405, 161] width 232 height 19
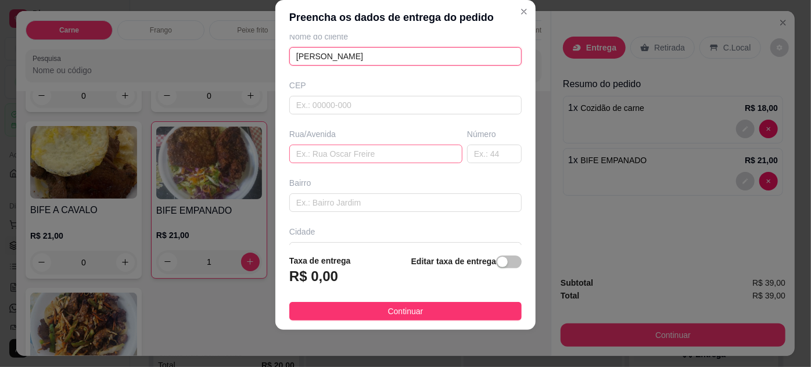
type input "[PERSON_NAME]"
click at [379, 156] on input "text" at bounding box center [375, 154] width 173 height 19
click at [415, 150] on input "TV VILETA" at bounding box center [375, 154] width 173 height 19
type input "TV VILETA 1197"
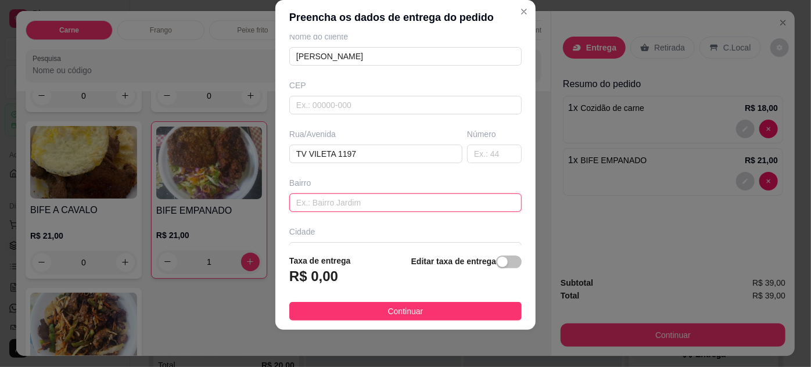
click at [399, 196] on input "text" at bounding box center [405, 202] width 232 height 19
click at [399, 196] on input "EDIFICIO DHA" at bounding box center [405, 202] width 232 height 19
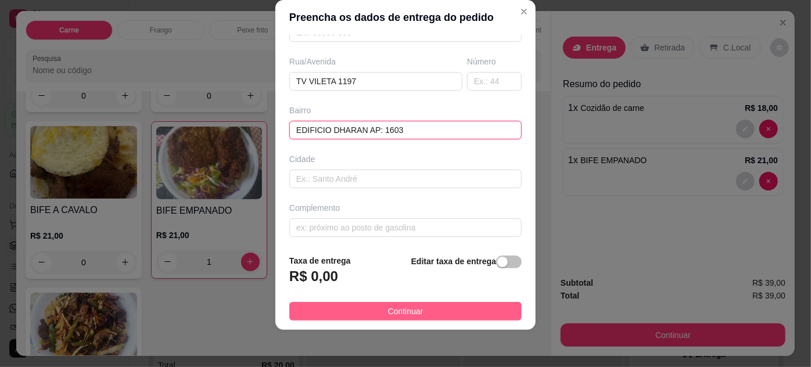
type input "EDIFICIO DHARAN AP: 1603"
click at [388, 309] on span "Continuar" at bounding box center [405, 311] width 35 height 13
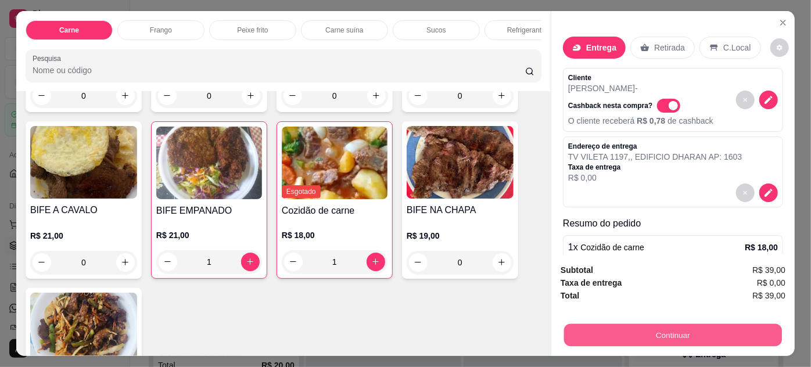
click at [579, 329] on button "Continuar" at bounding box center [673, 335] width 218 height 23
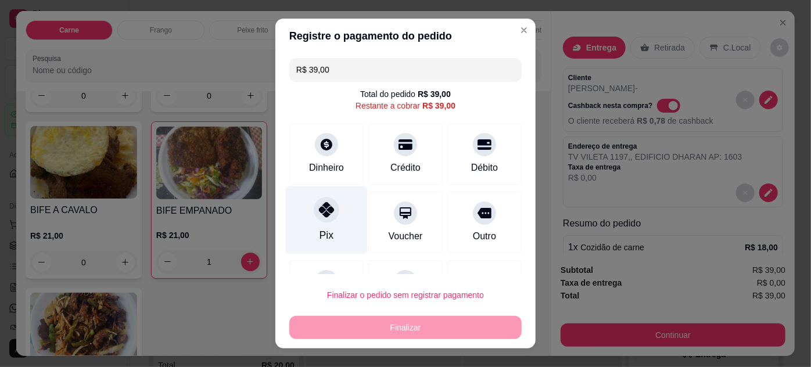
click at [333, 230] on div "Pix" at bounding box center [327, 220] width 82 height 68
type input "R$ 0,00"
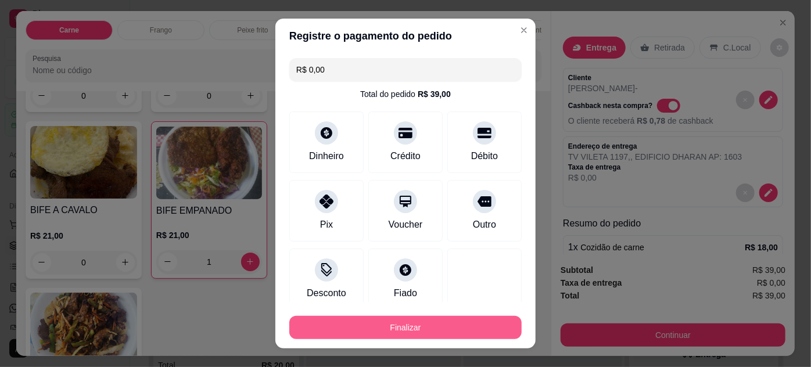
click at [411, 329] on button "Finalizar" at bounding box center [405, 327] width 232 height 23
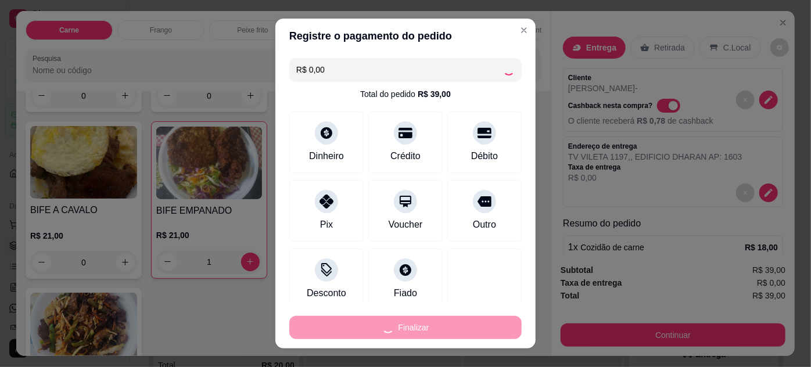
type input "0"
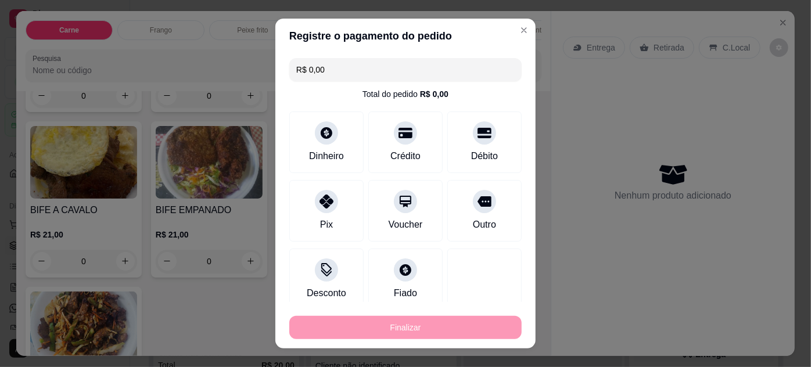
type input "-R$ 39,00"
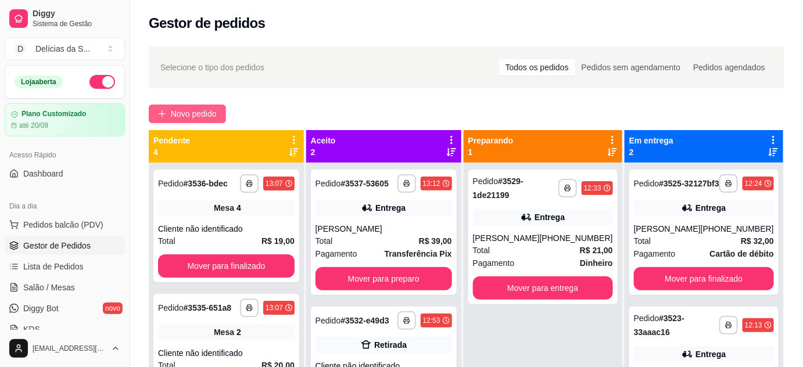
click at [179, 113] on span "Novo pedido" at bounding box center [194, 113] width 46 height 13
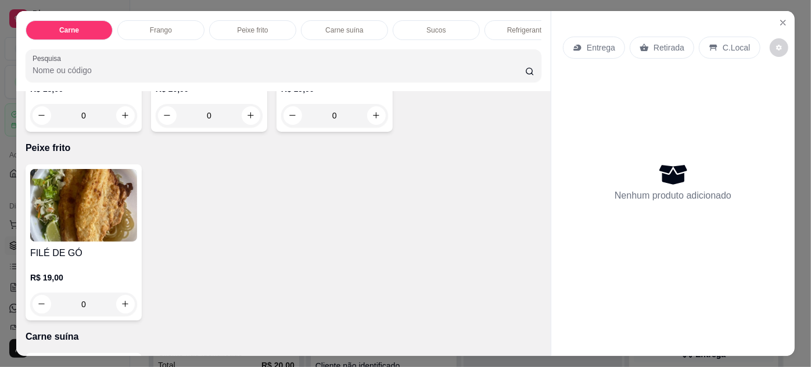
scroll to position [845, 0]
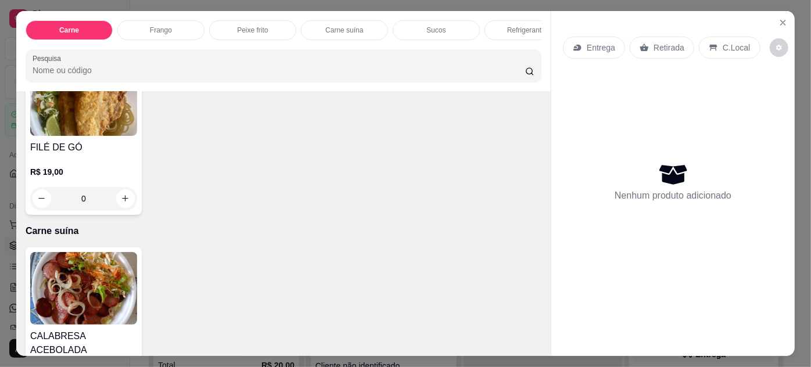
click at [58, 155] on h4 "FILÉ DE GÓ" at bounding box center [83, 148] width 107 height 14
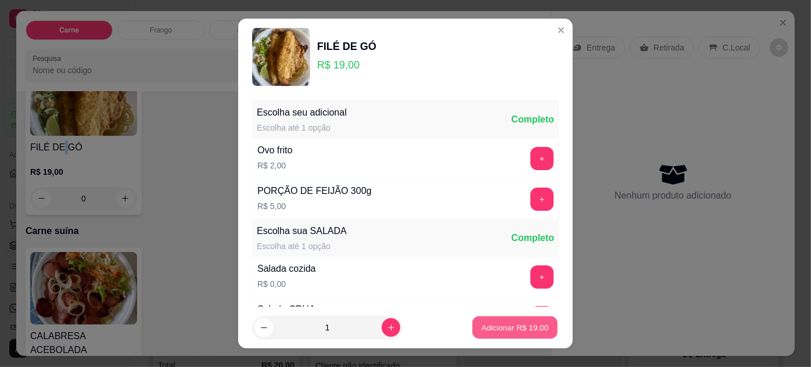
click at [487, 333] on p "Adicionar R$ 19,00" at bounding box center [515, 327] width 67 height 11
type input "1"
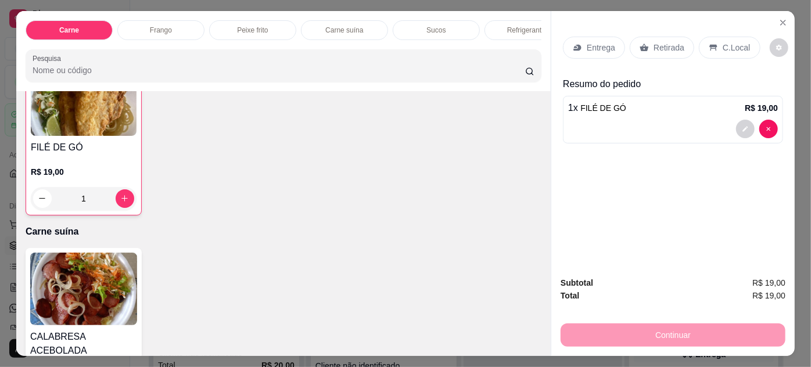
drag, startPoint x: 641, startPoint y: 41, endPoint x: 639, endPoint y: 63, distance: 21.6
click at [640, 45] on icon at bounding box center [644, 47] width 9 height 9
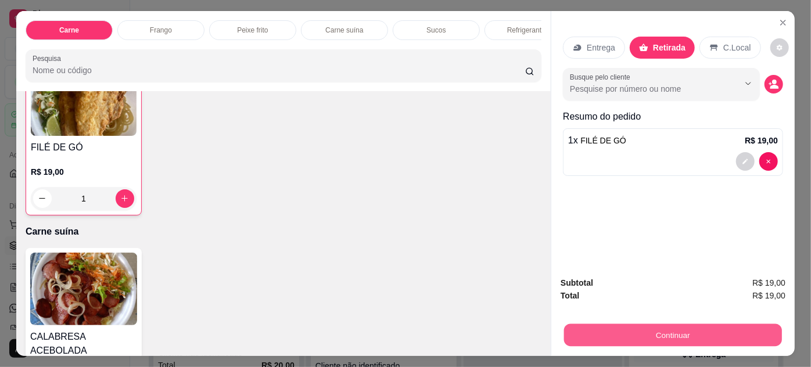
click at [596, 334] on button "Continuar" at bounding box center [673, 335] width 218 height 23
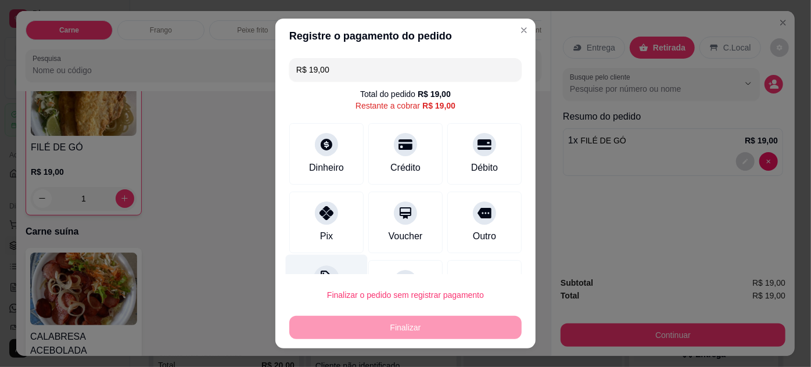
scroll to position [51, 0]
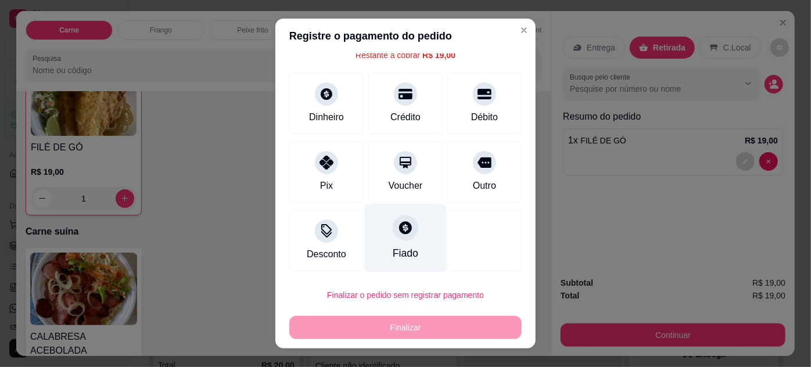
click at [400, 241] on div "Fiado" at bounding box center [406, 238] width 82 height 68
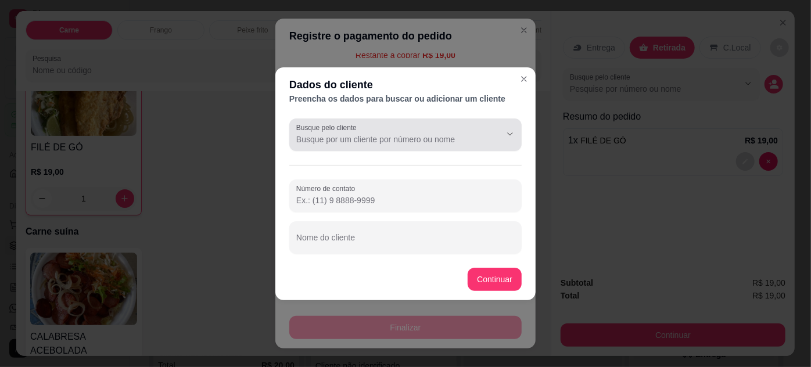
click at [399, 135] on input "Busque pelo cliente" at bounding box center [389, 140] width 186 height 12
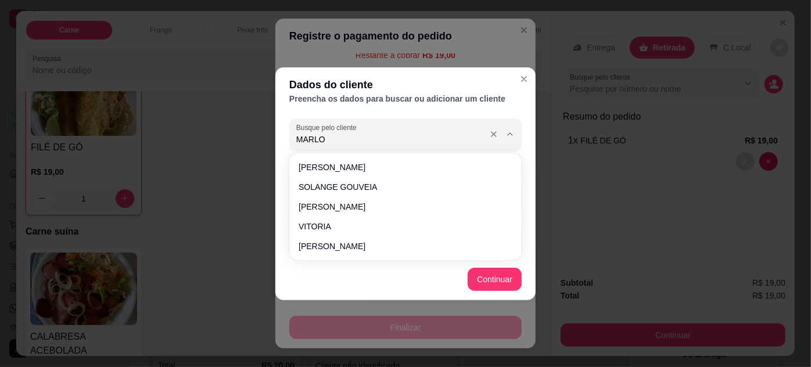
type input "[PERSON_NAME]"
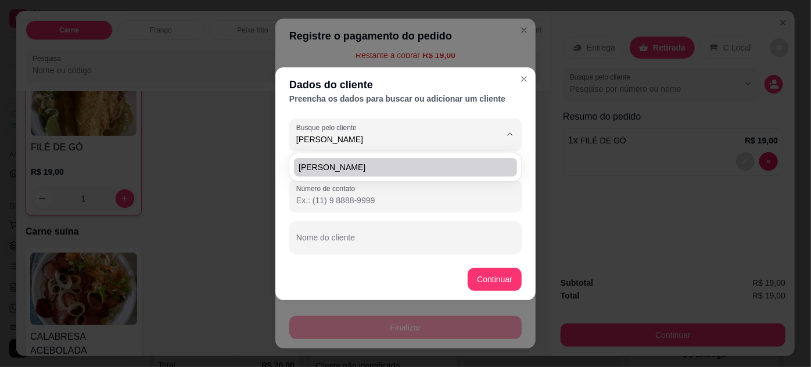
click at [352, 170] on span "[PERSON_NAME]" at bounding box center [400, 168] width 202 height 12
type input "(91) 9 8026-3200"
type input "[PERSON_NAME]"
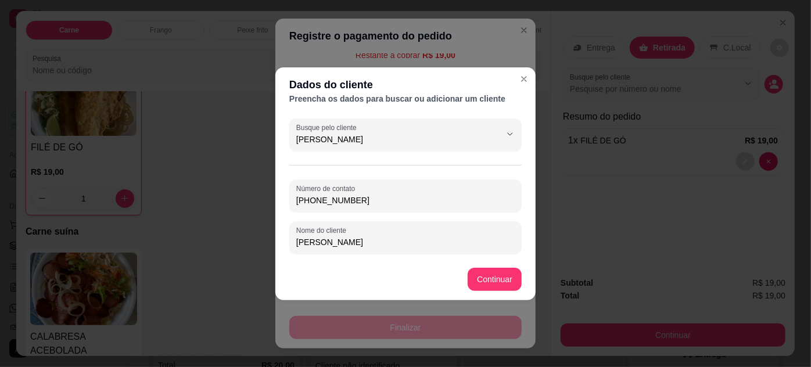
type input "[PERSON_NAME]"
type input "R$ 0,00"
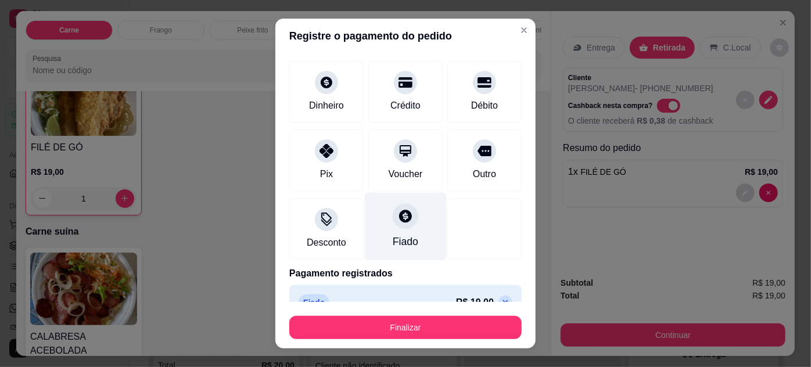
click at [381, 223] on div "Fiado" at bounding box center [406, 226] width 82 height 68
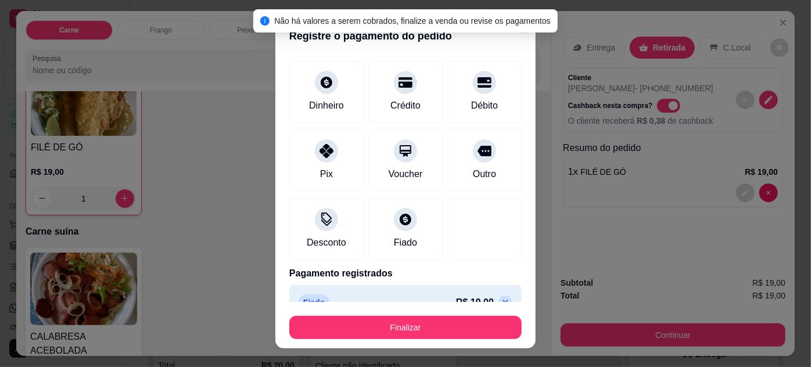
scroll to position [71, 0]
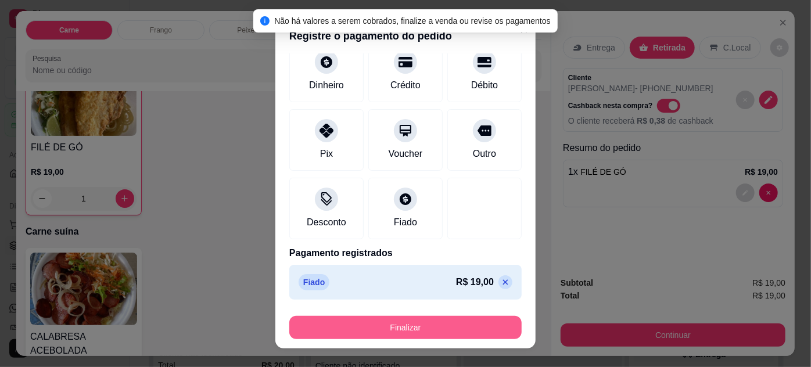
click at [442, 329] on button "Finalizar" at bounding box center [405, 327] width 232 height 23
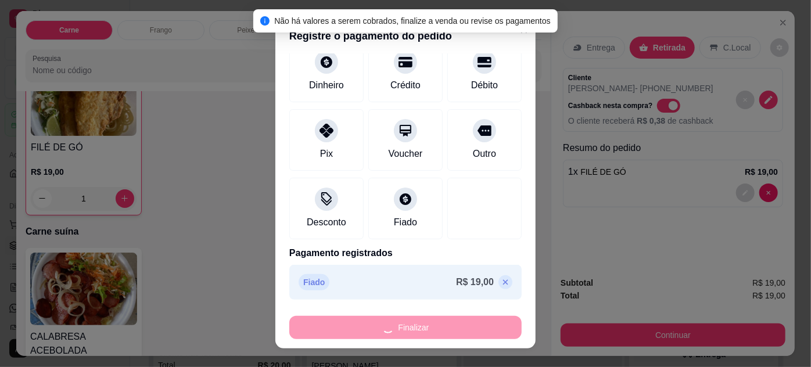
type input "0"
type input "-R$ 19,00"
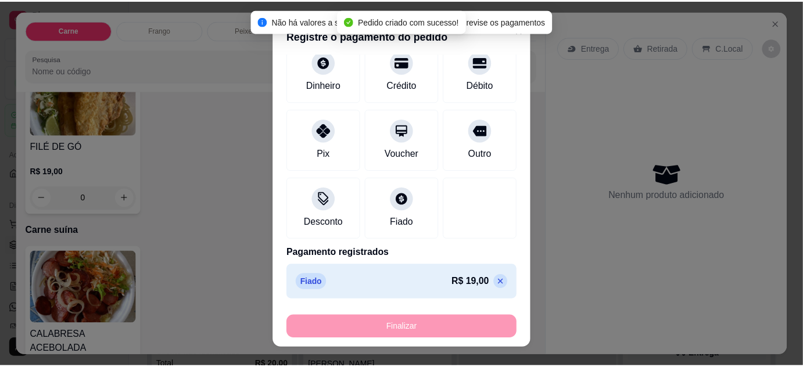
scroll to position [845, 0]
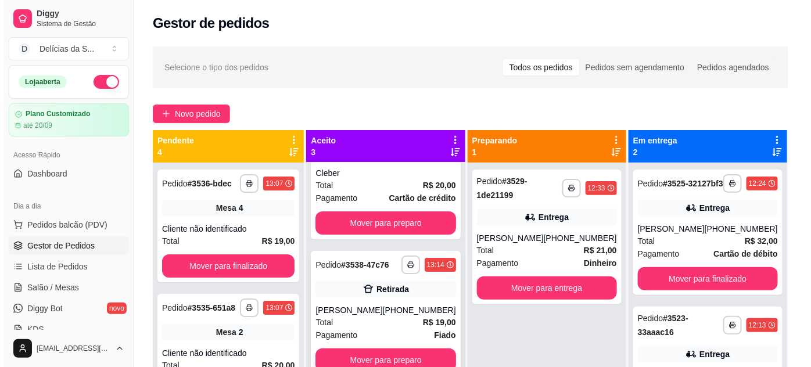
scroll to position [33, 0]
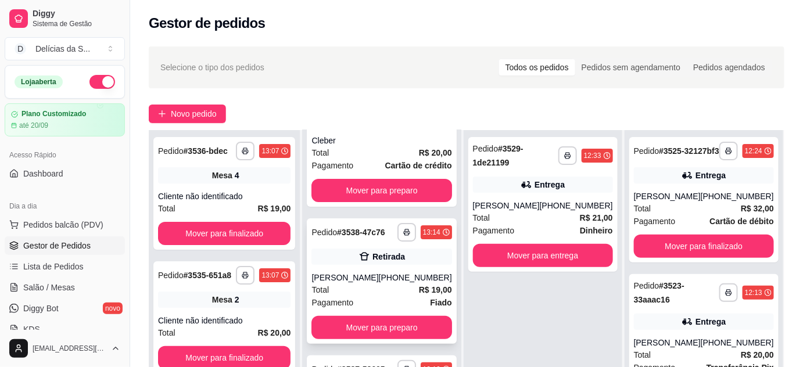
click at [365, 272] on div "[PERSON_NAME]" at bounding box center [344, 278] width 67 height 12
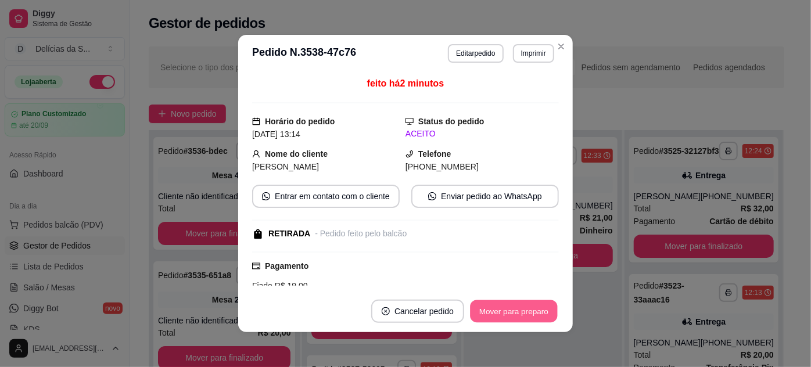
click at [541, 312] on button "Mover para preparo" at bounding box center [513, 311] width 87 height 23
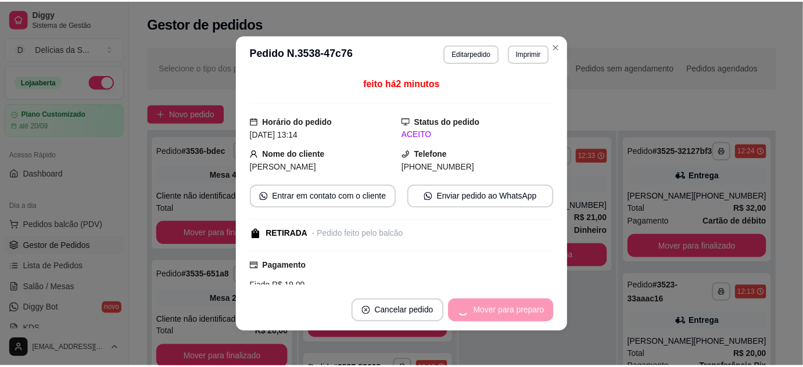
scroll to position [0, 0]
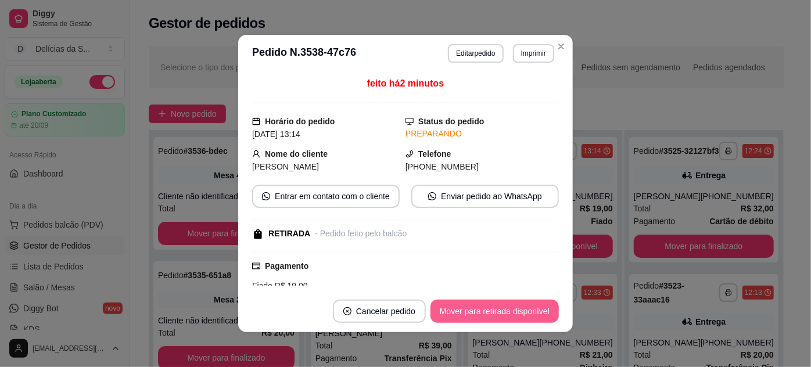
click at [496, 311] on button "Mover para retirada disponível" at bounding box center [495, 311] width 128 height 23
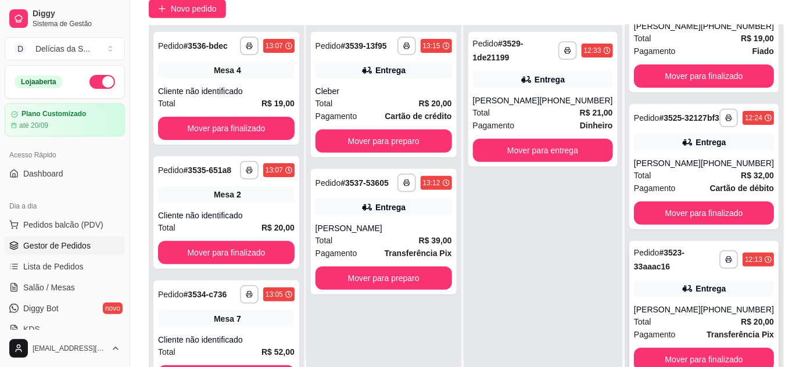
scroll to position [177, 0]
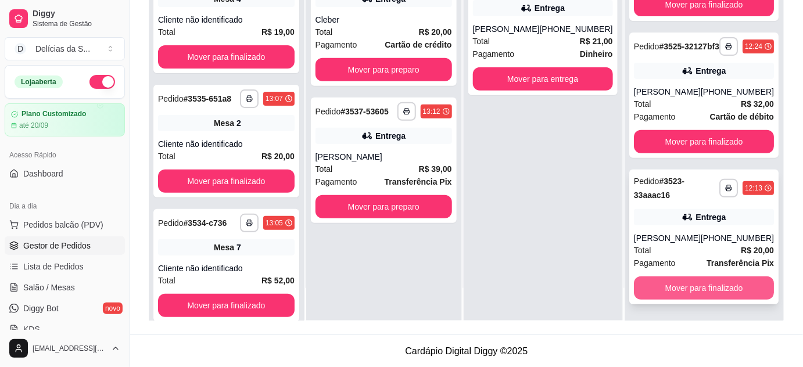
click at [686, 285] on button "Mover para finalizado" at bounding box center [704, 288] width 140 height 23
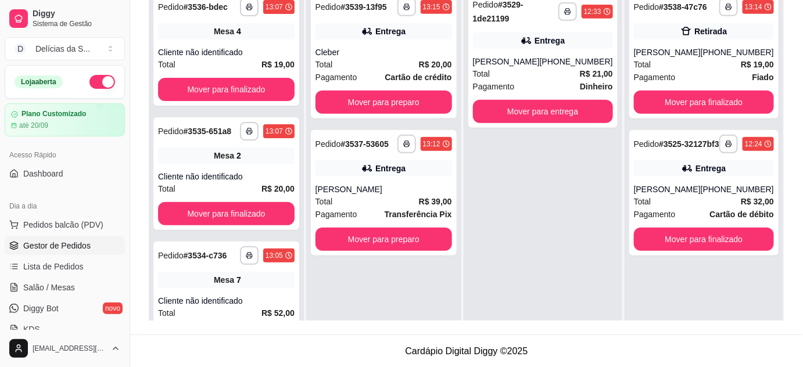
scroll to position [0, 0]
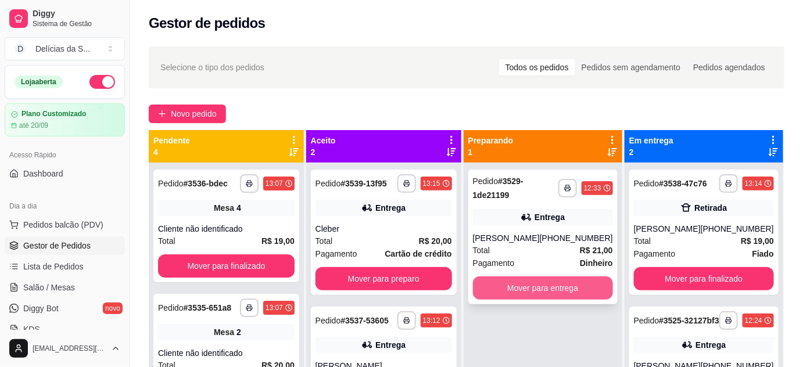
click at [544, 286] on button "Mover para entrega" at bounding box center [543, 288] width 140 height 23
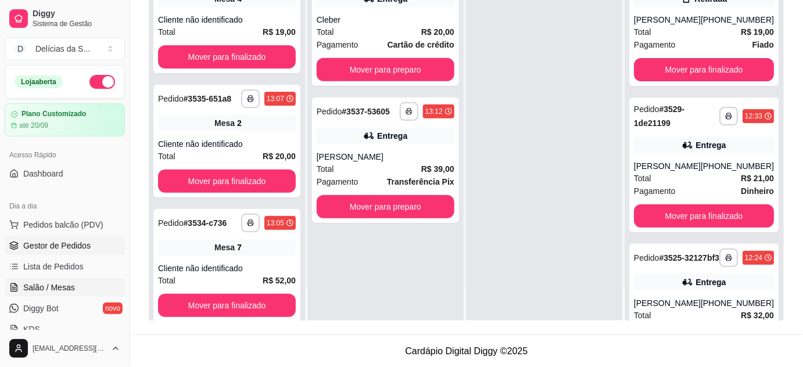
click at [48, 282] on span "Salão / Mesas" at bounding box center [49, 288] width 52 height 12
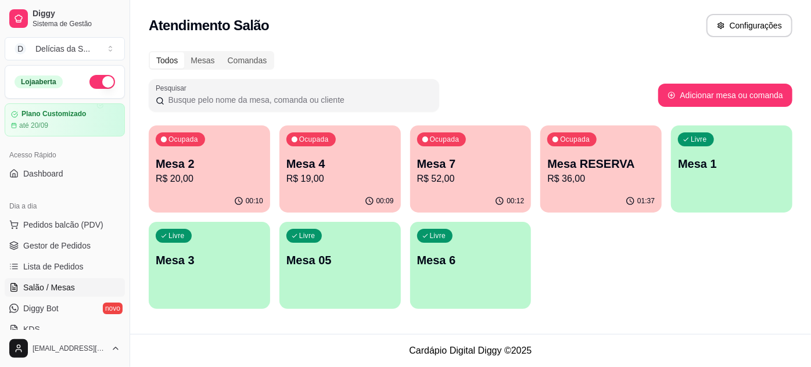
click at [564, 178] on p "R$ 36,00" at bounding box center [600, 179] width 107 height 14
click at [450, 170] on p "Mesa 7" at bounding box center [470, 164] width 104 height 16
click at [327, 180] on p "R$ 19,00" at bounding box center [339, 179] width 107 height 14
click at [202, 178] on p "R$ 20,00" at bounding box center [209, 179] width 107 height 14
click at [442, 173] on p "R$ 52,00" at bounding box center [470, 179] width 107 height 14
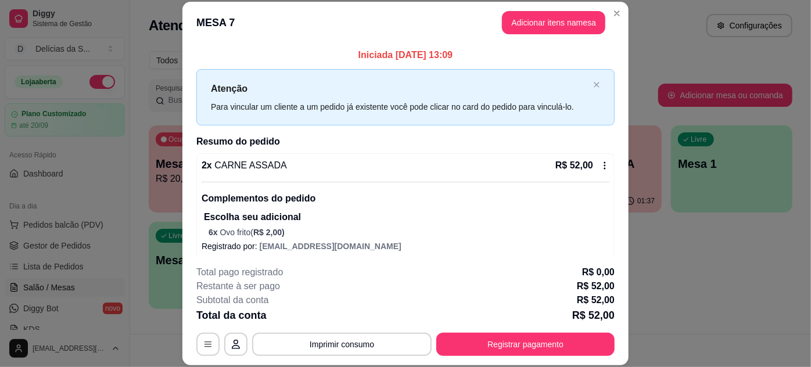
scroll to position [8, 0]
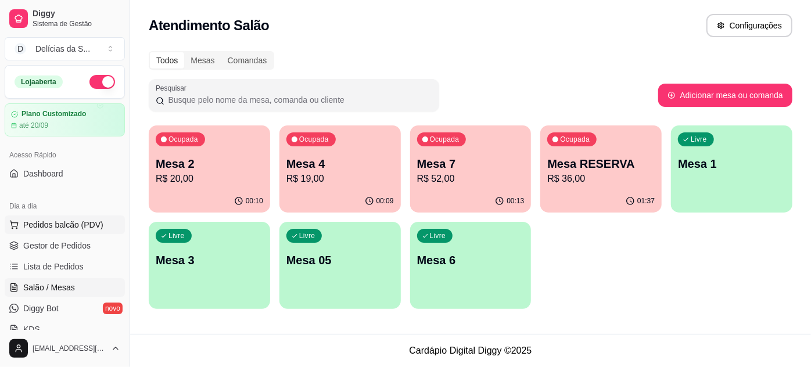
click at [74, 221] on span "Pedidos balcão (PDV)" at bounding box center [63, 225] width 80 height 12
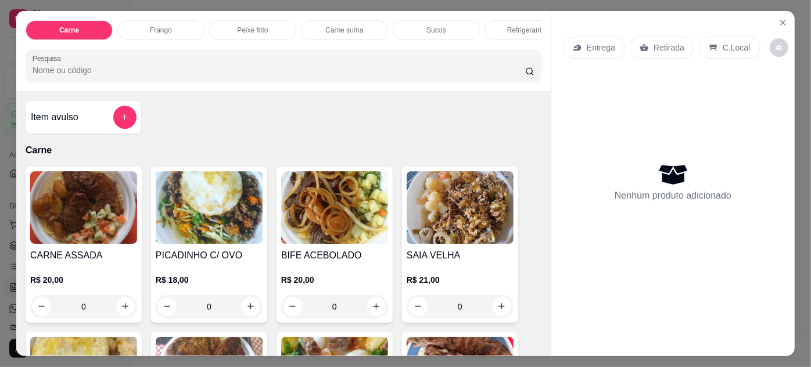
click at [108, 227] on img at bounding box center [83, 207] width 107 height 73
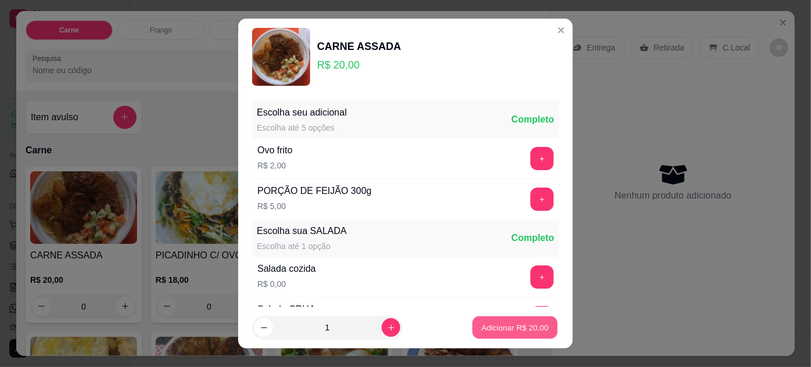
click at [489, 331] on p "Adicionar R$ 20,00" at bounding box center [515, 327] width 67 height 11
type input "1"
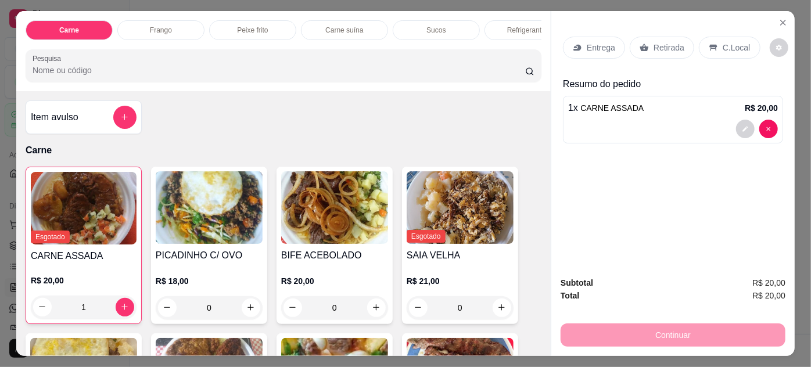
click at [594, 42] on p "Entrega" at bounding box center [601, 48] width 28 height 12
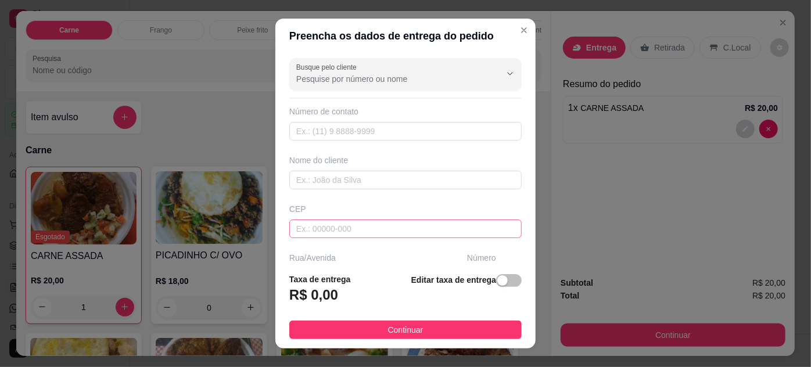
scroll to position [105, 0]
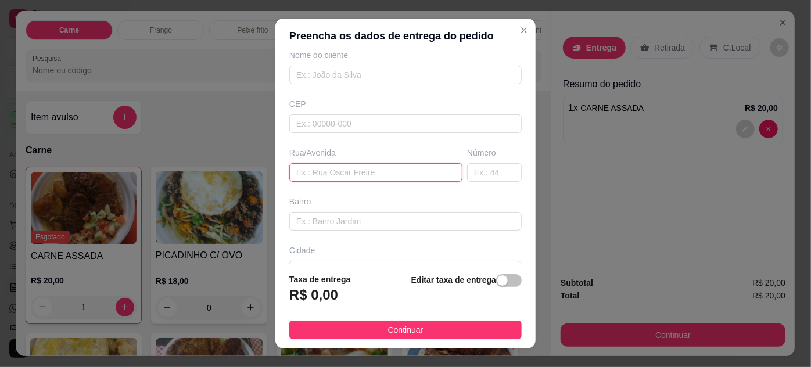
click at [361, 177] on input "text" at bounding box center [375, 172] width 173 height 19
type input "travessa mauriti"
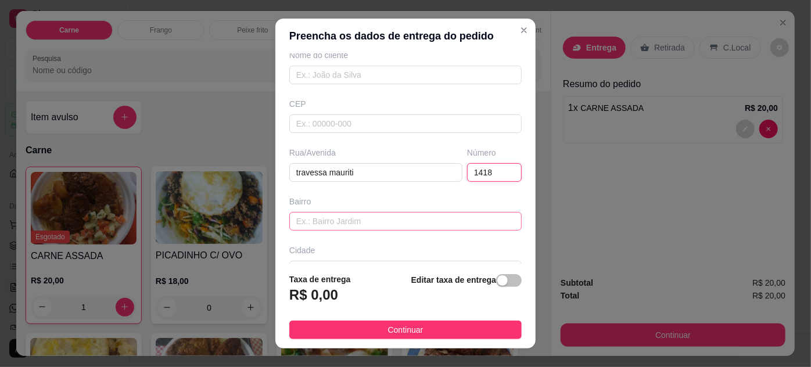
type input "1418"
drag, startPoint x: 396, startPoint y: 215, endPoint x: 387, endPoint y: 209, distance: 11.3
click at [396, 215] on input "text" at bounding box center [405, 221] width 232 height 19
type input "entre: marques e pedro miranda"
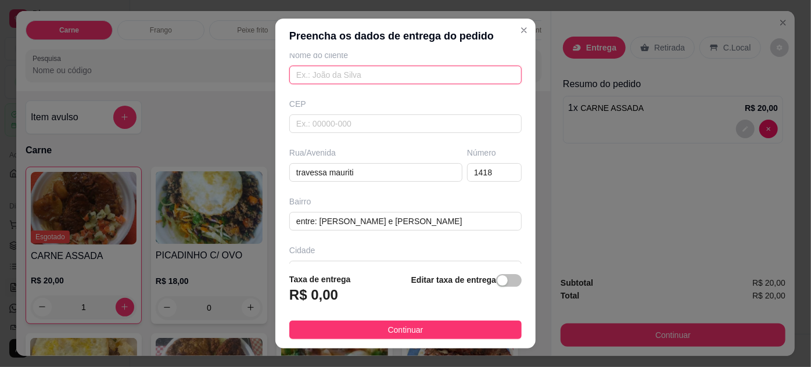
click at [365, 76] on input "text" at bounding box center [405, 75] width 232 height 19
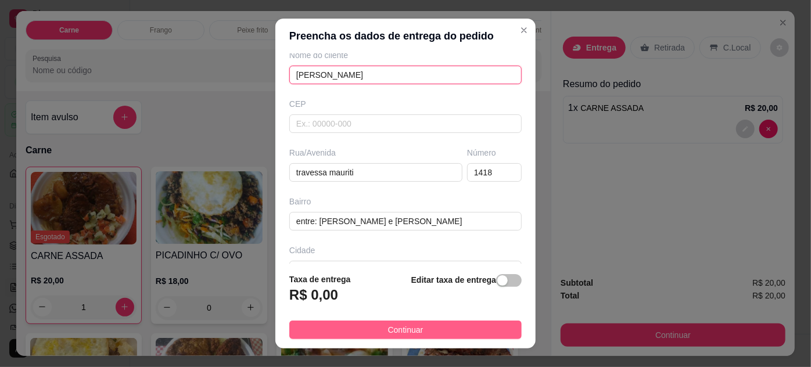
type input "[PERSON_NAME]"
click at [422, 327] on button "Continuar" at bounding box center [405, 330] width 232 height 19
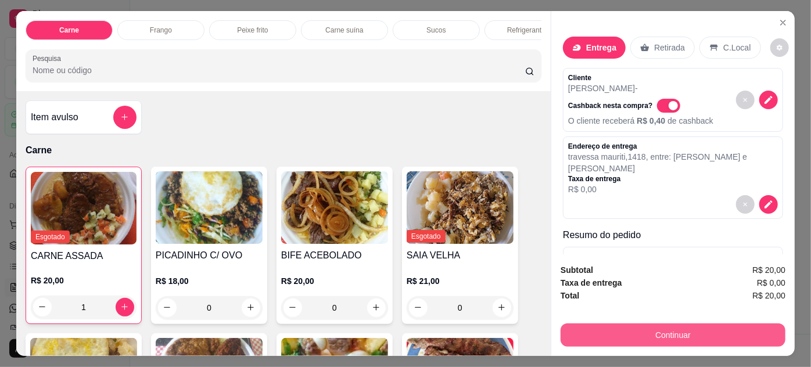
click at [589, 334] on button "Continuar" at bounding box center [673, 335] width 225 height 23
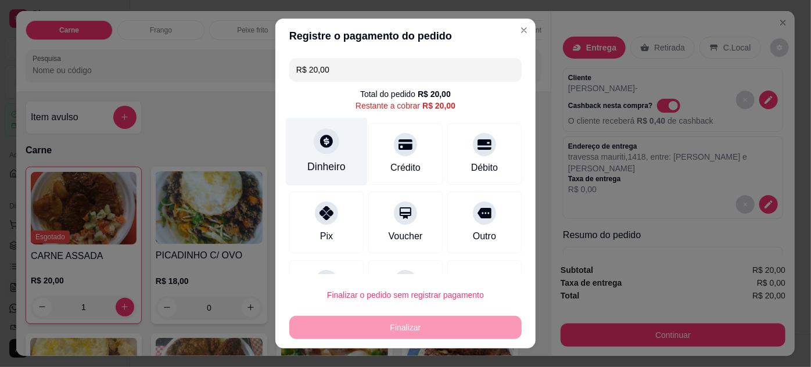
click at [310, 157] on div "Dinheiro" at bounding box center [327, 151] width 82 height 68
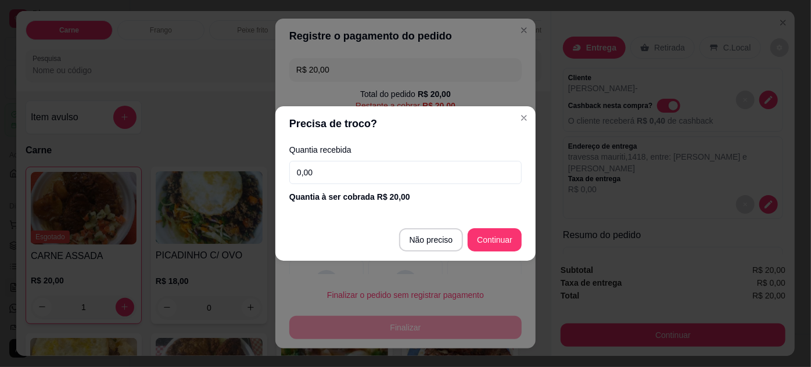
click at [345, 179] on input "0,00" at bounding box center [405, 172] width 232 height 23
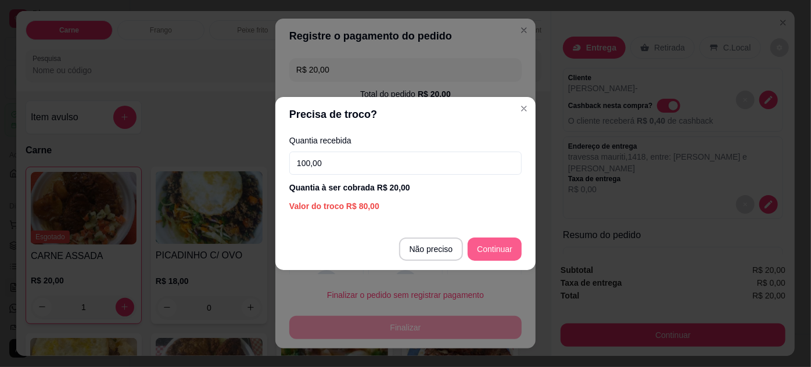
type input "100,00"
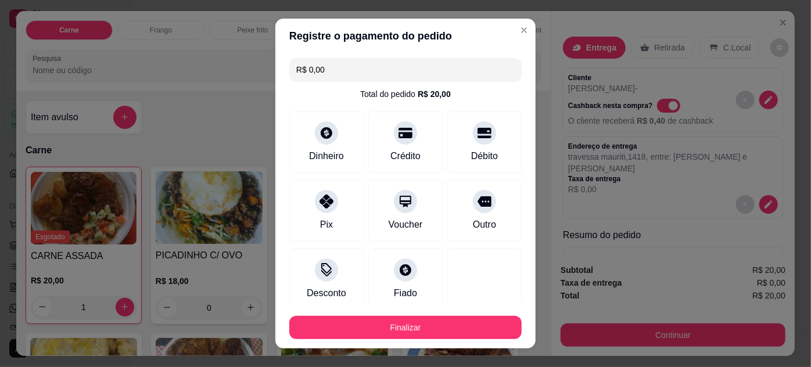
type input "R$ 0,00"
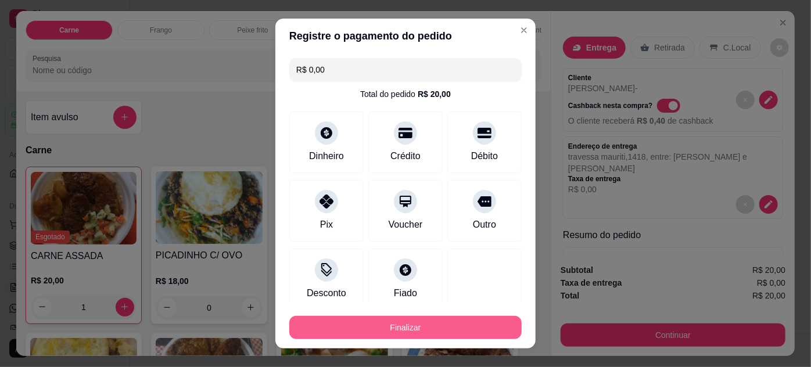
click at [440, 328] on button "Finalizar" at bounding box center [405, 327] width 232 height 23
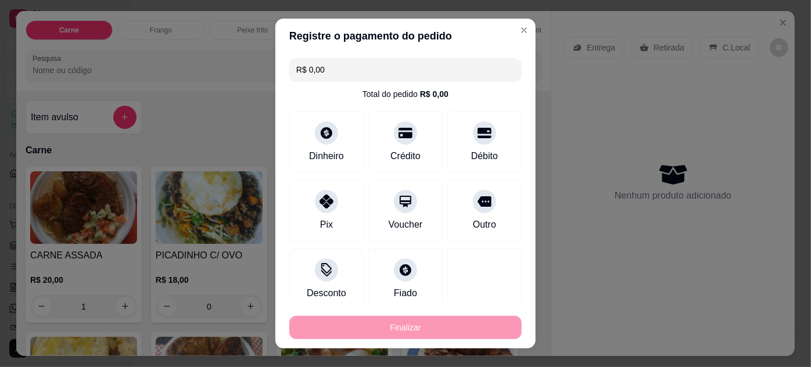
type input "0"
type input "-R$ 20,00"
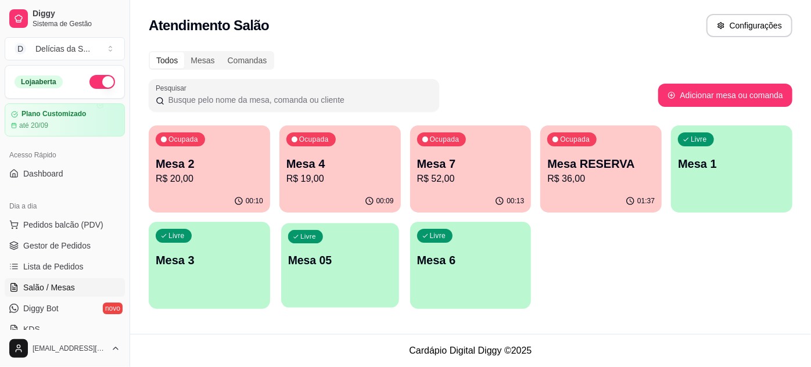
click at [368, 250] on div "Livre Mesa 05" at bounding box center [340, 258] width 118 height 71
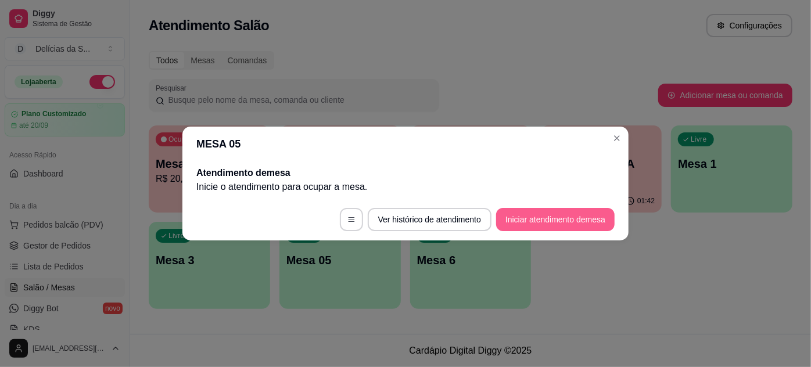
click at [525, 220] on button "Iniciar atendimento de mesa" at bounding box center [555, 219] width 119 height 23
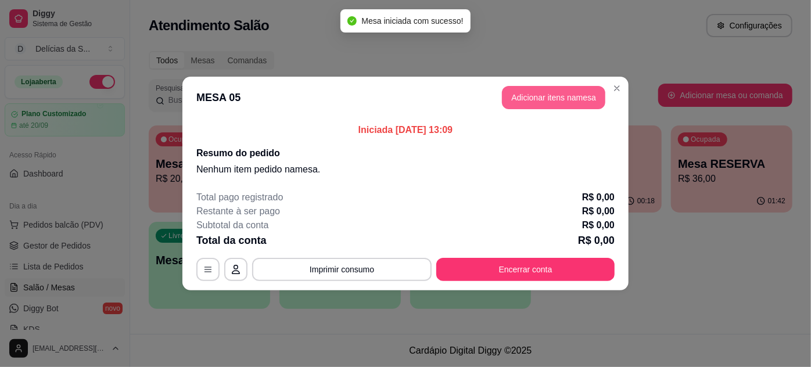
click at [530, 104] on button "Adicionar itens na mesa" at bounding box center [553, 97] width 103 height 23
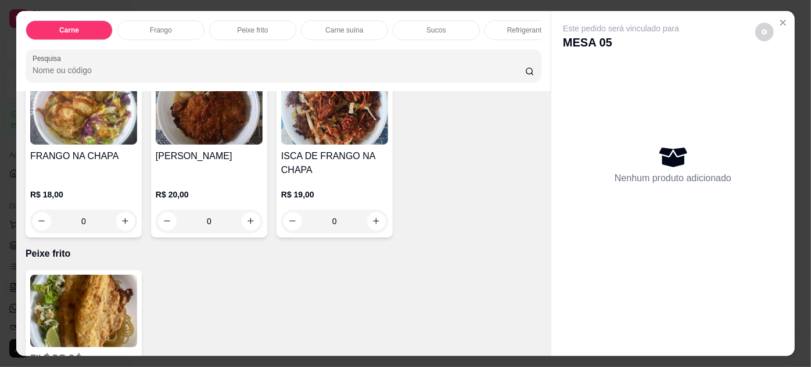
scroll to position [739, 0]
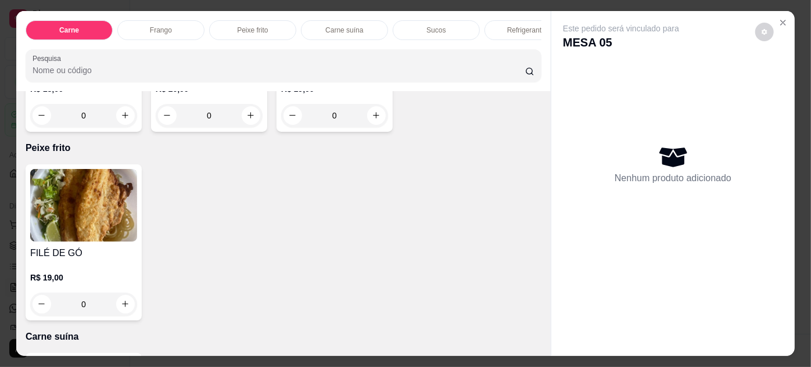
click at [89, 205] on img at bounding box center [83, 205] width 107 height 73
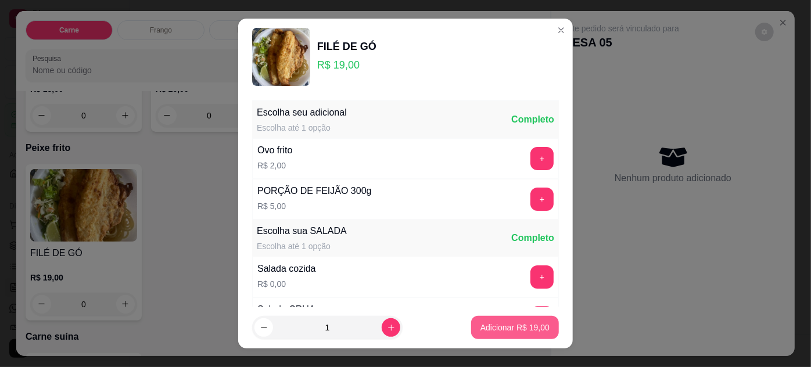
click at [499, 331] on p "Adicionar R$ 19,00" at bounding box center [515, 328] width 69 height 12
type input "1"
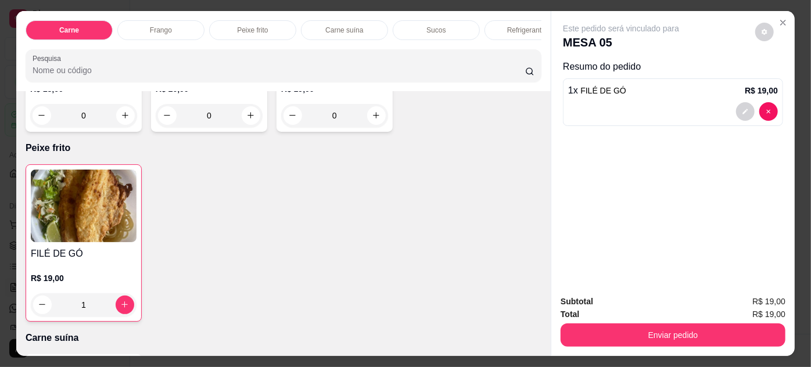
scroll to position [528, 0]
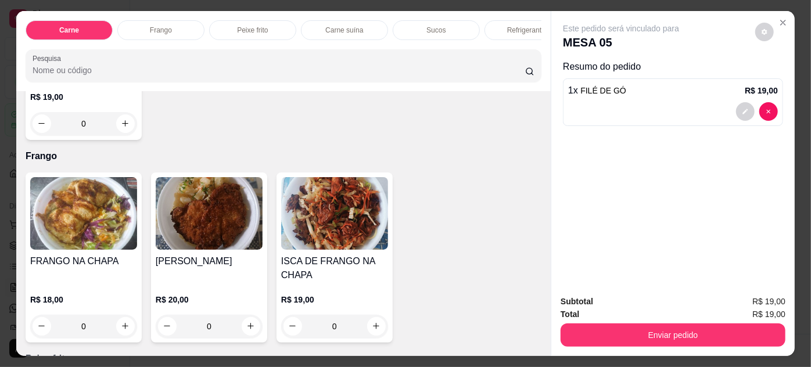
click at [85, 242] on img at bounding box center [83, 213] width 107 height 73
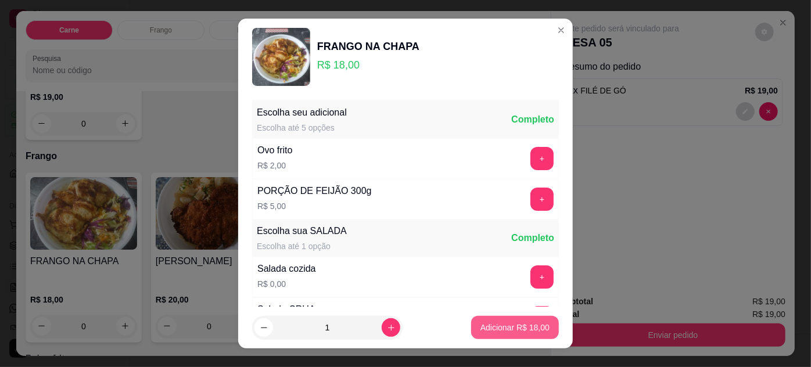
click at [511, 327] on p "Adicionar R$ 18,00" at bounding box center [515, 328] width 69 height 12
type input "1"
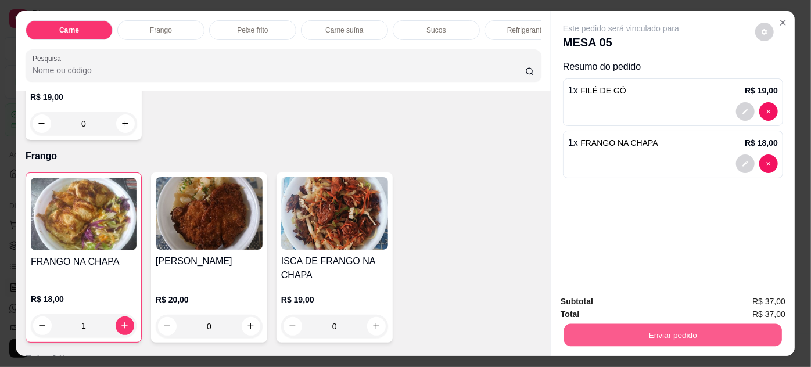
click at [597, 328] on button "Enviar pedido" at bounding box center [673, 335] width 218 height 23
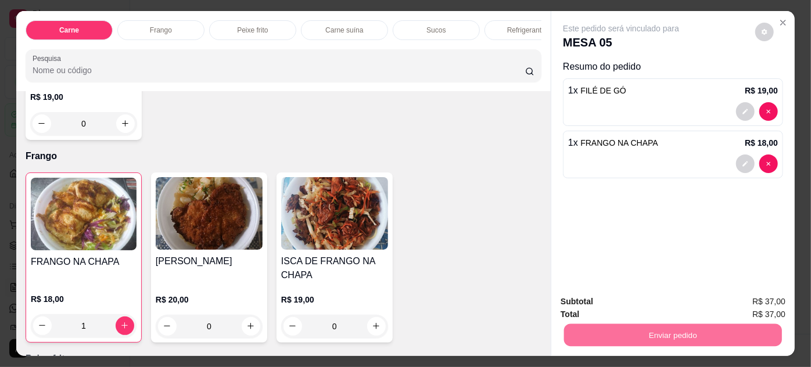
click at [600, 303] on button "Não registrar e enviar pedido" at bounding box center [635, 303] width 121 height 22
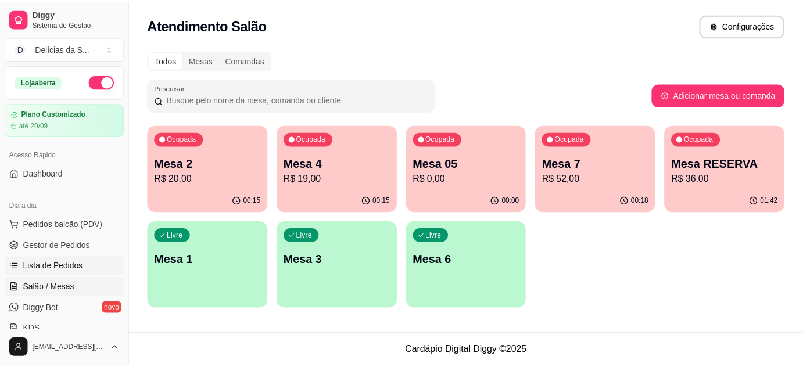
scroll to position [105, 0]
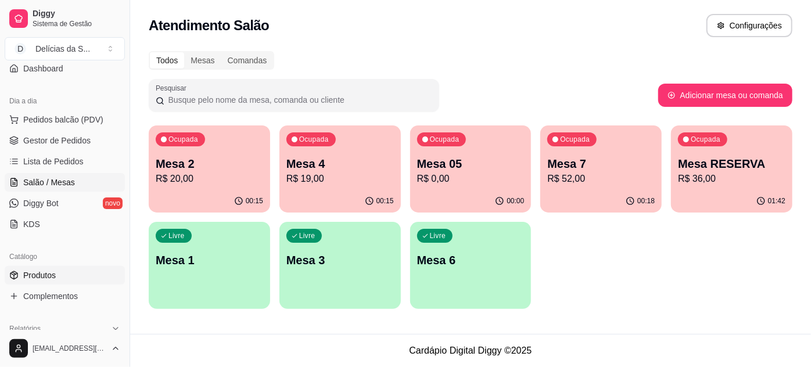
click at [62, 272] on link "Produtos" at bounding box center [65, 275] width 120 height 19
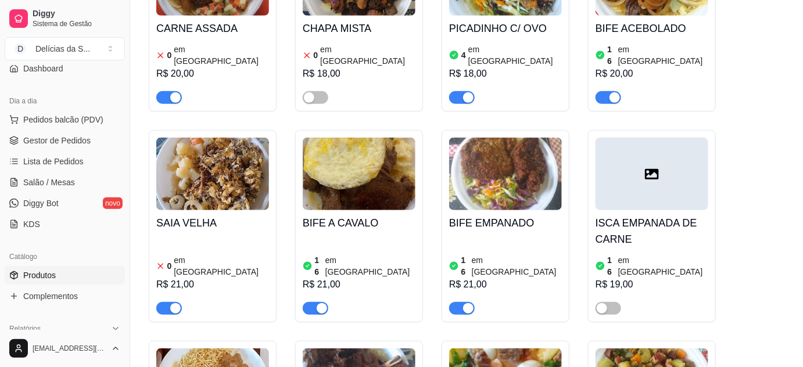
scroll to position [105, 0]
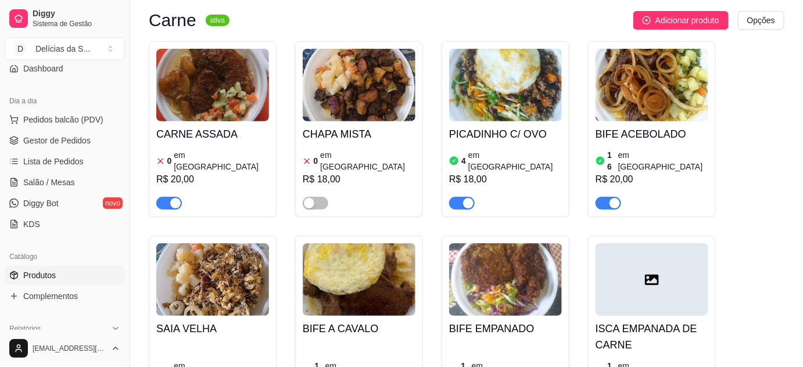
click at [168, 197] on span "button" at bounding box center [169, 203] width 26 height 13
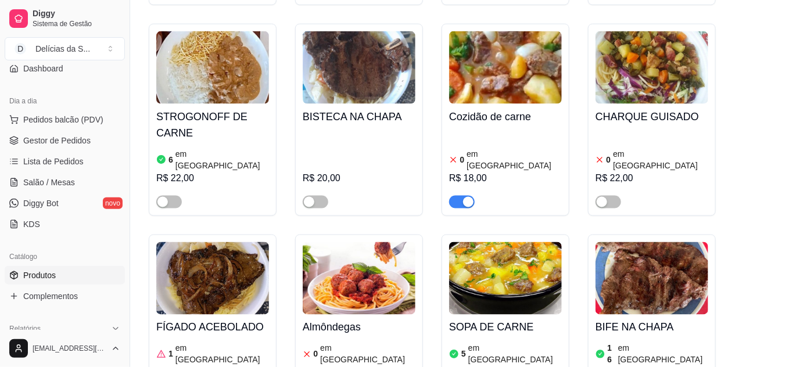
scroll to position [739, 0]
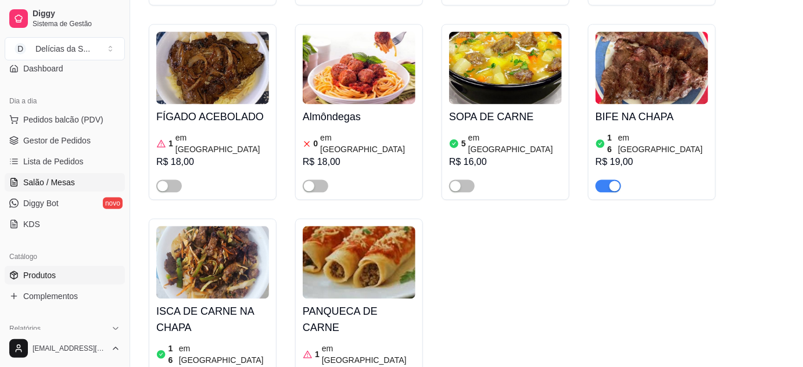
click at [57, 182] on span "Salão / Mesas" at bounding box center [49, 183] width 52 height 12
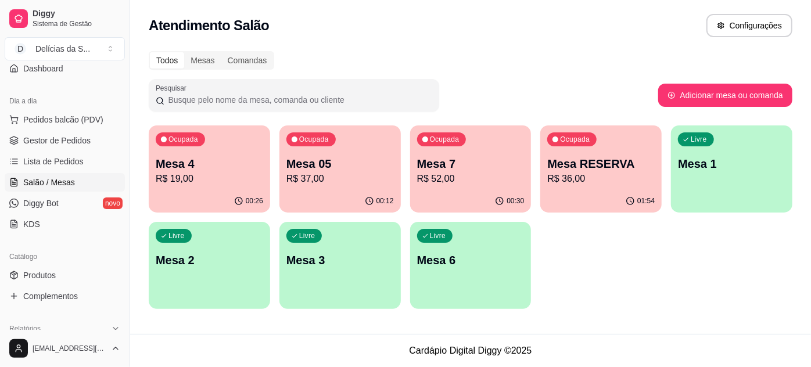
click at [466, 171] on p "Mesa 7" at bounding box center [470, 164] width 107 height 16
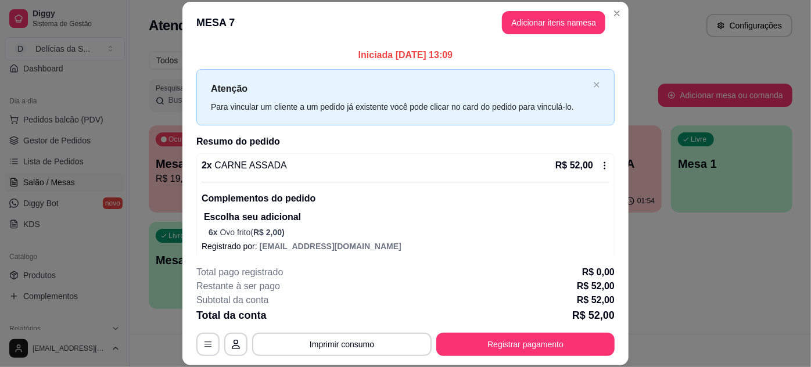
click at [600, 168] on icon at bounding box center [604, 165] width 9 height 9
click at [600, 163] on icon at bounding box center [604, 165] width 9 height 9
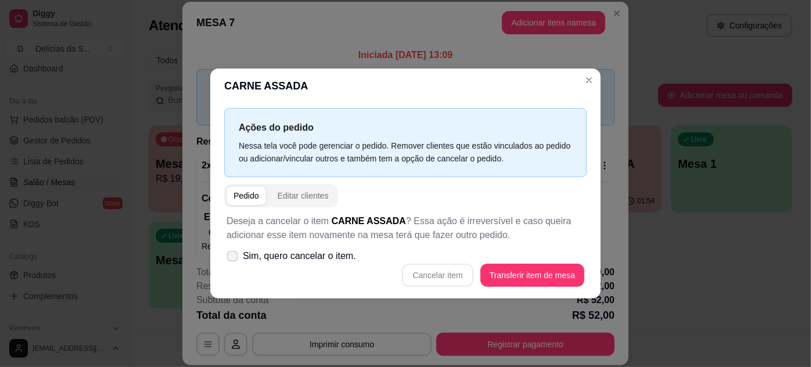
click at [284, 255] on span "Sim, quero cancelar o item." at bounding box center [299, 256] width 113 height 14
click at [234, 259] on input "Sim, quero cancelar o item." at bounding box center [230, 263] width 8 height 8
checkbox input "true"
click at [432, 274] on button "Cancelar item" at bounding box center [437, 275] width 71 height 23
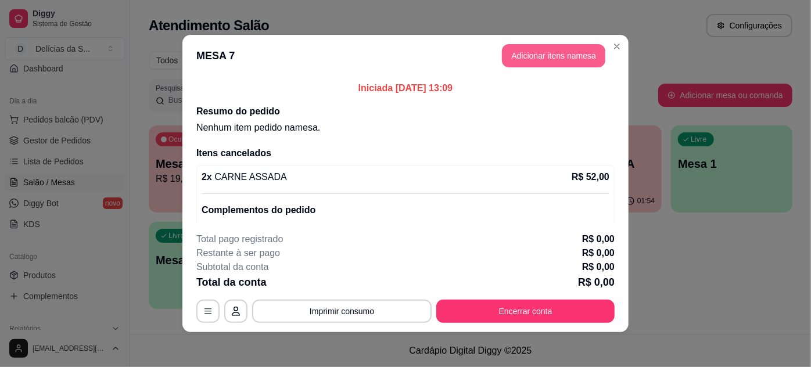
click at [536, 55] on button "Adicionar itens na mesa" at bounding box center [553, 55] width 103 height 23
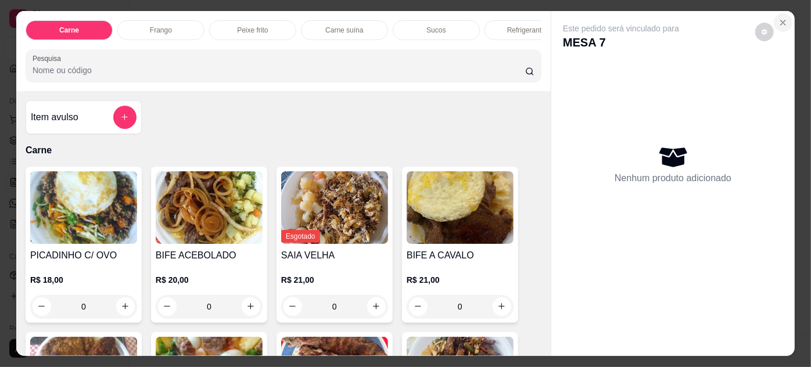
click at [781, 20] on icon "Close" at bounding box center [783, 22] width 5 height 5
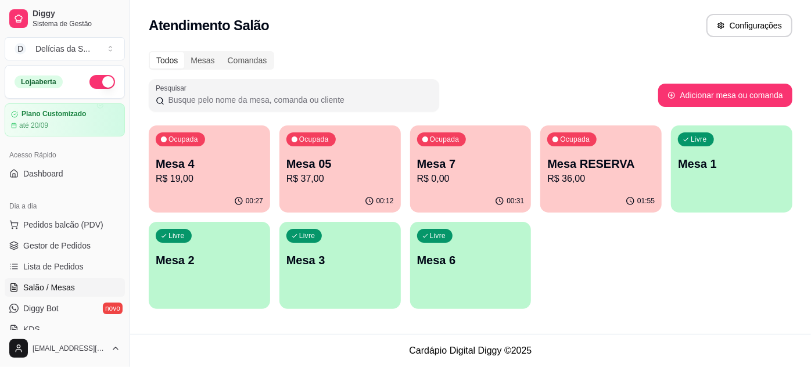
click at [467, 179] on p "R$ 0,00" at bounding box center [470, 179] width 107 height 14
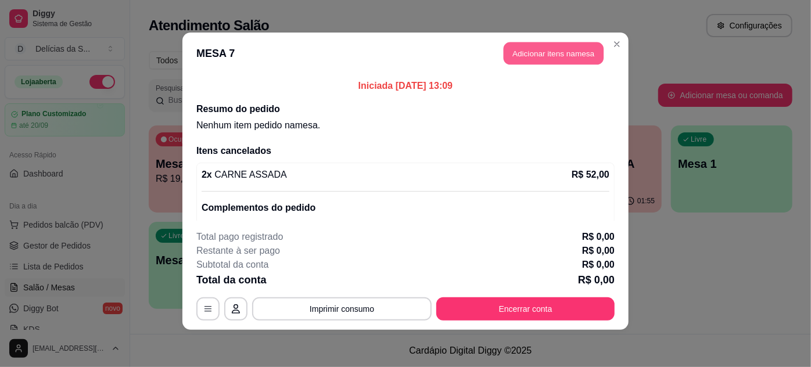
click at [542, 50] on button "Adicionar itens na mesa" at bounding box center [554, 53] width 100 height 23
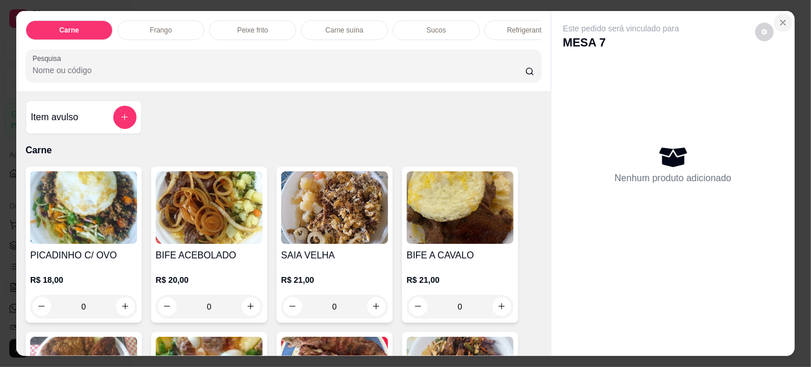
click at [779, 18] on icon "Close" at bounding box center [783, 22] width 9 height 9
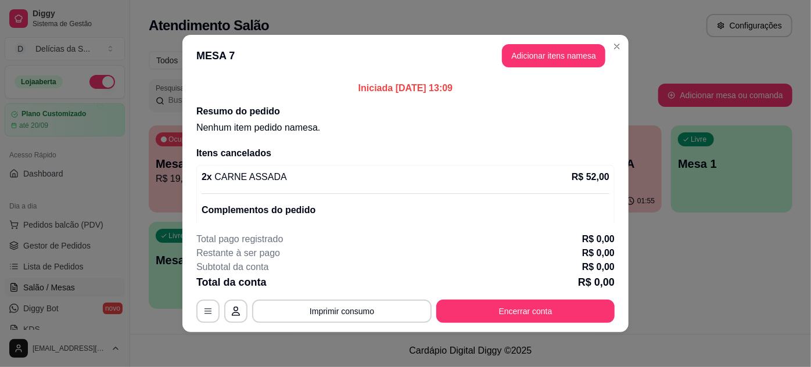
scroll to position [48, 0]
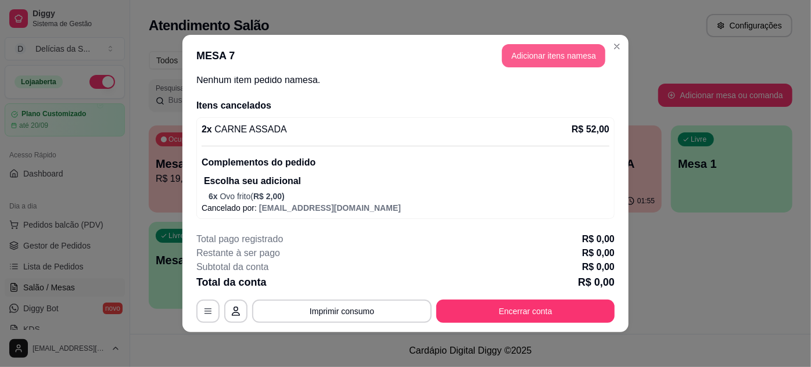
click at [569, 53] on button "Adicionar itens na mesa" at bounding box center [553, 55] width 103 height 23
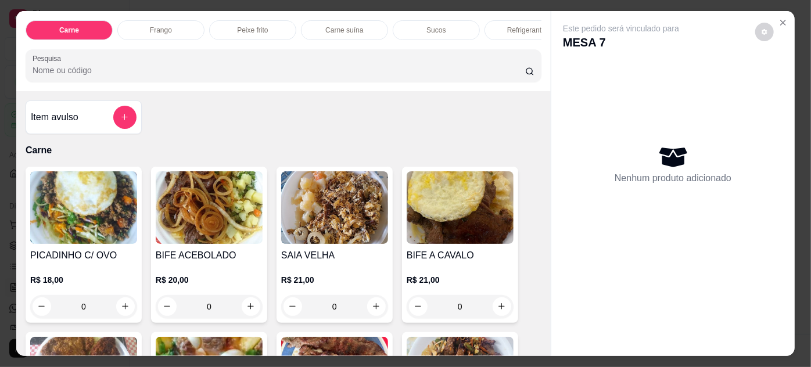
click at [58, 210] on img at bounding box center [83, 207] width 107 height 73
click at [779, 18] on icon "Close" at bounding box center [783, 22] width 9 height 9
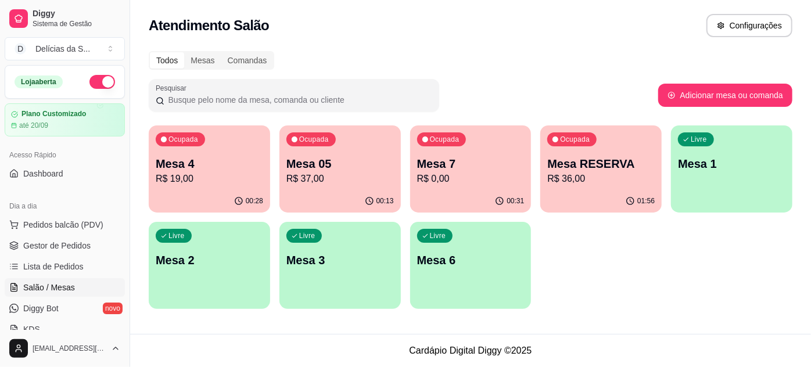
scroll to position [105, 0]
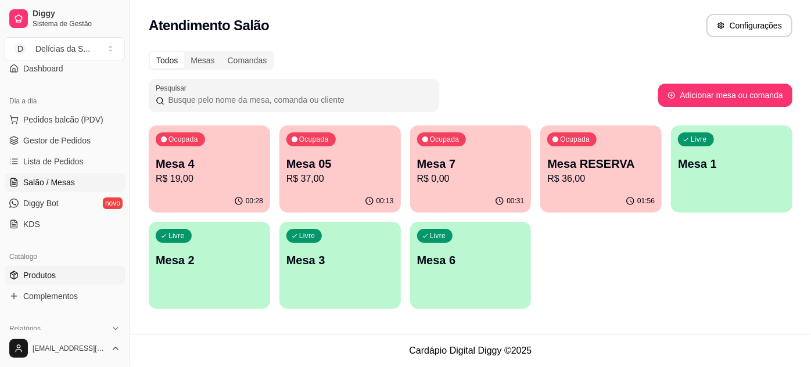
click at [58, 269] on link "Produtos" at bounding box center [65, 275] width 120 height 19
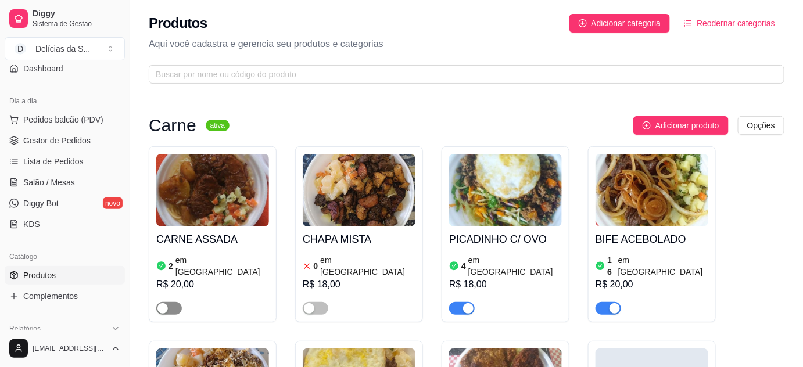
click at [168, 302] on span "button" at bounding box center [169, 308] width 26 height 13
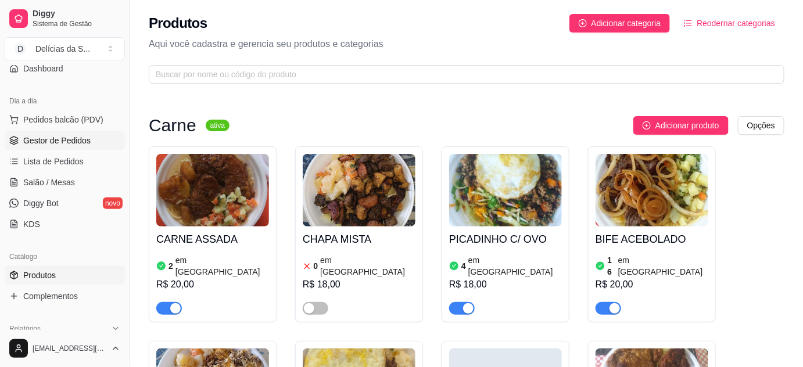
click at [84, 135] on span "Gestor de Pedidos" at bounding box center [56, 141] width 67 height 12
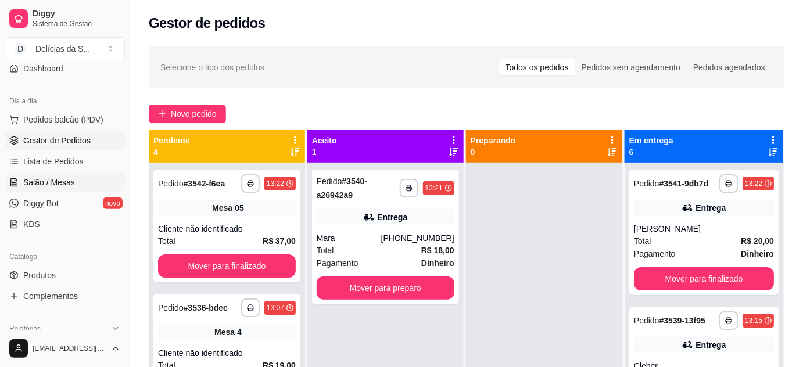
click at [76, 184] on link "Salão / Mesas" at bounding box center [65, 182] width 120 height 19
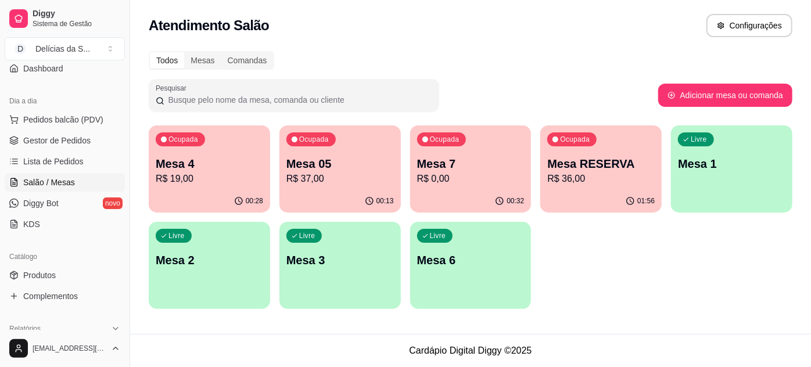
click at [461, 182] on p "R$ 0,00" at bounding box center [470, 179] width 107 height 14
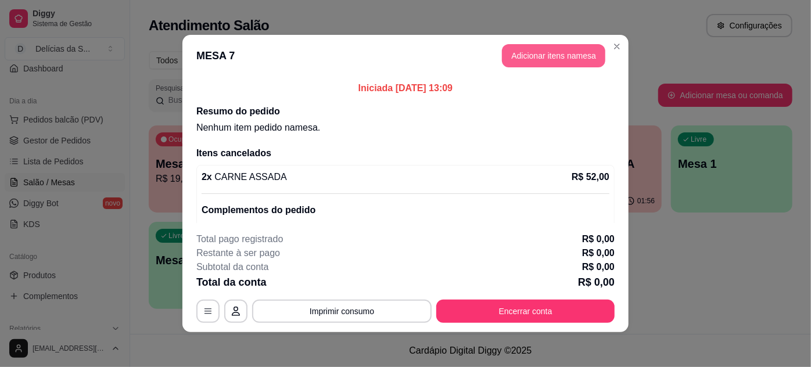
click at [551, 58] on button "Adicionar itens na mesa" at bounding box center [553, 55] width 103 height 23
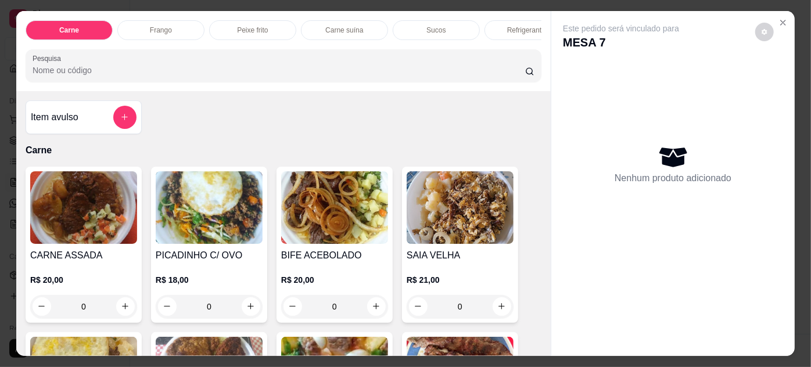
click at [105, 206] on img at bounding box center [83, 207] width 107 height 73
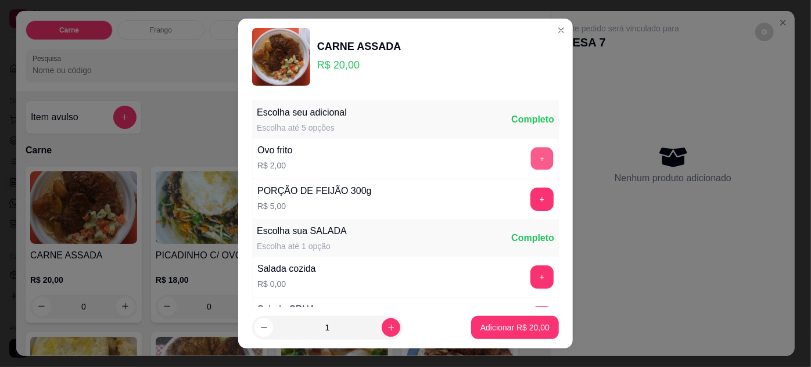
click at [531, 157] on button "+" at bounding box center [542, 158] width 23 height 23
click at [530, 157] on button "+" at bounding box center [541, 158] width 23 height 23
click at [496, 322] on p "Adicionar R$ 26,00" at bounding box center [515, 328] width 69 height 12
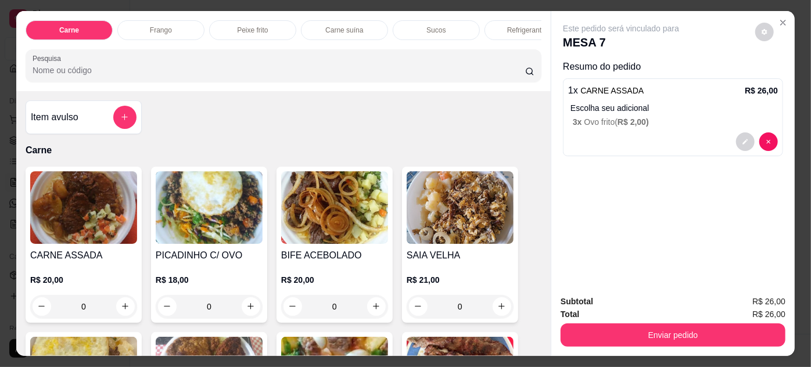
click at [96, 216] on img at bounding box center [83, 207] width 107 height 73
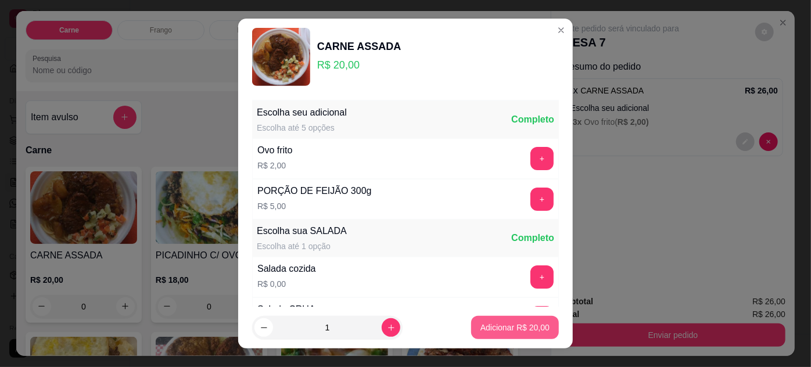
click at [497, 332] on p "Adicionar R$ 20,00" at bounding box center [515, 328] width 69 height 12
type input "1"
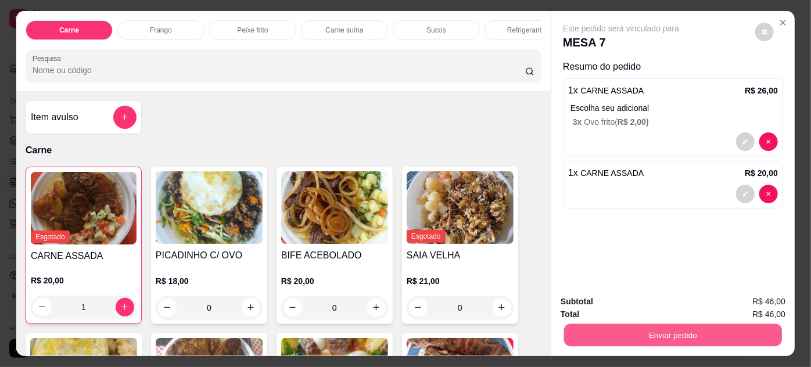
click at [685, 325] on button "Enviar pedido" at bounding box center [673, 335] width 218 height 23
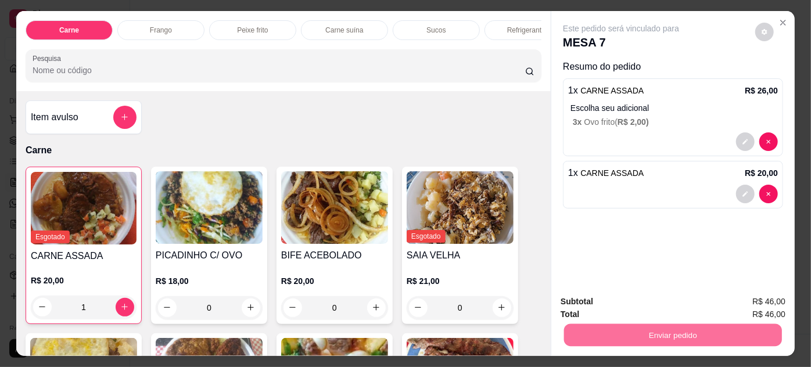
click at [621, 304] on button "Não registrar e enviar pedido" at bounding box center [634, 302] width 117 height 21
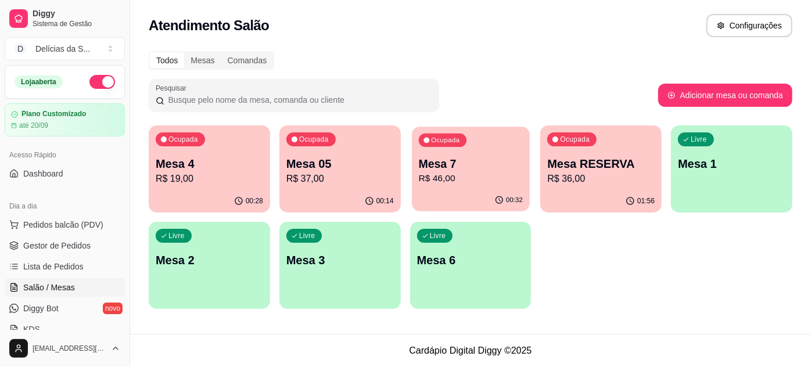
click at [427, 179] on p "R$ 46,00" at bounding box center [470, 178] width 104 height 13
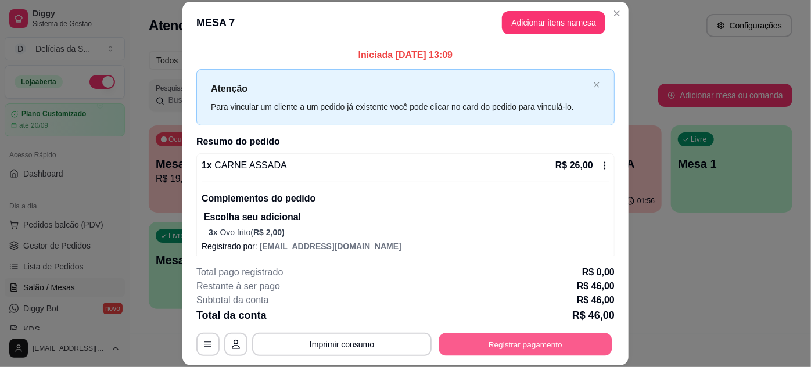
click at [492, 345] on button "Registrar pagamento" at bounding box center [525, 344] width 173 height 23
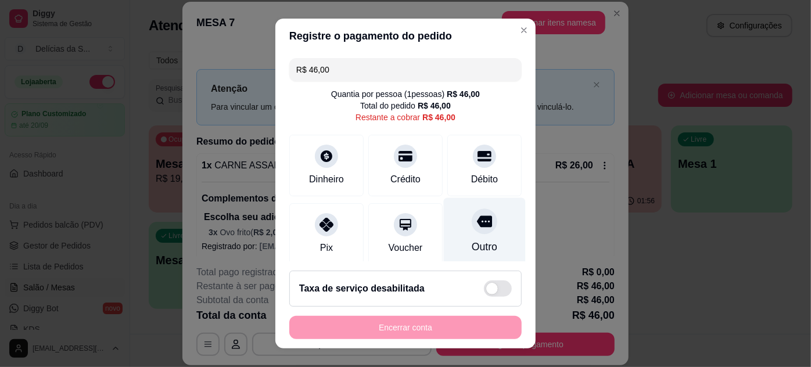
click at [472, 230] on div at bounding box center [485, 222] width 26 height 26
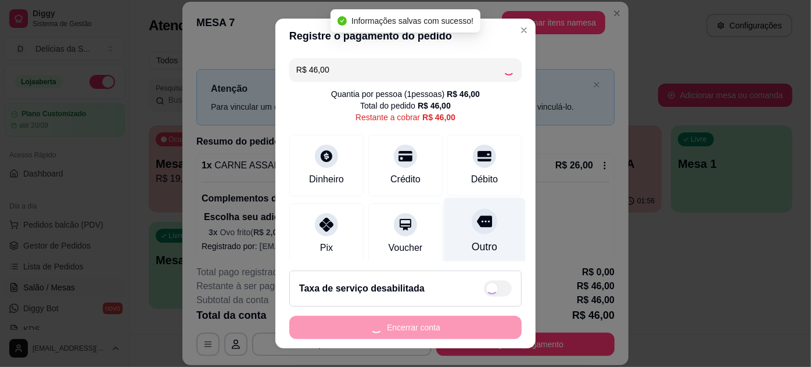
type input "R$ 0,00"
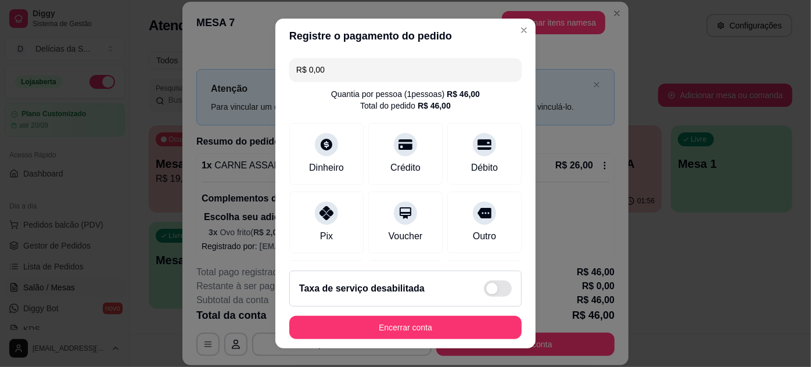
scroll to position [19, 0]
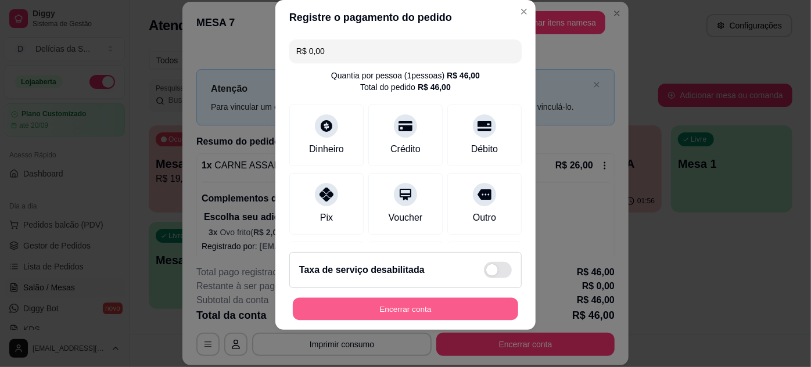
click at [381, 312] on button "Encerrar conta" at bounding box center [405, 309] width 225 height 23
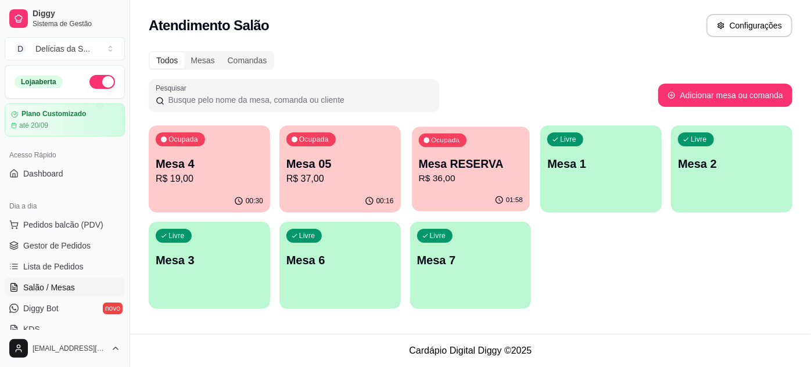
click at [432, 165] on p "Mesa RESERVA" at bounding box center [470, 164] width 104 height 16
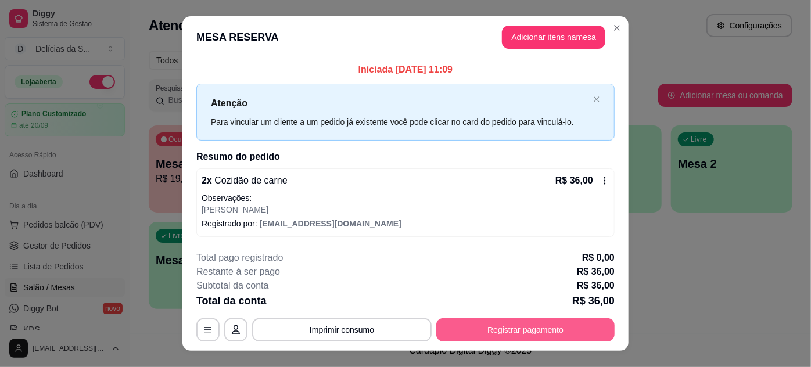
click at [475, 327] on button "Registrar pagamento" at bounding box center [525, 329] width 178 height 23
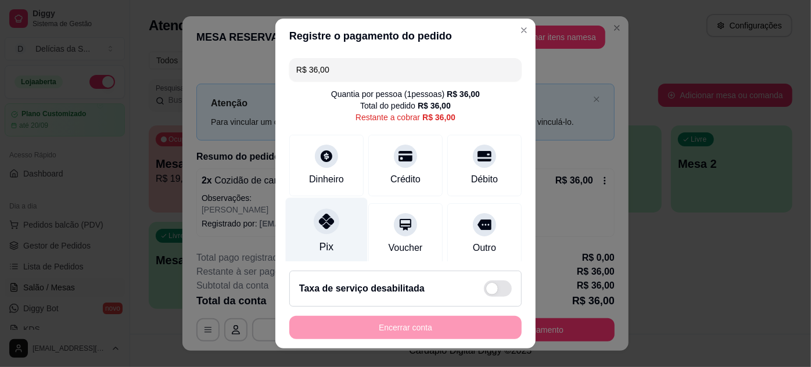
click at [334, 225] on div "Pix" at bounding box center [327, 232] width 82 height 68
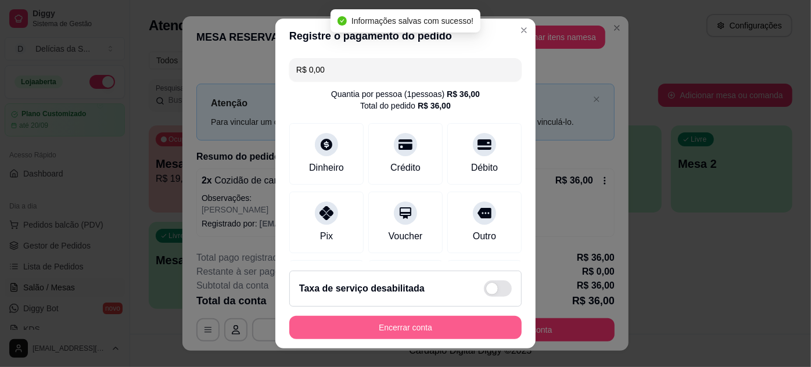
type input "R$ 0,00"
click at [442, 328] on button "Encerrar conta" at bounding box center [405, 328] width 225 height 23
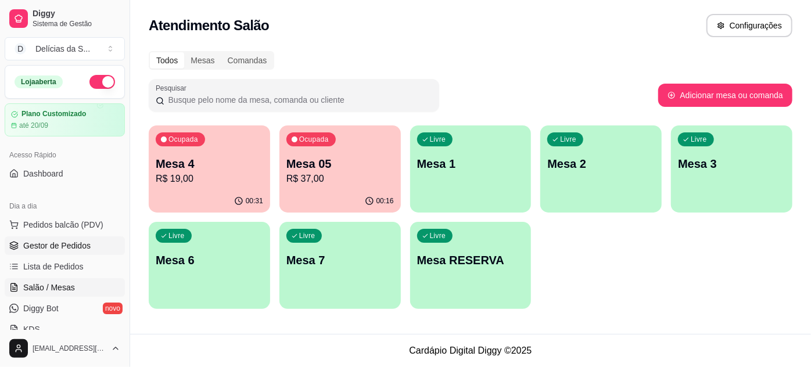
click at [51, 244] on span "Gestor de Pedidos" at bounding box center [56, 246] width 67 height 12
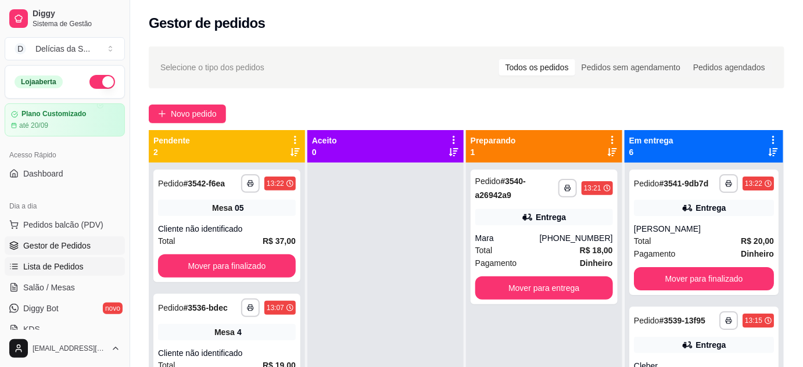
click at [59, 272] on link "Lista de Pedidos" at bounding box center [65, 266] width 120 height 19
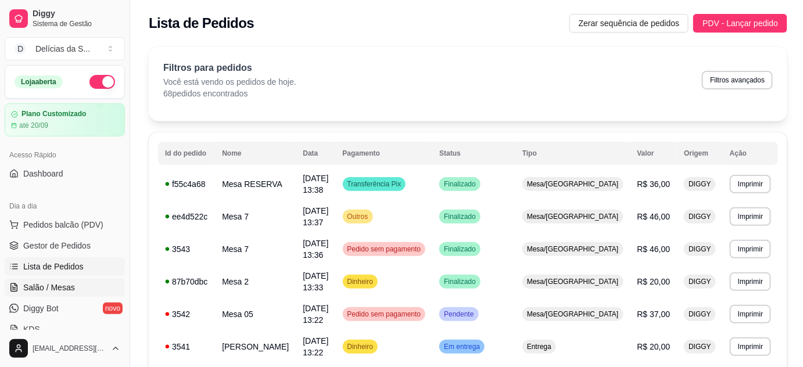
click at [62, 286] on span "Salão / Mesas" at bounding box center [49, 288] width 52 height 12
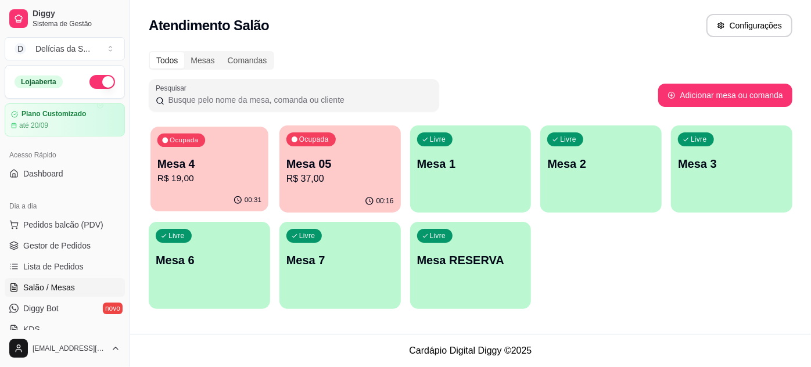
click at [189, 189] on div "Ocupada Mesa 4 R$ 19,00" at bounding box center [209, 158] width 118 height 63
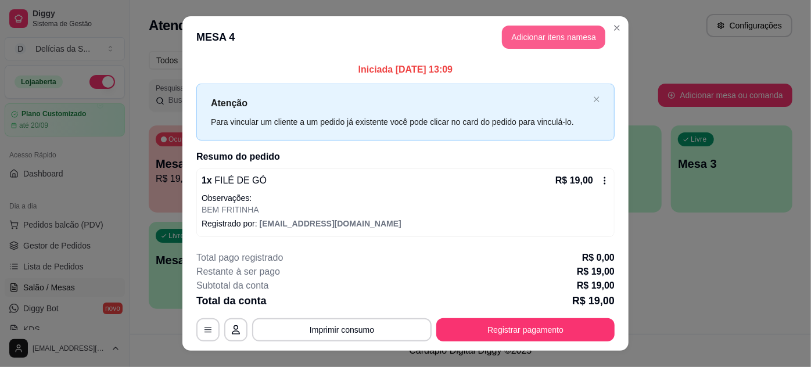
click at [535, 36] on button "Adicionar itens na mesa" at bounding box center [553, 37] width 103 height 23
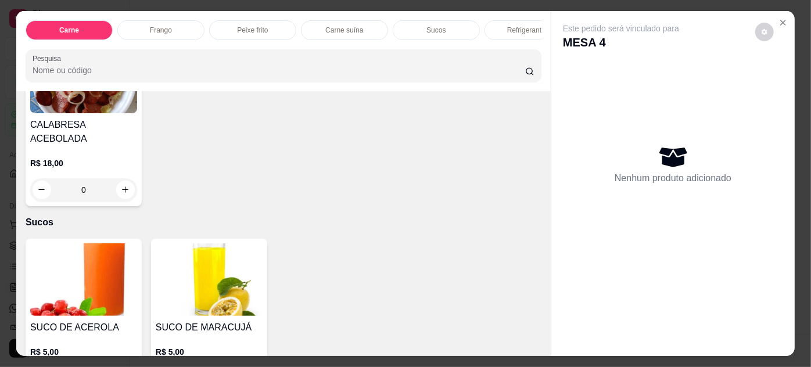
scroll to position [1267, 0]
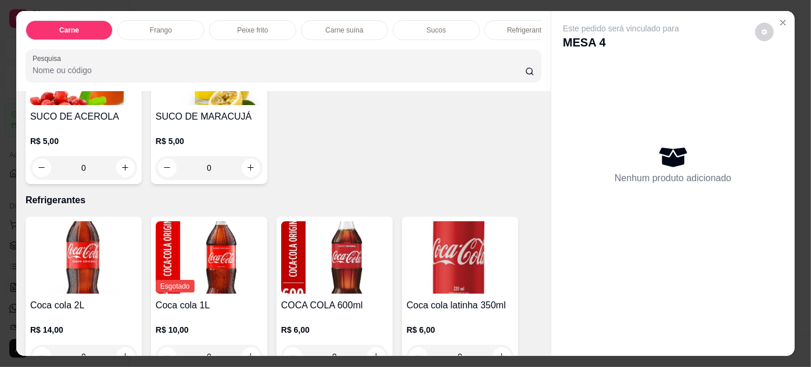
click at [411, 249] on img at bounding box center [460, 257] width 107 height 73
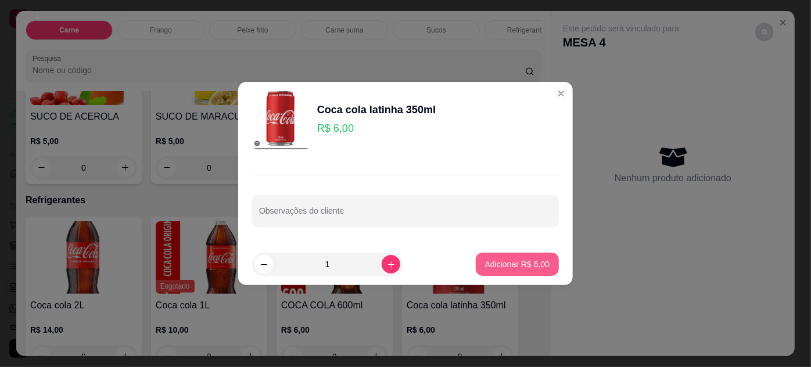
click at [507, 263] on p "Adicionar R$ 6,00" at bounding box center [517, 265] width 64 height 12
type input "1"
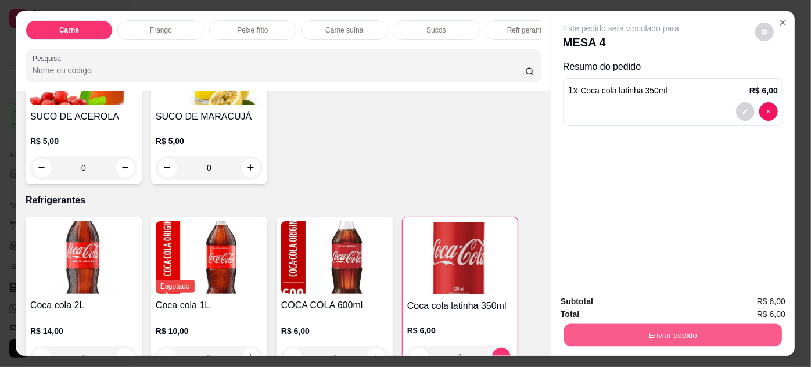
click at [601, 329] on button "Enviar pedido" at bounding box center [673, 335] width 218 height 23
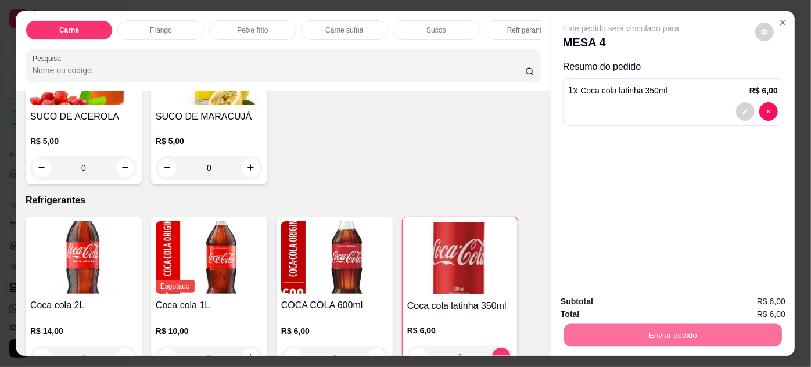
click at [591, 308] on button "Não registrar e enviar pedido" at bounding box center [635, 303] width 121 height 22
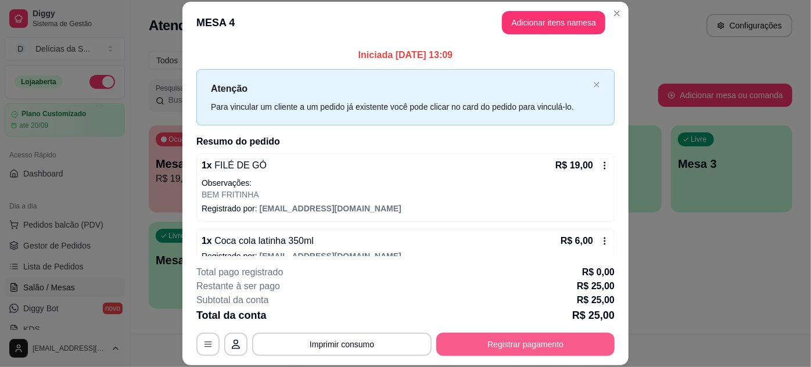
click at [516, 352] on button "Registrar pagamento" at bounding box center [525, 344] width 178 height 23
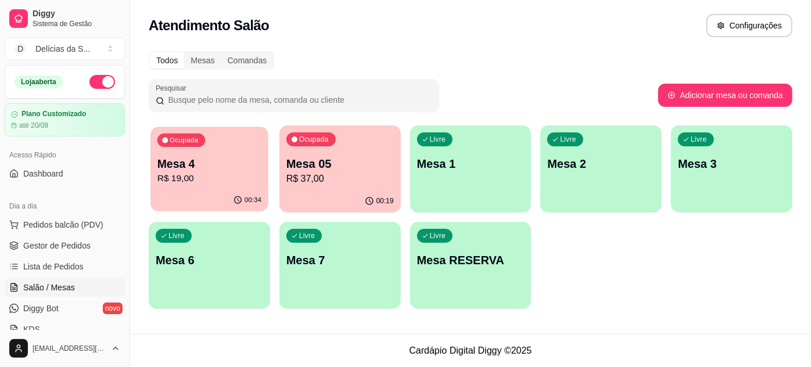
click at [230, 178] on p "R$ 19,00" at bounding box center [209, 178] width 104 height 13
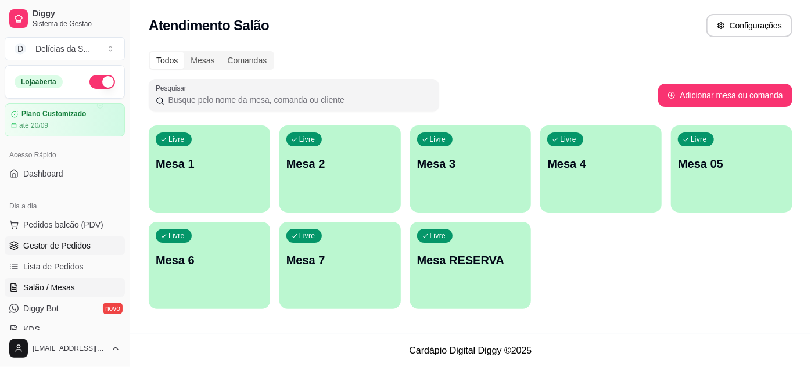
click at [52, 245] on span "Gestor de Pedidos" at bounding box center [56, 246] width 67 height 12
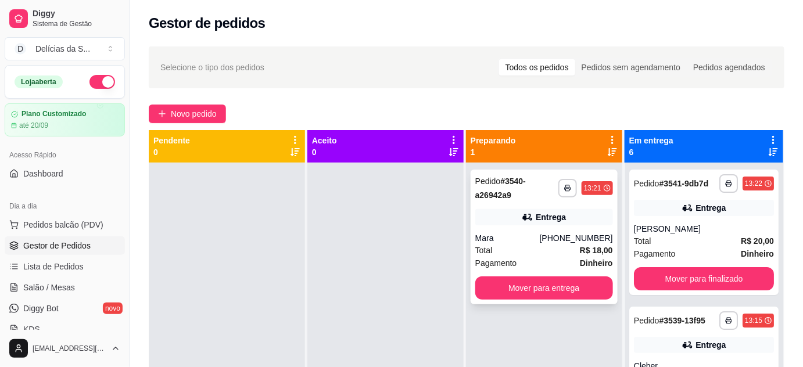
click at [546, 248] on div "Total R$ 18,00" at bounding box center [544, 250] width 138 height 13
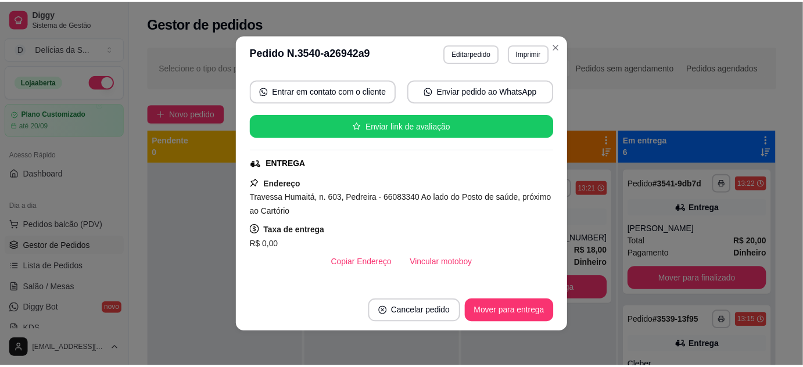
scroll to position [211, 0]
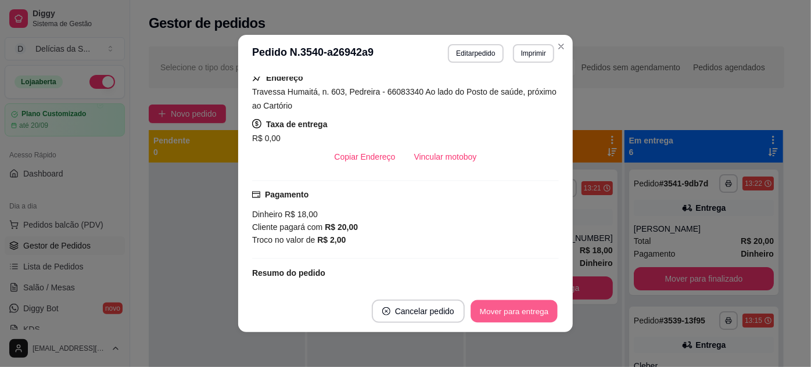
click at [512, 308] on button "Mover para entrega" at bounding box center [514, 311] width 87 height 23
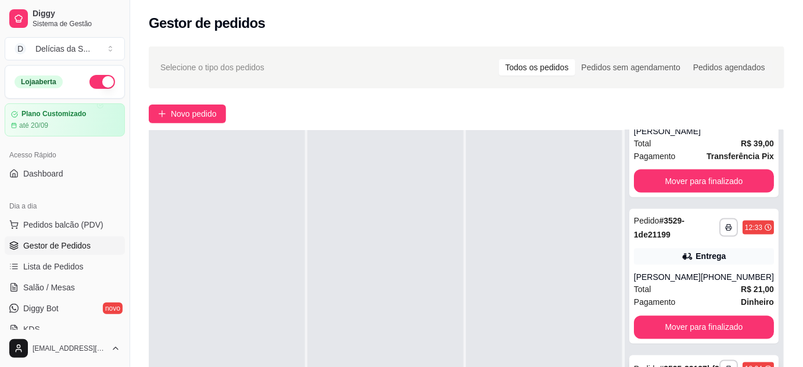
scroll to position [177, 0]
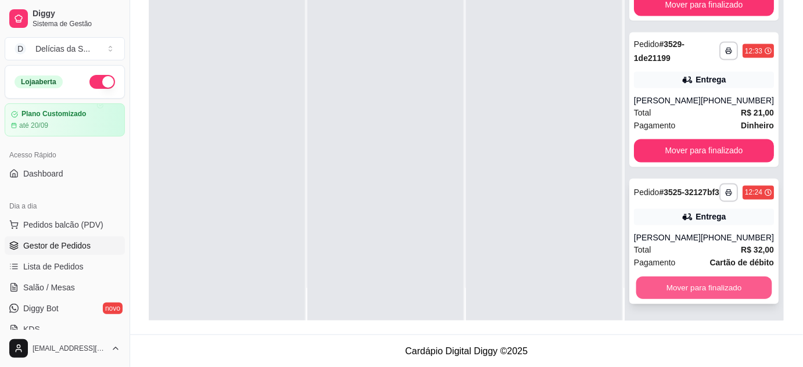
click at [713, 283] on button "Mover para finalizado" at bounding box center [704, 288] width 136 height 23
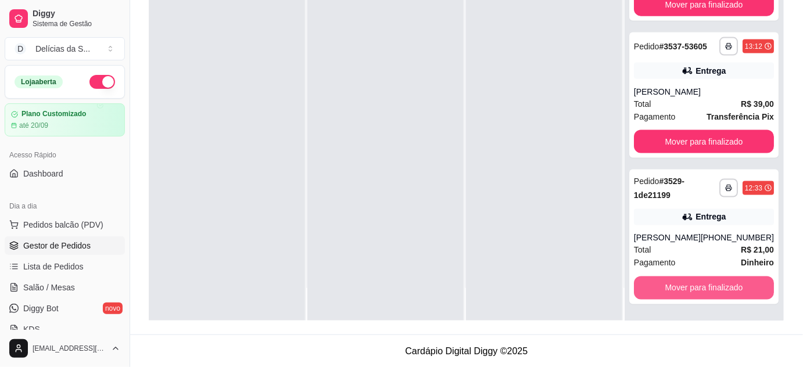
scroll to position [507, 0]
click at [714, 283] on button "Mover para finalizado" at bounding box center [704, 288] width 136 height 23
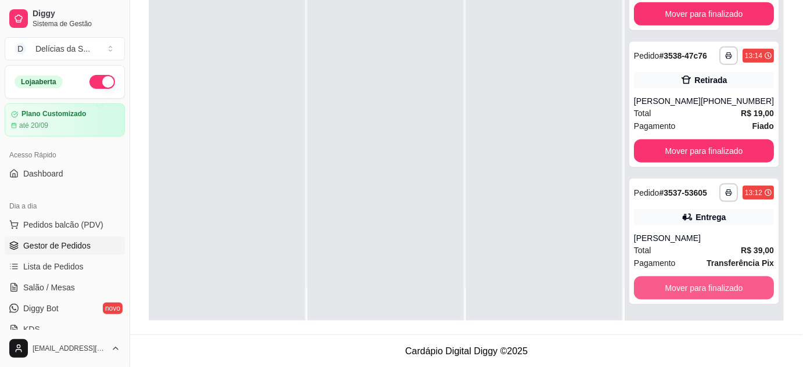
click at [714, 283] on button "Mover para finalizado" at bounding box center [704, 288] width 140 height 23
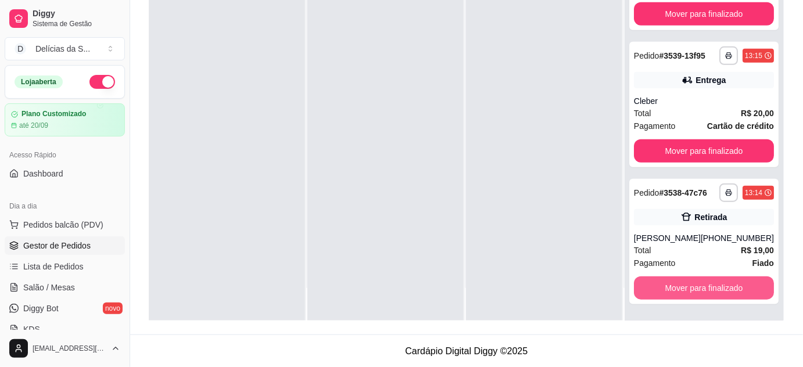
scroll to position [202, 0]
click at [714, 283] on button "Mover para finalizado" at bounding box center [704, 288] width 136 height 23
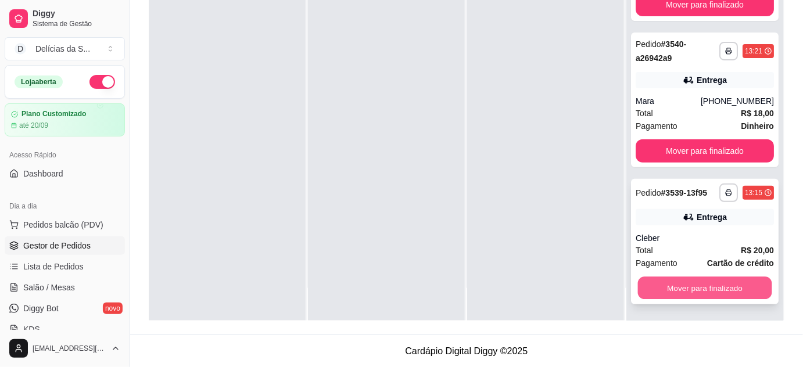
click at [717, 282] on button "Mover para finalizado" at bounding box center [705, 288] width 134 height 23
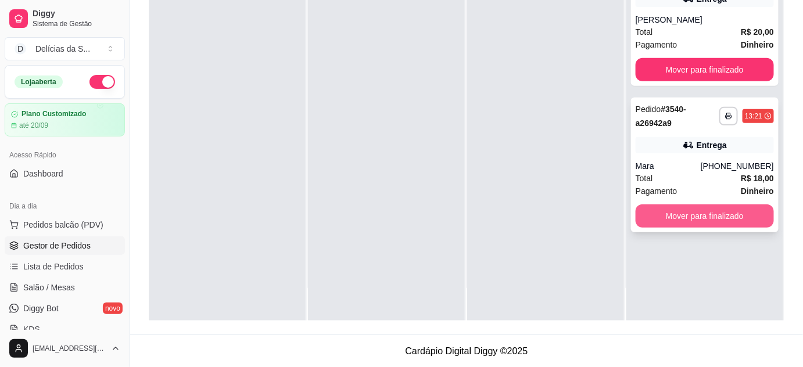
scroll to position [0, 0]
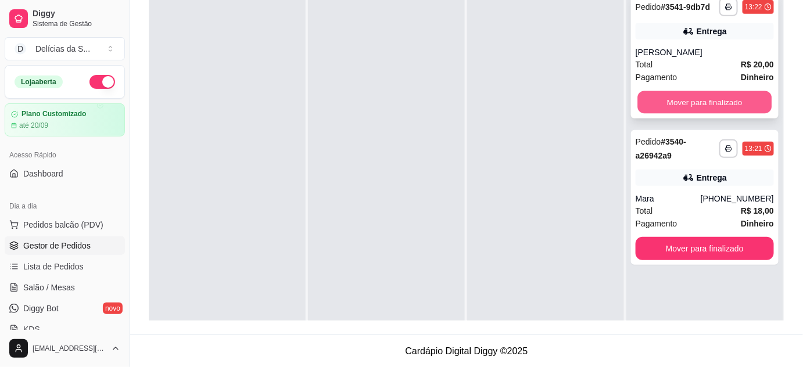
click at [711, 94] on button "Mover para finalizado" at bounding box center [705, 102] width 134 height 23
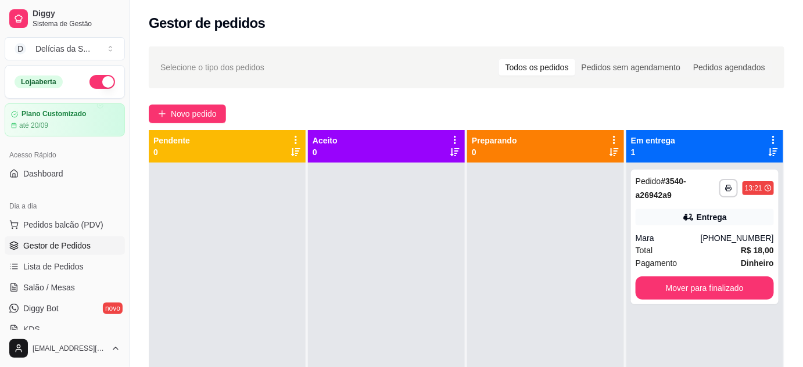
scroll to position [211, 0]
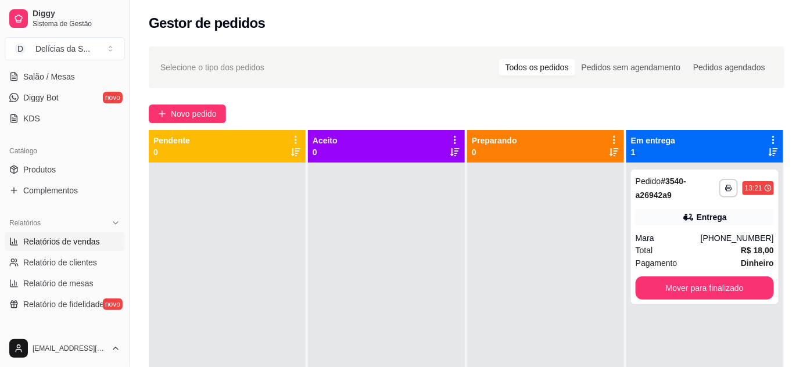
click at [74, 238] on span "Relatórios de vendas" at bounding box center [61, 242] width 77 height 12
select select "ALL"
select select "0"
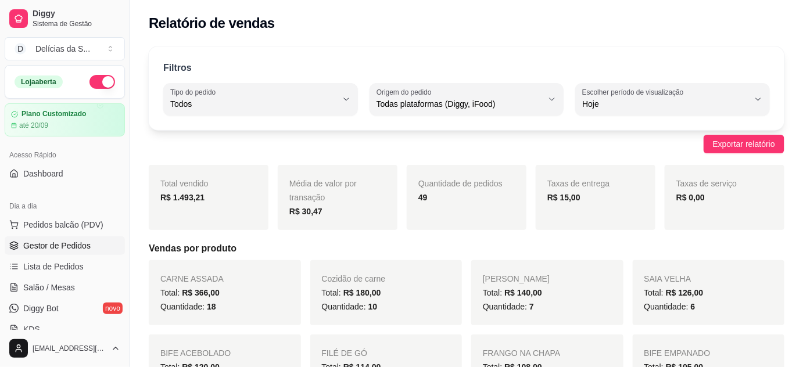
click at [70, 246] on span "Gestor de Pedidos" at bounding box center [56, 246] width 67 height 12
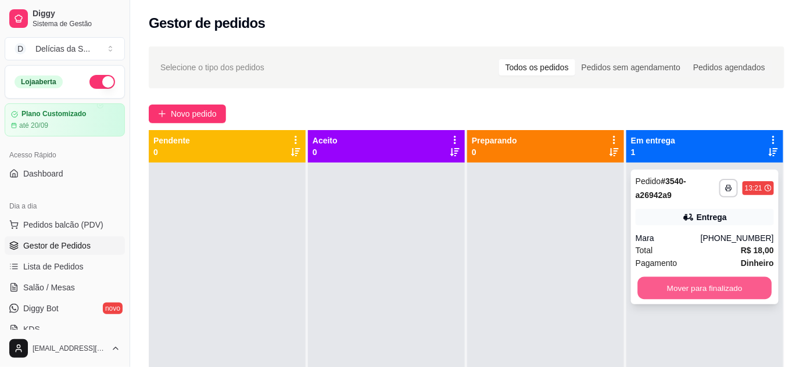
click at [691, 283] on button "Mover para finalizado" at bounding box center [705, 288] width 134 height 23
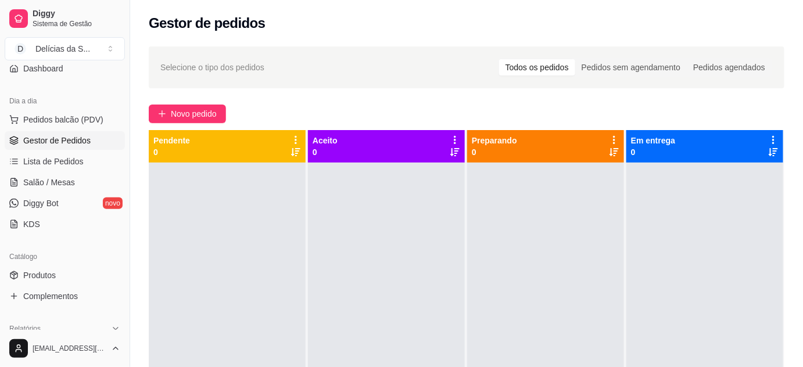
scroll to position [211, 0]
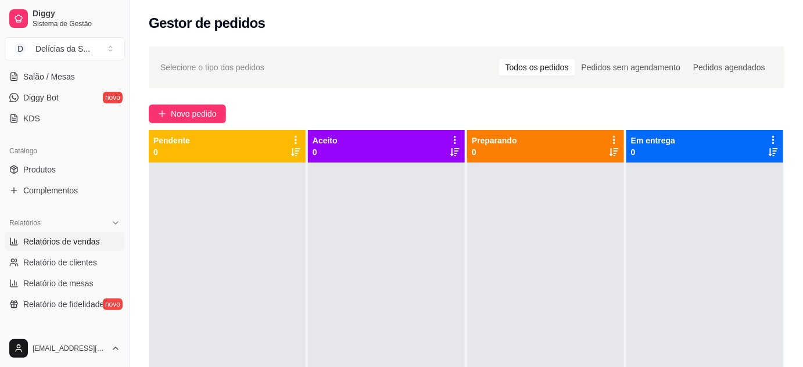
click at [71, 241] on span "Relatórios de vendas" at bounding box center [61, 242] width 77 height 12
select select "ALL"
select select "0"
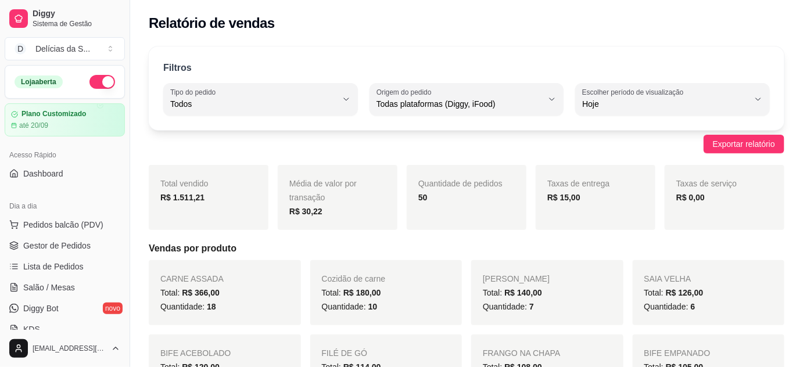
click at [71, 241] on span "Gestor de Pedidos" at bounding box center [56, 246] width 67 height 12
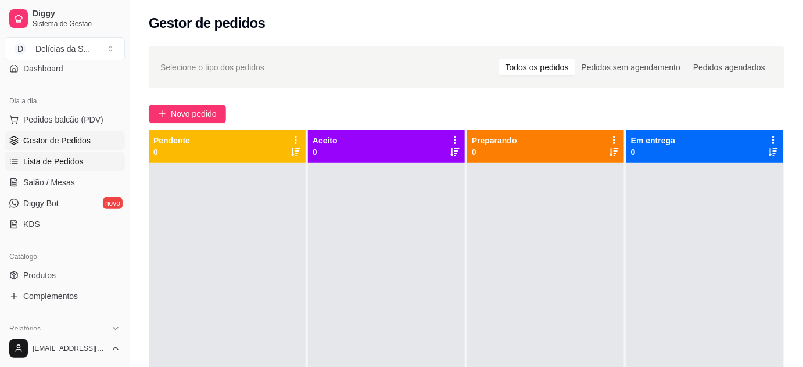
scroll to position [211, 0]
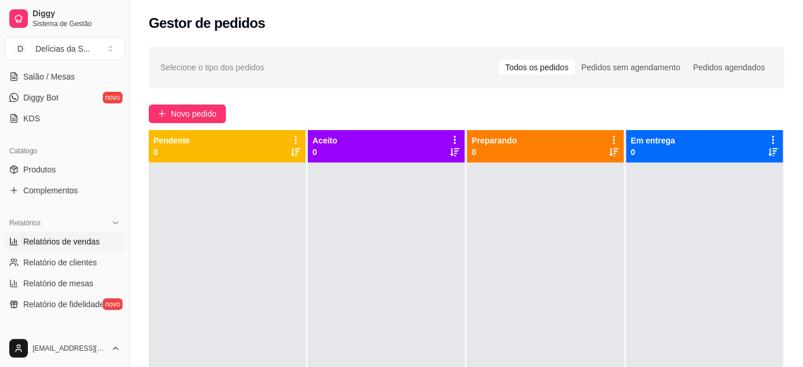
click at [69, 241] on span "Relatórios de vendas" at bounding box center [61, 242] width 77 height 12
select select "ALL"
select select "0"
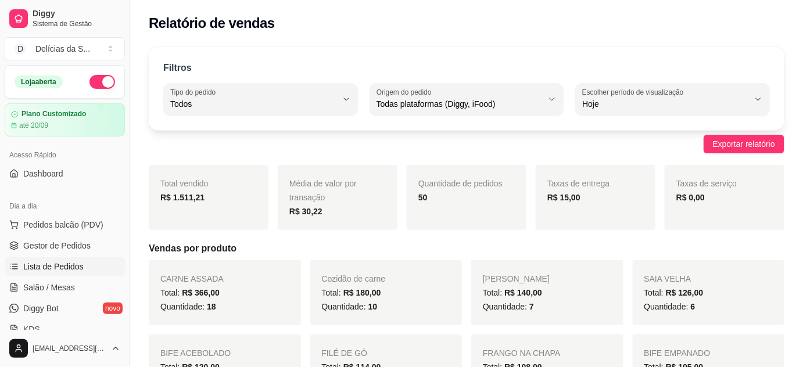
click at [69, 264] on span "Lista de Pedidos" at bounding box center [53, 267] width 60 height 12
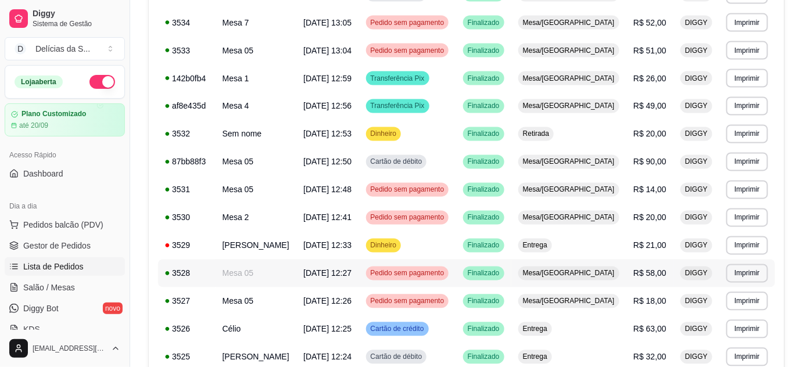
scroll to position [721, 0]
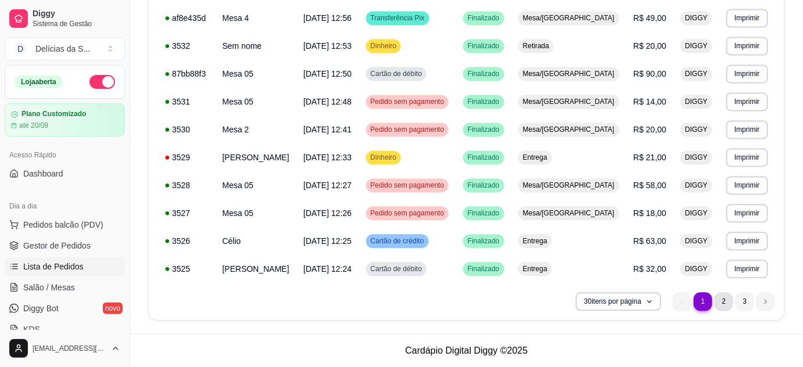
click at [725, 300] on li "2" at bounding box center [724, 302] width 19 height 19
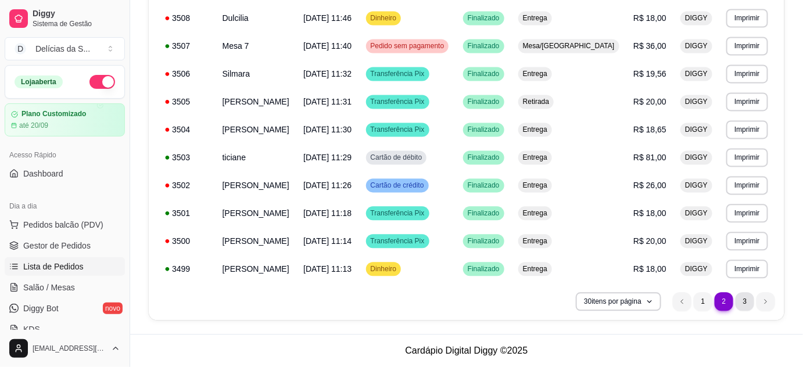
click at [742, 303] on li "3" at bounding box center [745, 302] width 19 height 19
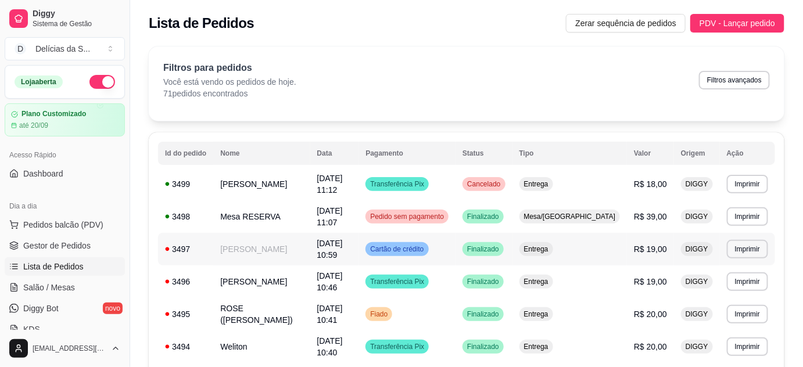
scroll to position [191, 0]
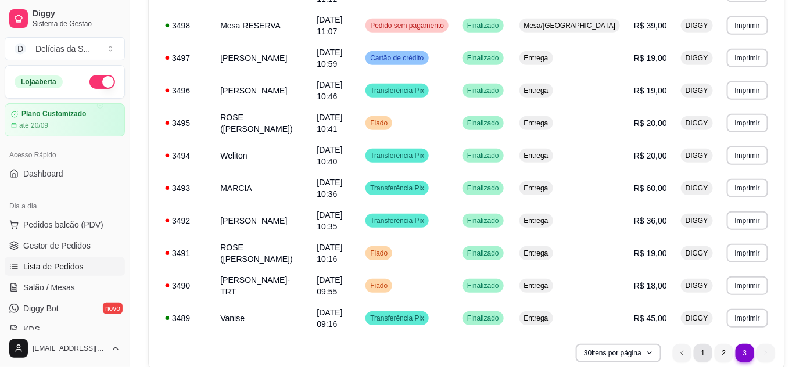
click at [698, 344] on li "1" at bounding box center [703, 353] width 19 height 19
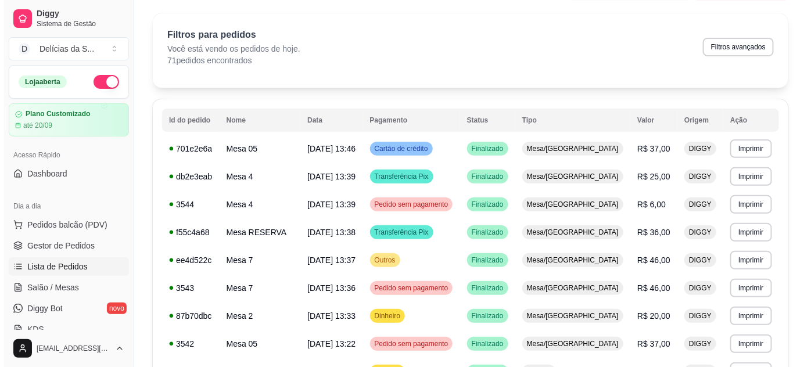
scroll to position [0, 0]
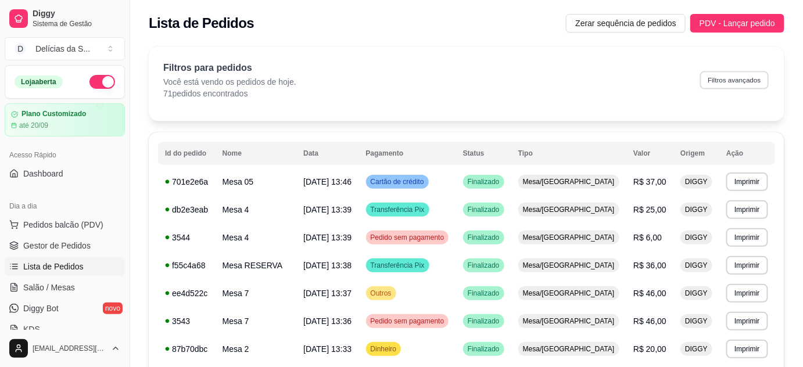
click at [736, 81] on button "Filtros avançados" at bounding box center [734, 80] width 69 height 18
select select "0"
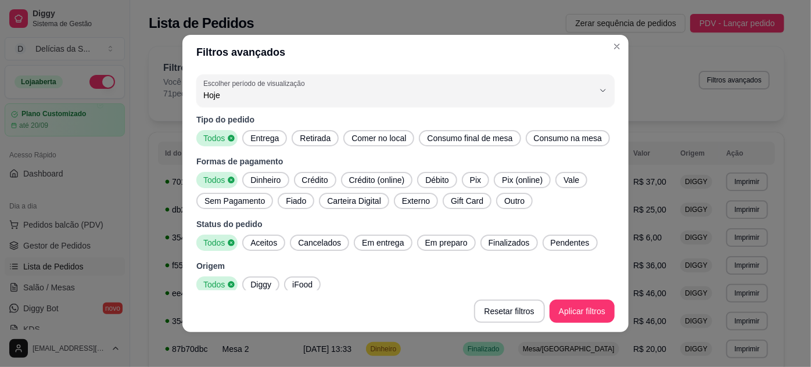
click at [465, 182] on span "Pix" at bounding box center [475, 180] width 20 height 12
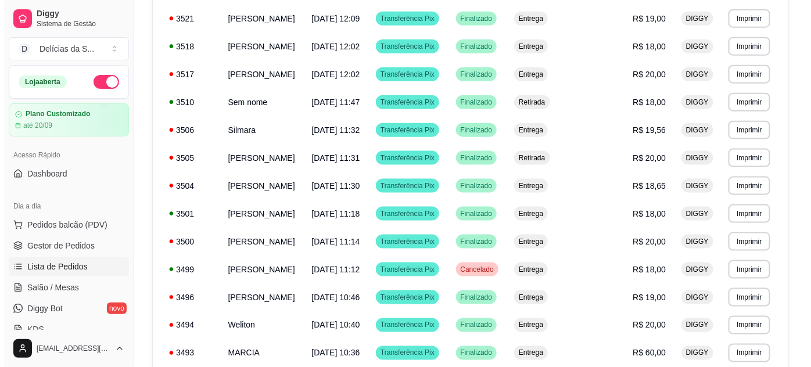
scroll to position [415, 0]
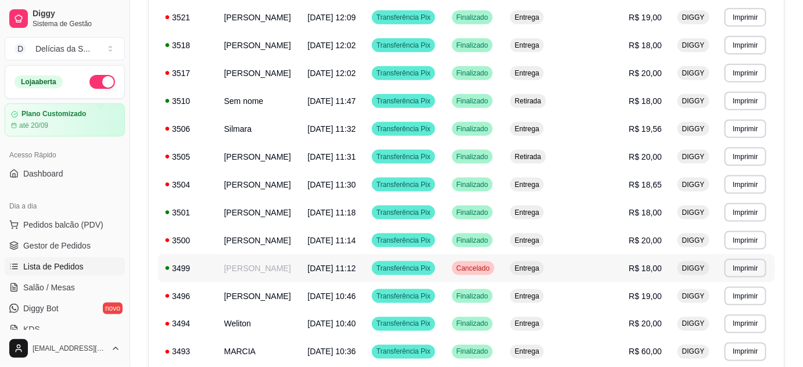
click at [250, 269] on td "Lucilene Queiroz" at bounding box center [259, 268] width 84 height 28
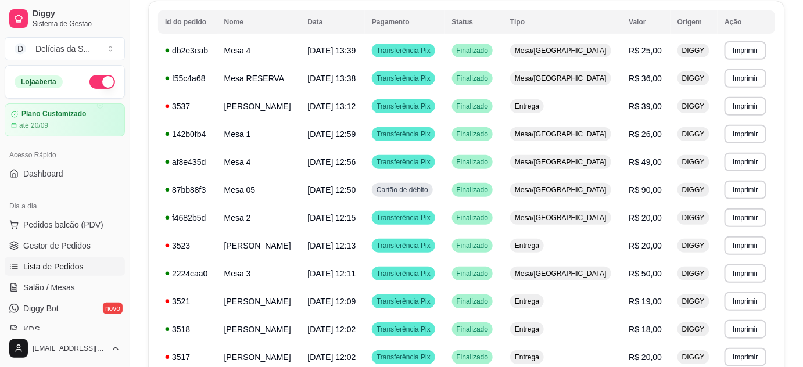
scroll to position [0, 0]
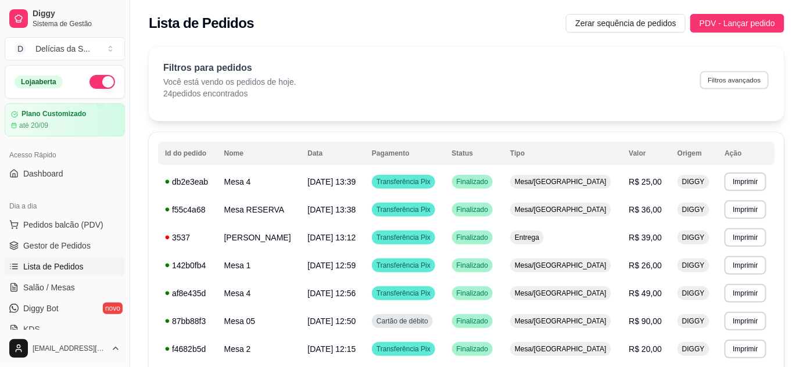
click at [737, 80] on button "Filtros avançados" at bounding box center [734, 80] width 69 height 18
select select "0"
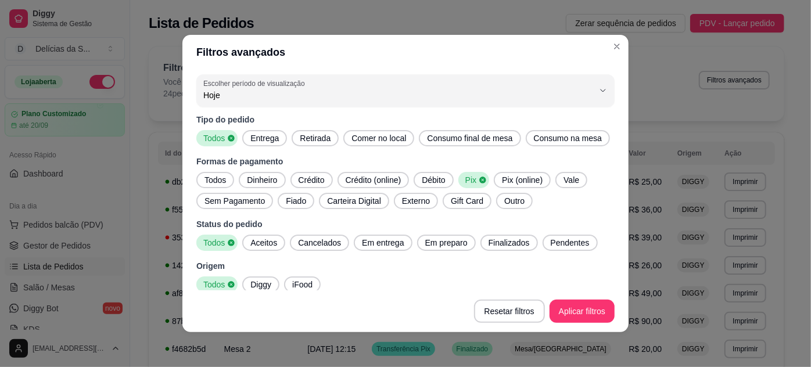
click at [256, 181] on span "Dinheiro" at bounding box center [262, 180] width 40 height 12
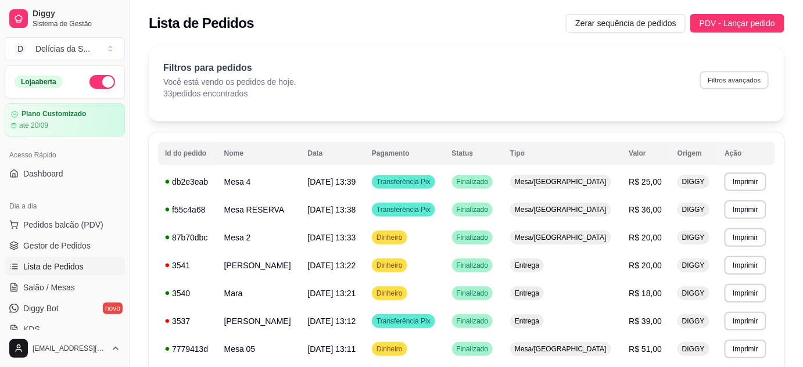
click at [720, 80] on button "Filtros avançados" at bounding box center [734, 80] width 69 height 18
select select "0"
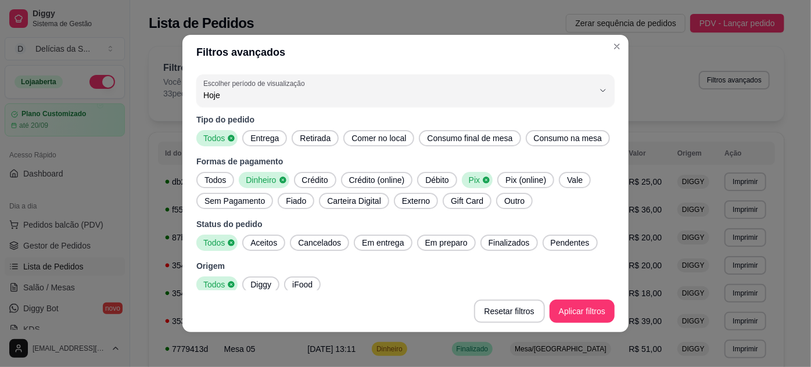
click at [279, 179] on icon at bounding box center [282, 180] width 6 height 6
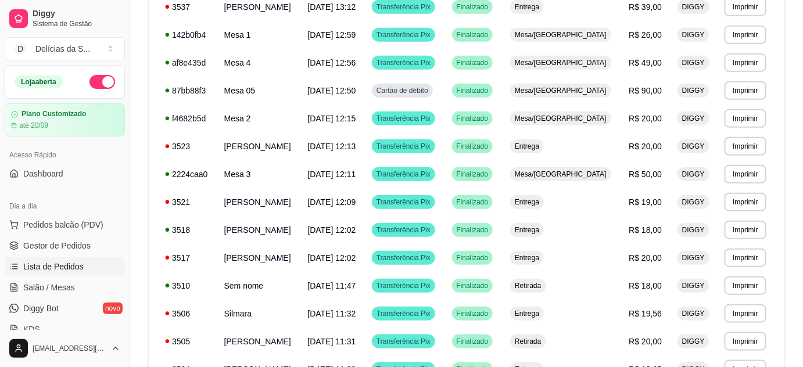
scroll to position [232, 0]
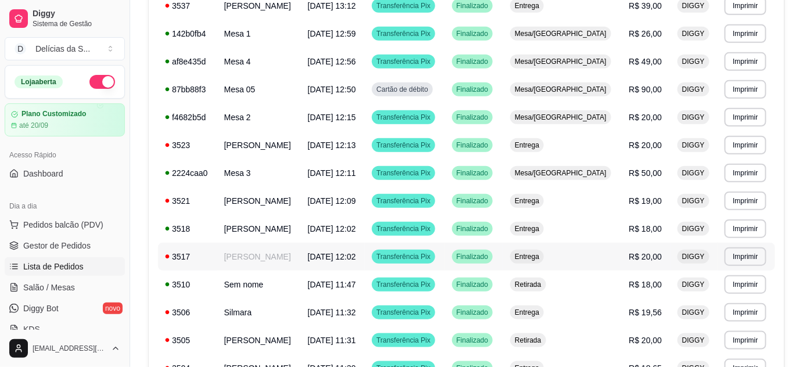
click at [433, 259] on span "Transferência Pix" at bounding box center [403, 256] width 59 height 9
click at [88, 240] on link "Gestor de Pedidos" at bounding box center [65, 245] width 120 height 19
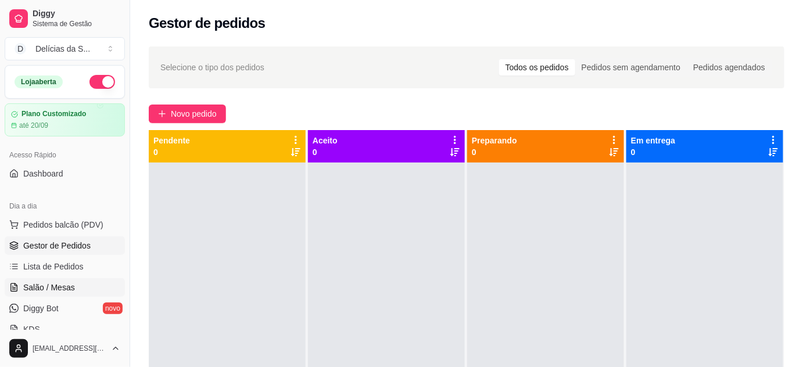
click at [71, 289] on span "Salão / Mesas" at bounding box center [49, 288] width 52 height 12
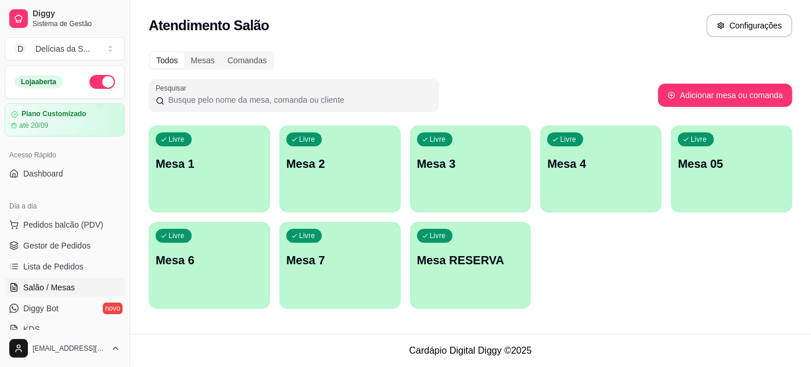
click at [680, 164] on p "Mesa 05" at bounding box center [731, 164] width 107 height 16
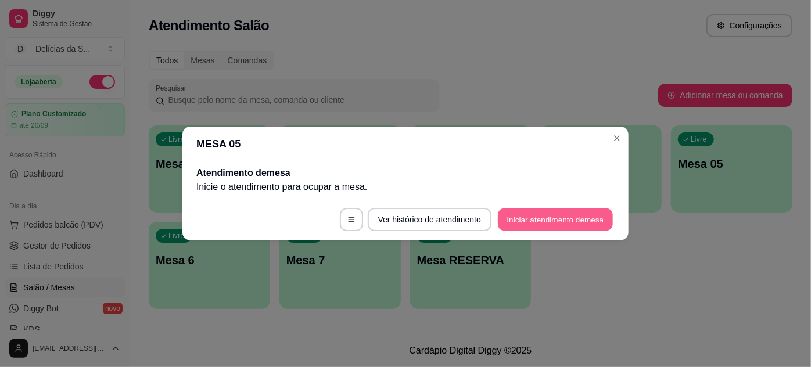
click at [584, 220] on button "Iniciar atendimento de mesa" at bounding box center [555, 220] width 115 height 23
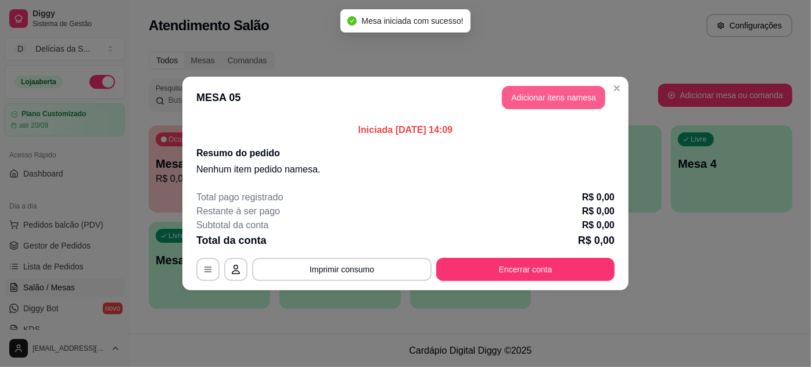
click at [533, 92] on button "Adicionar itens na mesa" at bounding box center [553, 97] width 103 height 23
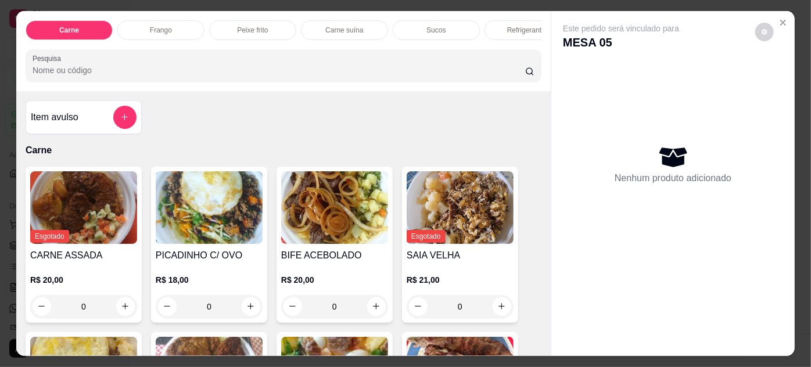
click at [320, 198] on img at bounding box center [334, 207] width 107 height 73
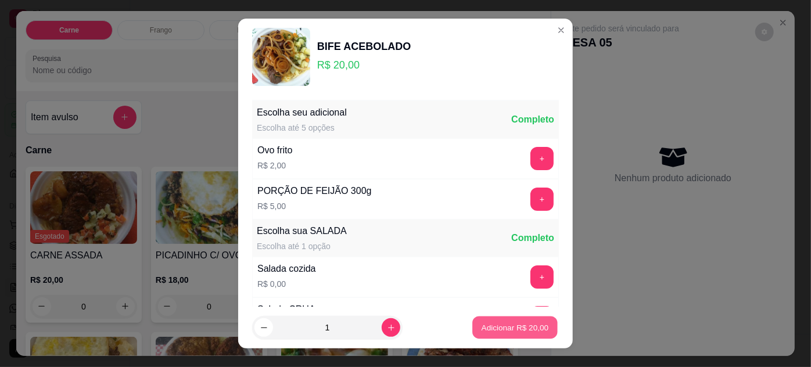
click at [500, 328] on p "Adicionar R$ 20,00" at bounding box center [515, 327] width 67 height 11
type input "1"
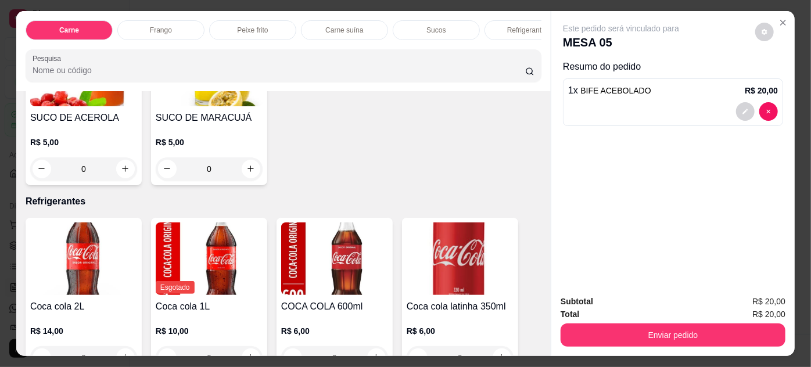
scroll to position [1373, 0]
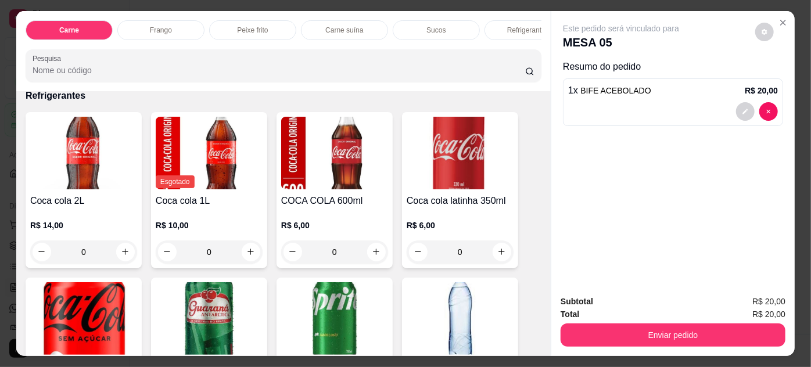
click at [321, 176] on img at bounding box center [334, 153] width 107 height 73
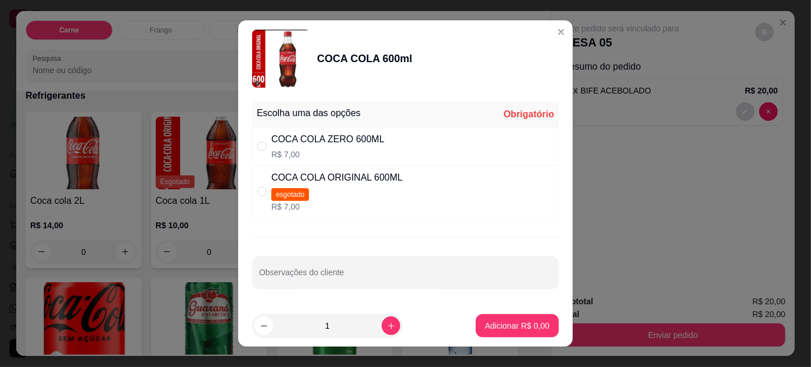
click at [438, 140] on div "COCA COLA ZERO 600ML R$ 7,00" at bounding box center [405, 146] width 307 height 38
radio input "true"
click at [524, 323] on p "Adicionar R$ 7,00" at bounding box center [517, 326] width 64 height 12
type input "1"
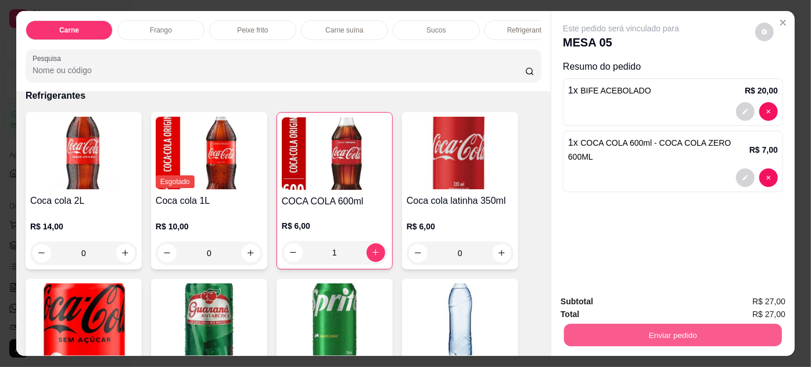
click at [600, 329] on button "Enviar pedido" at bounding box center [673, 335] width 218 height 23
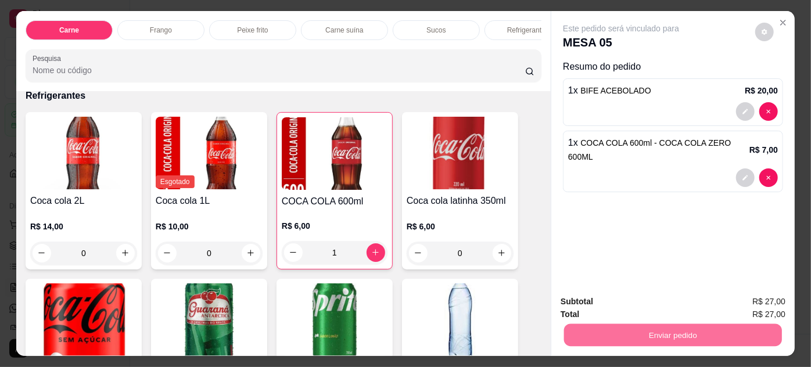
click at [631, 303] on button "Não registrar e enviar pedido" at bounding box center [635, 303] width 121 height 22
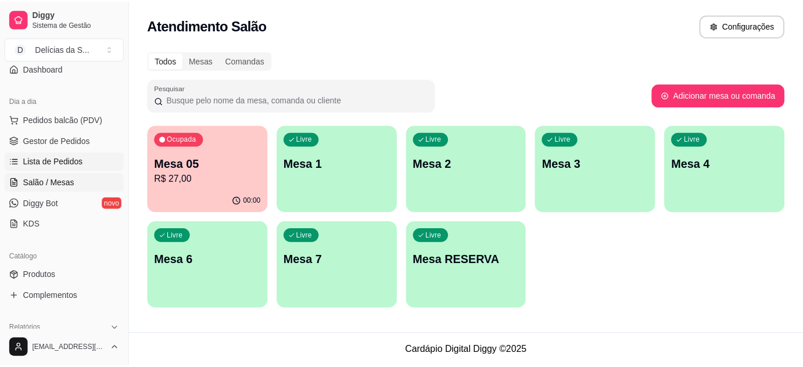
scroll to position [211, 0]
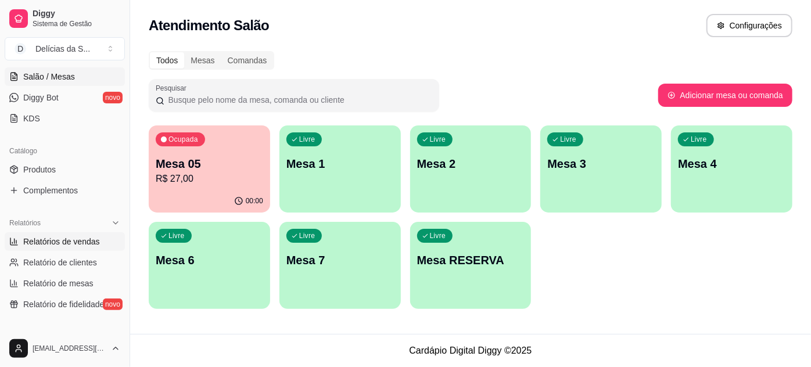
click at [79, 241] on span "Relatórios de vendas" at bounding box center [61, 242] width 77 height 12
select select "ALL"
select select "0"
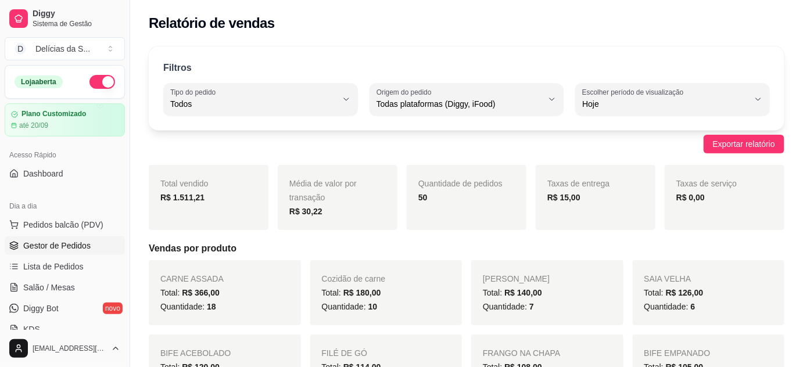
click at [76, 236] on link "Gestor de Pedidos" at bounding box center [65, 245] width 120 height 19
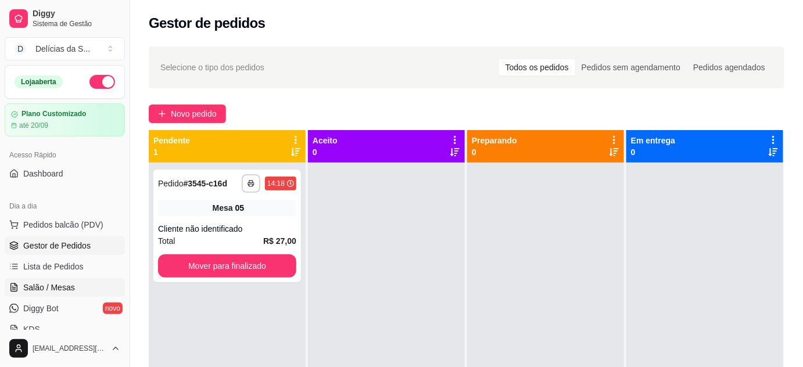
click at [81, 284] on link "Salão / Mesas" at bounding box center [65, 287] width 120 height 19
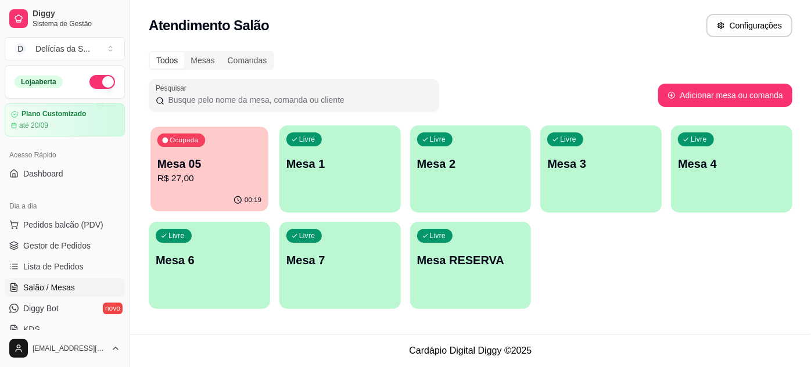
click at [207, 174] on p "R$ 27,00" at bounding box center [209, 178] width 104 height 13
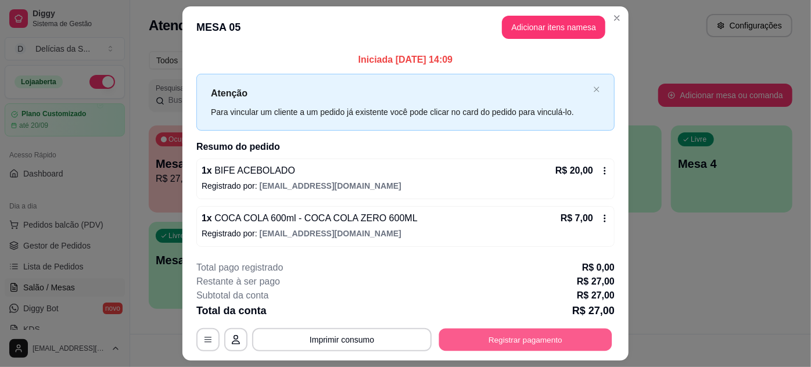
click at [483, 338] on button "Registrar pagamento" at bounding box center [525, 339] width 173 height 23
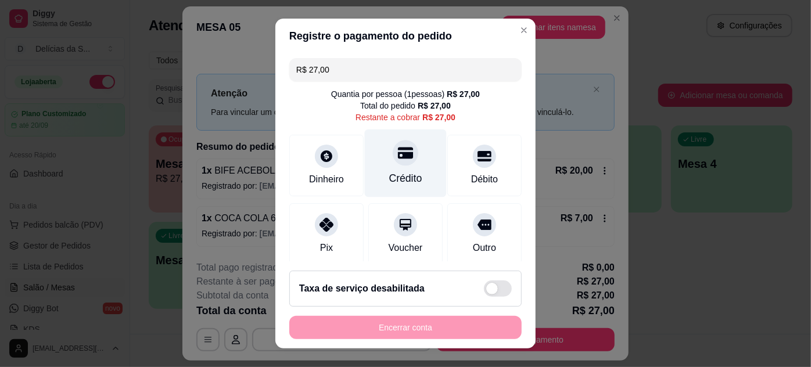
click at [401, 166] on div "Crédito" at bounding box center [406, 163] width 82 height 68
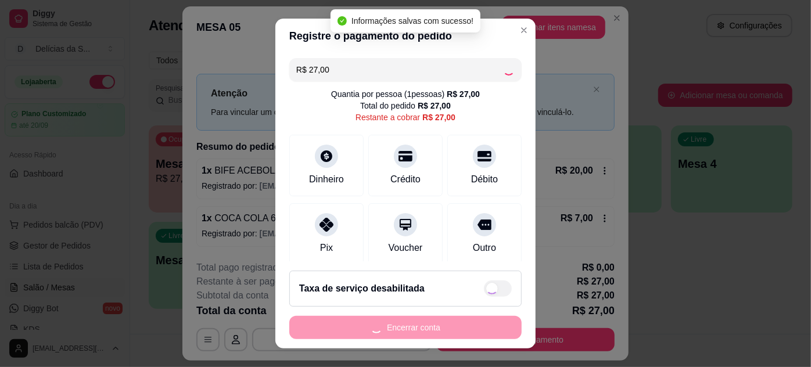
type input "R$ 0,00"
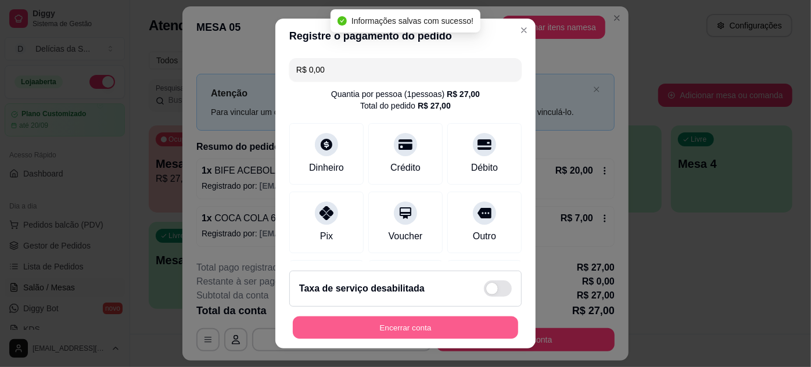
click at [446, 329] on button "Encerrar conta" at bounding box center [405, 328] width 225 height 23
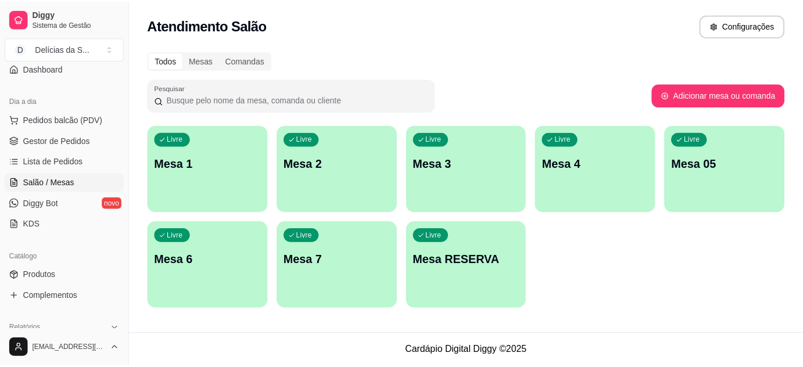
scroll to position [211, 0]
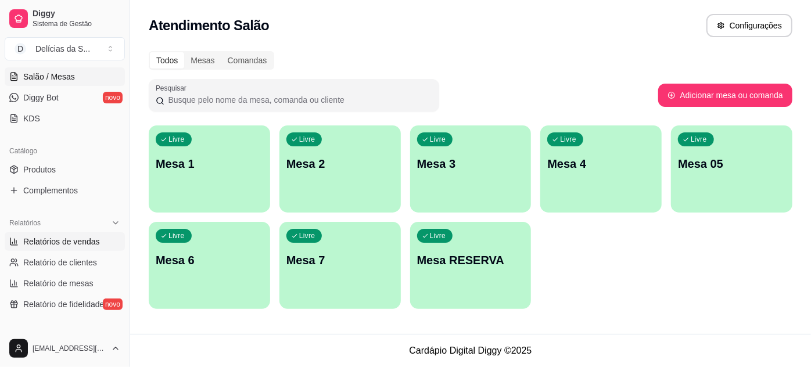
click at [53, 239] on span "Relatórios de vendas" at bounding box center [61, 242] width 77 height 12
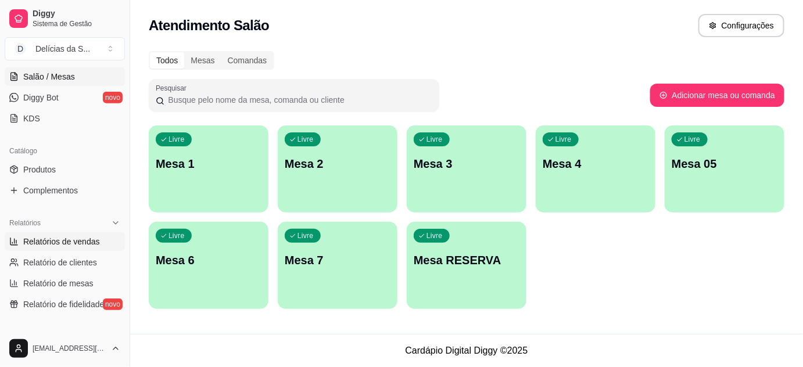
select select "ALL"
select select "0"
